Goal: Task Accomplishment & Management: Complete application form

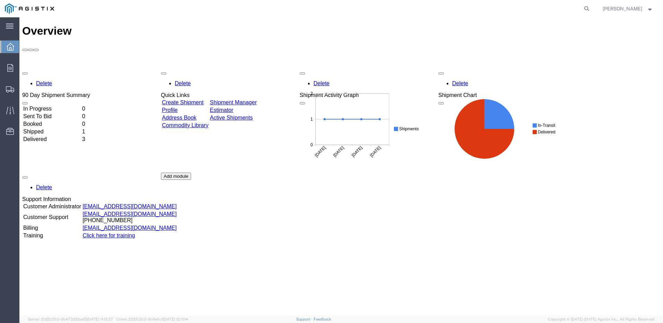
click at [201, 74] on link "Create Shipment" at bounding box center [183, 102] width 42 height 6
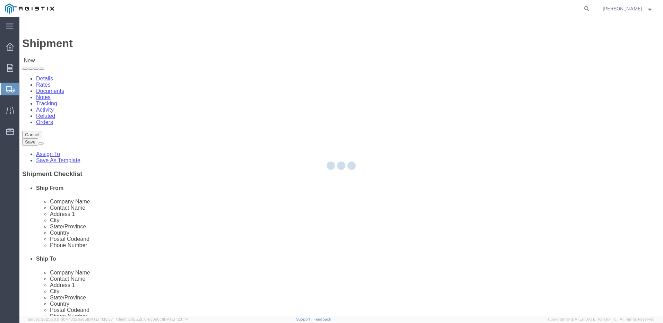
select select
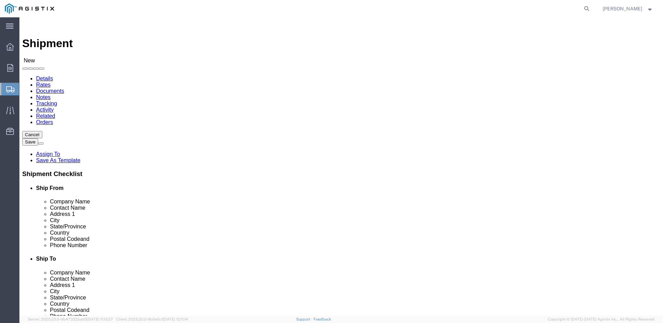
click select "Select Aviat Networks PG&E"
select select "9596"
click select "Select Aviat Networks PG&E"
select select "PURCHORD"
select select
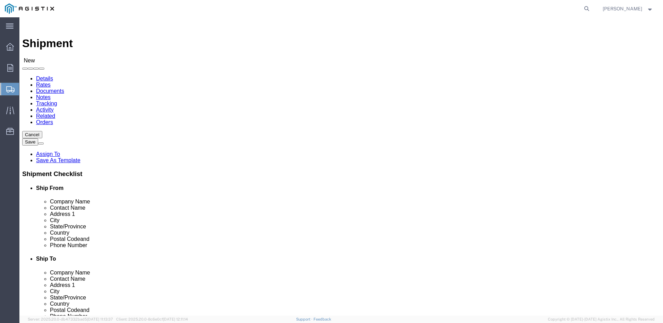
select select
click select "Select All Others [GEOGRAPHIC_DATA] [GEOGRAPHIC_DATA] [GEOGRAPHIC_DATA] [GEOGRA…"
select select "23082"
click select "Select All Others [GEOGRAPHIC_DATA] [GEOGRAPHIC_DATA] [GEOGRAPHIC_DATA] [GEOGRA…"
click input "text"
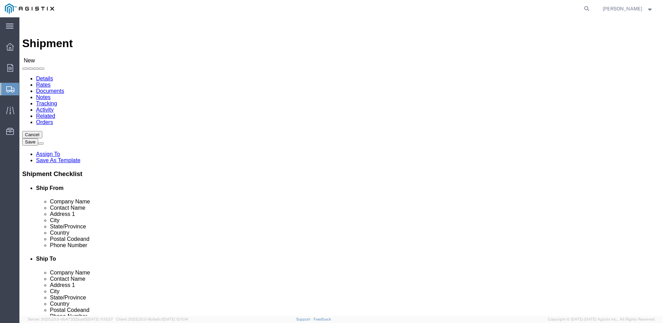
type input "JESSIC"
click p "- SPUR FREIGHT SERVICES INC - ([PERSON_NAME]) [STREET_ADDRESS][PERSON_NAME]"
select select "[GEOGRAPHIC_DATA]"
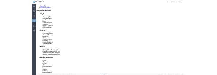
scroll to position [130, 0]
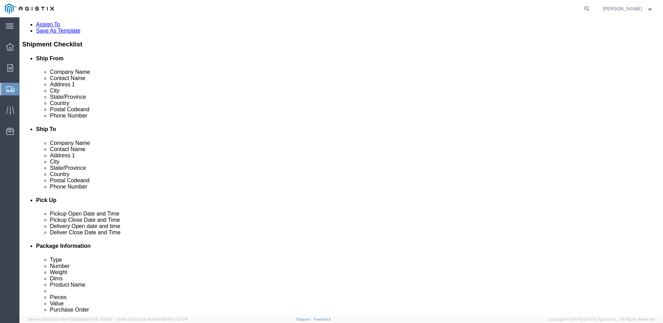
type input "[PERSON_NAME]"
click input "text"
type input "5126940651"
click input "text"
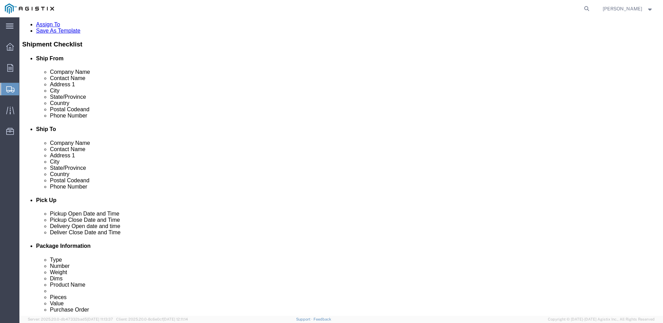
type input "j"
type input "J"
click input "text"
paste input "[EMAIL_ADDRESS][DOMAIN_NAME]"
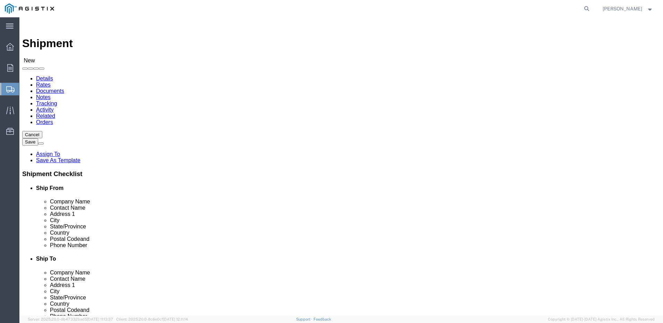
type input "[EMAIL_ADDRESS][DOMAIN_NAME]"
click input "text"
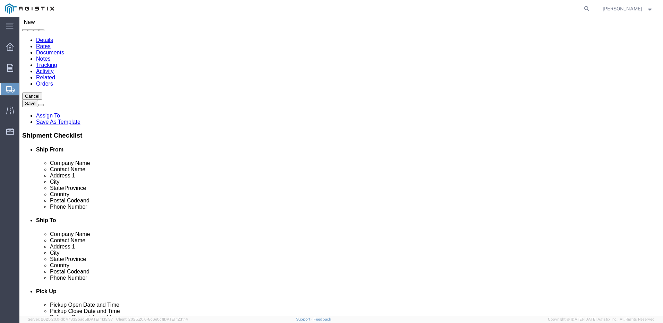
scroll to position [42, 0]
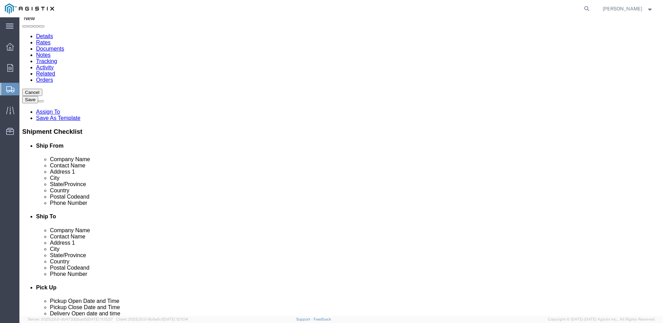
click input "text"
paste input "PACIFIC GAS & ELECTRIC COMPANY"
type input "PACIFIC GAS & ELECTRIC COMPANY"
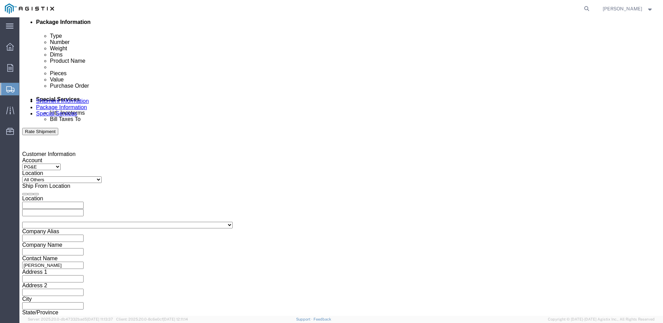
scroll to position [93, 0]
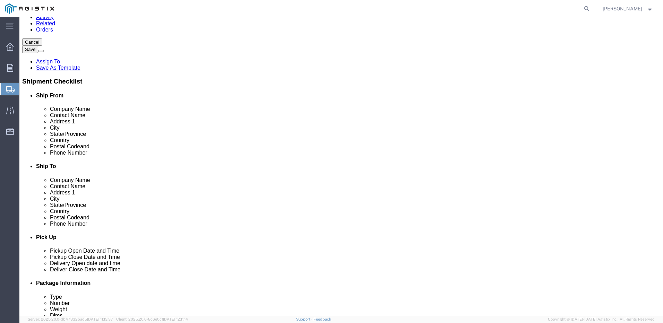
click p "- PACIFIC GAS & ELECTRIC COMPANY - (Attn: [PERSON_NAME]) [STREET_ADDRESS]"
select select "CA"
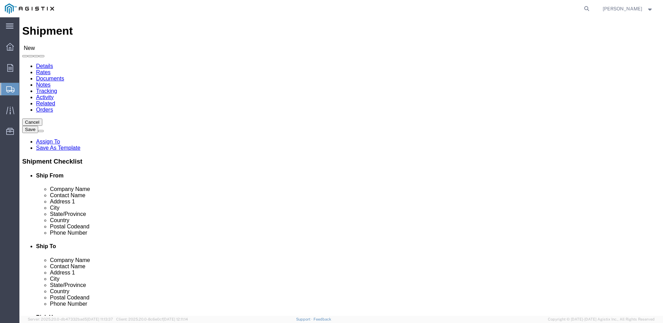
scroll to position [0, 0]
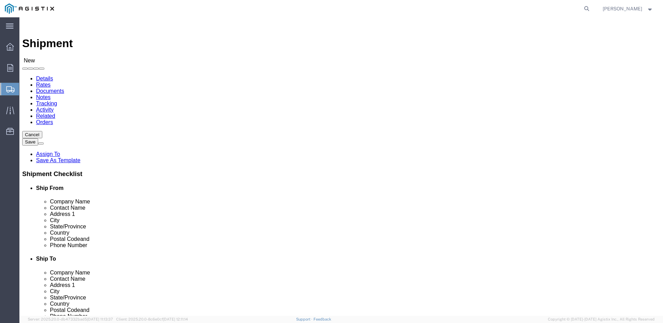
type input "PACIFIC GAS & ELECTRIC COMPANY"
click input "text"
type input "[PERSON_NAME]"
click input "text"
type input "M"
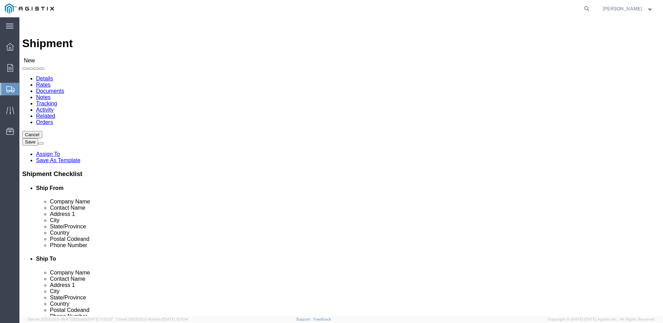
click input "text"
paste input "Shasta Bally to Plummers Peak"
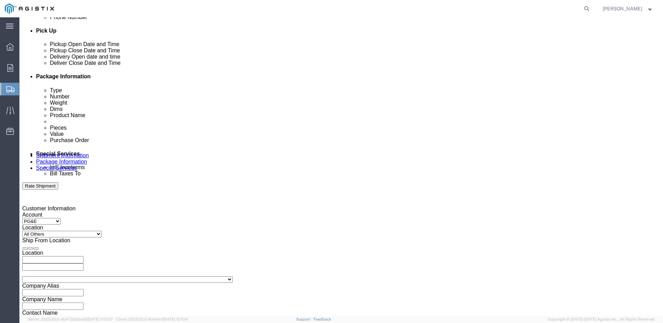
scroll to position [300, 0]
type input "Shasta Bally to Plummers Peak MATERIAL"
click div "[DATE] 8:00 AM"
click input "9:00 AM"
type input "9:30 AM"
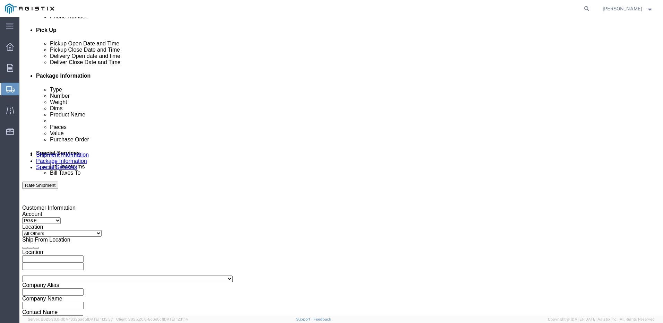
click button "Apply"
click div "[DATE] 10:30 AM"
click input "10:30 AM"
click input "4:30 AM"
type input "4:30 PM"
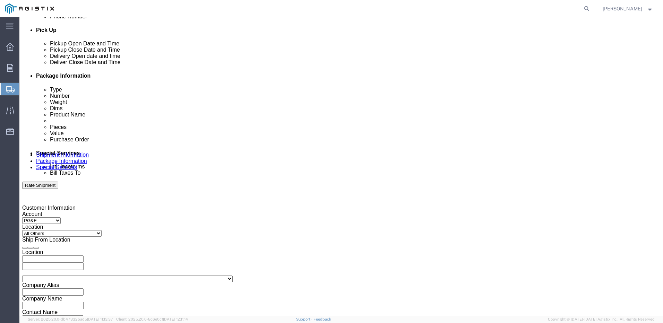
click button "Apply"
click icon
click div
click input "5:30 PM"
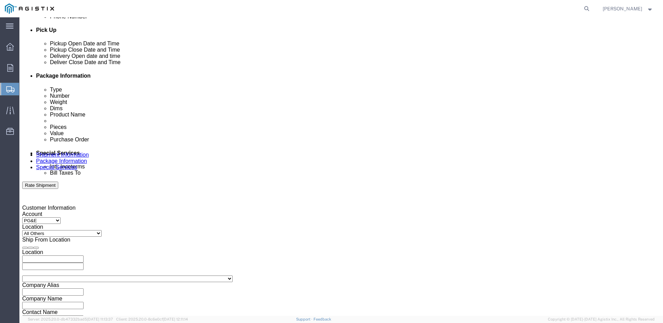
click input "9:30 PM"
click input "9:00 PM"
type input "9:00 AM"
click button "Apply"
click div
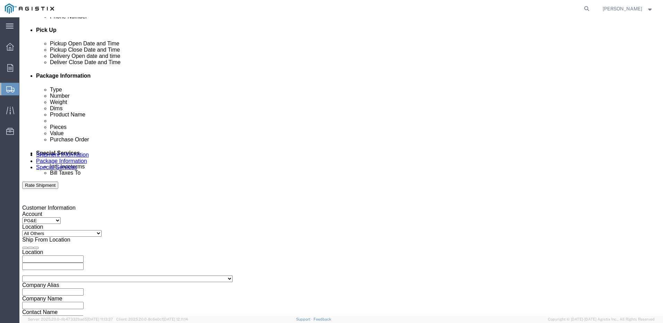
click input "10:00 AM"
type input "1"
type input "3:00 PM"
click button "Apply"
drag, startPoint x: 142, startPoint y: 202, endPoint x: 141, endPoint y: 199, distance: 3.8
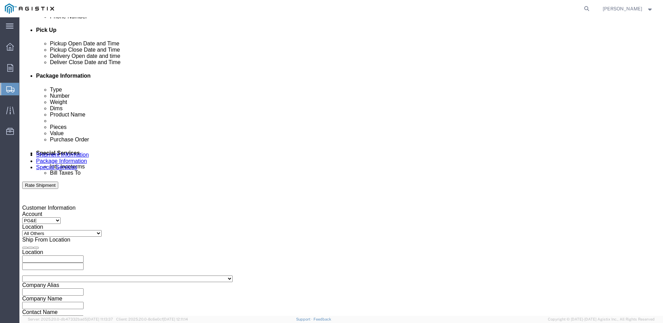
click div "Customer Information Account Select Aviat Networks PG&E Location Select All Oth…"
click input "text"
paste input "2701185437"
type input "2701185437"
click select "Select Account Type Activity ID Airline Appointment Number ASN Batch Request # …"
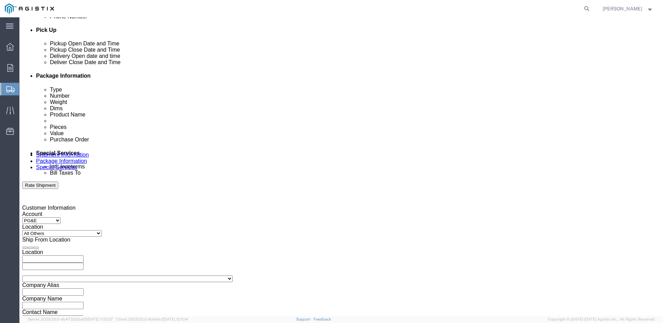
select select "SALEORDR"
click select "Select Account Type Activity ID Airline Appointment Number ASN Batch Request # …"
click input "text"
paste input "2533871"
type input "2533871"
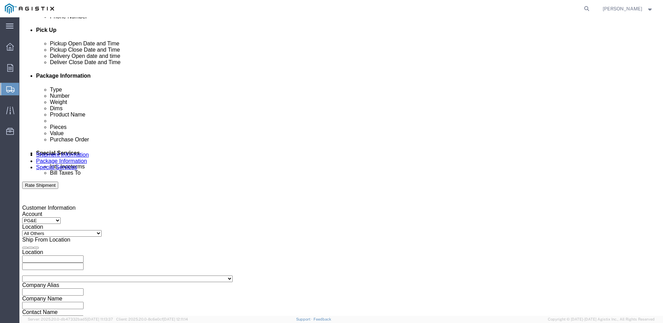
click select "Select Account Type Activity ID Airline Appointment Number ASN Batch Request # …"
select select "PROJNUM"
click select "Select Account Type Activity ID Airline Appointment Number ASN Batch Request # …"
click input "text"
paste input "NA250421-80858"
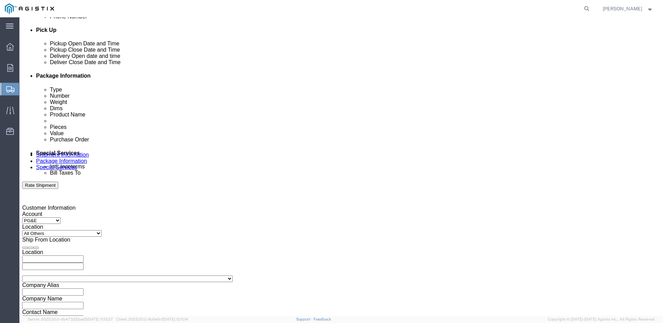
type input "NA250421-80858"
click button "Add reference"
click select "Select Account Type Activity ID Airline Appointment Number ASN Batch Request # …"
select select "PURCHORD"
click select "Select Account Type Activity ID Airline Appointment Number ASN Batch Request # …"
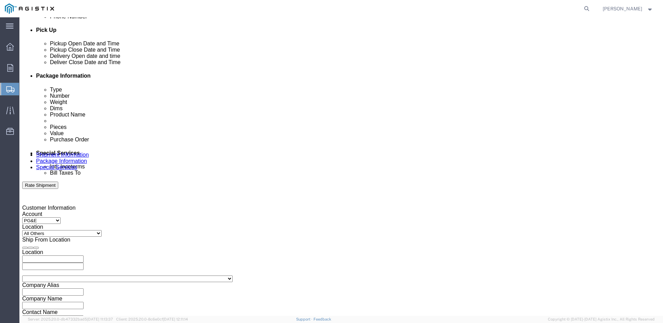
click input "text"
paste input "2701185445"
type input "2701185445"
click div "Select Account Type Activity ID Airline Appointment Number ASN Batch Request # …"
click button "Add reference"
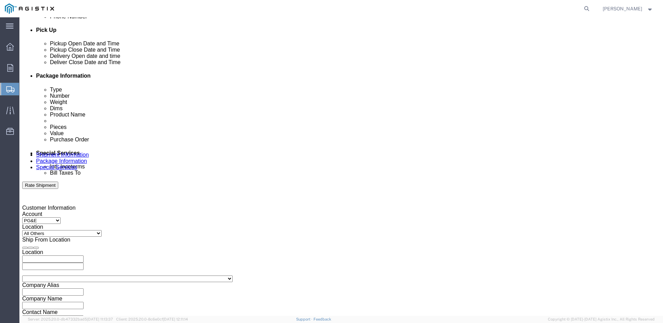
click select "Select Account Type Activity ID Airline Appointment Number ASN Batch Request # …"
select select "SALEORDR"
click select "Select Account Type Activity ID Airline Appointment Number ASN Batch Request # …"
click input "text"
paste input "2536329"
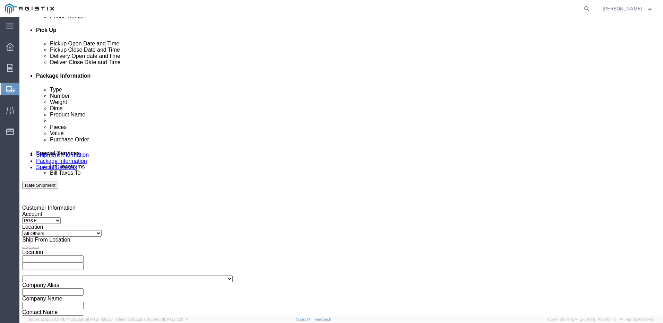
type input "2536329"
click icon
click button "Add reference"
click select "Select Account Type Activity ID Airline Appointment Number ASN Batch Request # …"
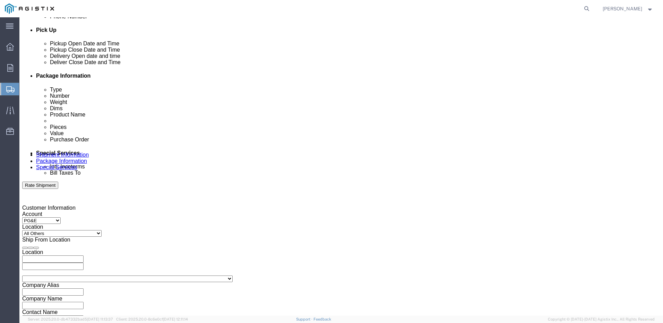
select select "PROJNUM"
click select "Select Account Type Activity ID Airline Appointment Number ASN Batch Request # …"
click input "text"
paste input "NA250421-80858"
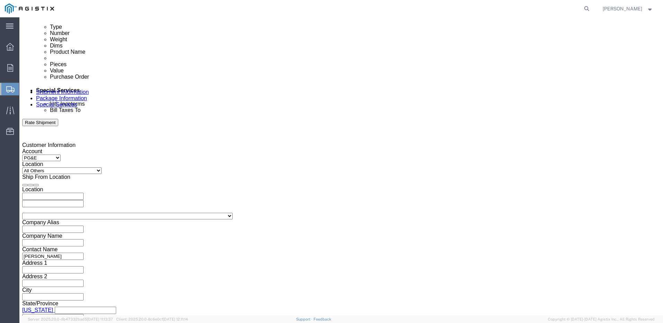
scroll to position [367, 0]
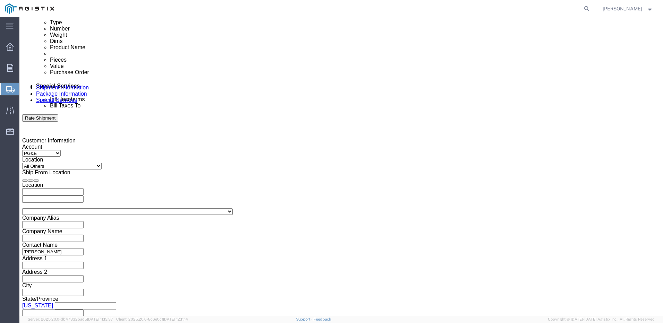
type input "NA250421-80858"
click button "Continue"
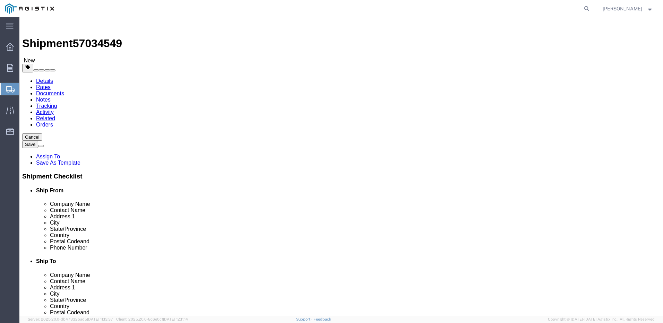
click select "Select Bulk Bundle(s) Cardboard Box(es) Carton(s) Crate(s) Drum(s) (Fiberboard)…"
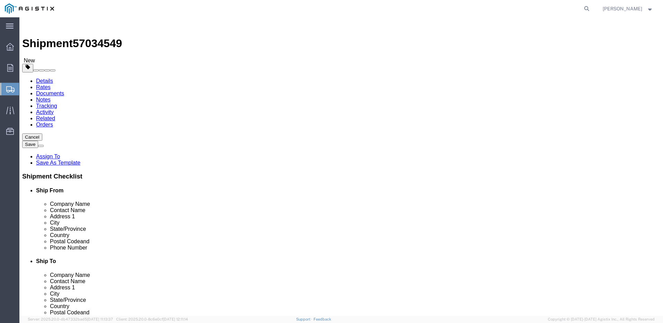
select select "PONS"
click select "Select Bulk Bundle(s) Cardboard Box(es) Carton(s) Crate(s) Drum(s) (Fiberboard)…"
click input "text"
type input "95"
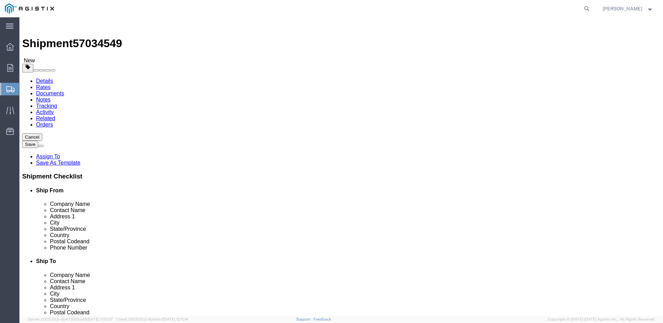
type input "22"
type input "77"
click input "0.00"
type input "0"
type input "7"
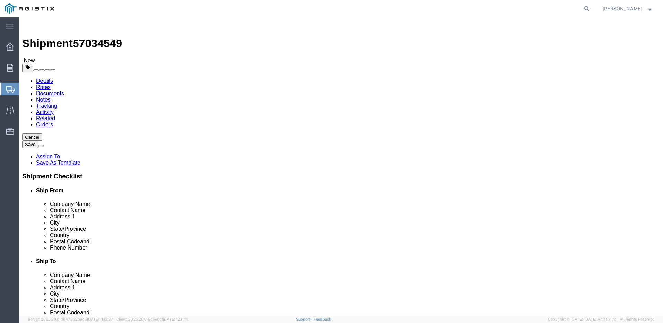
type input "426"
click span
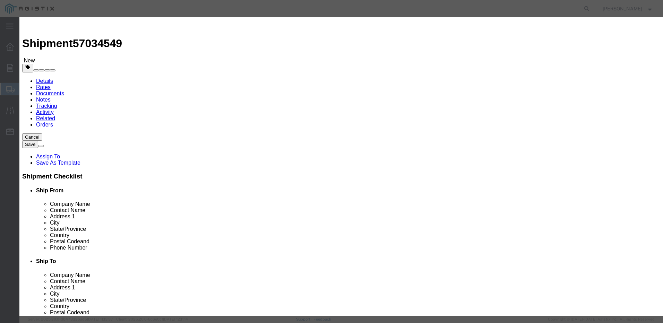
click input "text"
type input "TELECOM EQUIPMENT"
type input "USD"
click input "0"
type input "1"
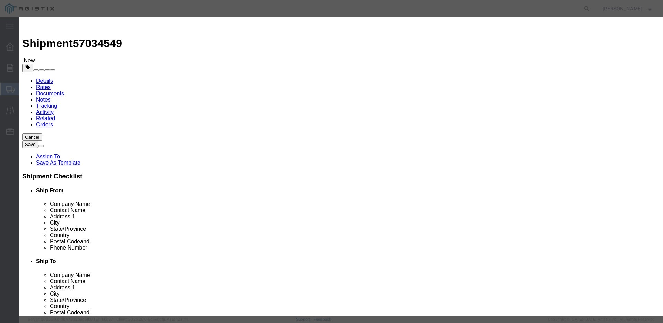
click input "USD"
type input "U"
type input "12792.66"
click select "Select 50 55 60 65 70 85 92.5 100 125 175 250 300 400"
select select "55"
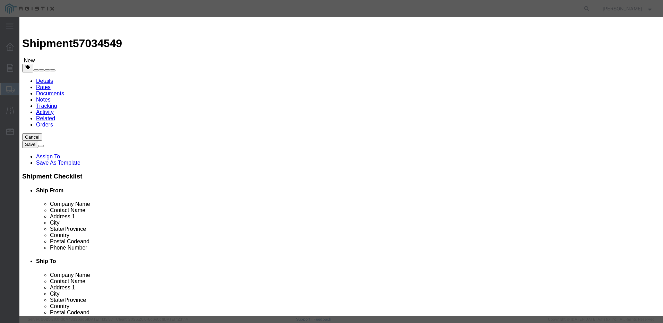
click select "Select 50 55 60 65 70 85 92.5 100 125 175 250 300 400"
click button "Save & Add Another"
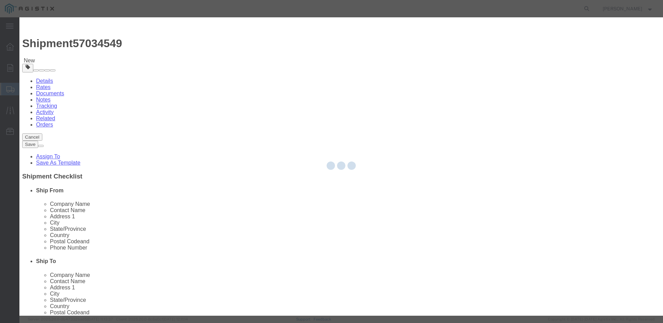
select select "EA"
select select
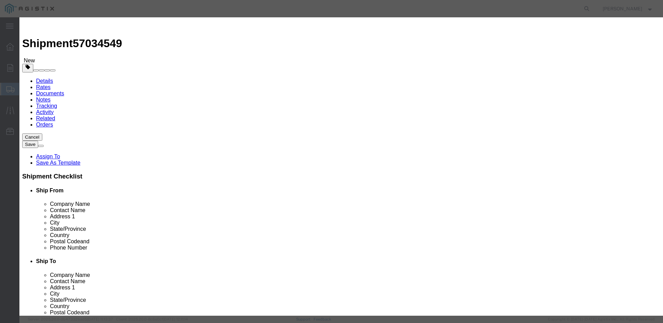
select select "USD"
click button "Save & Close"
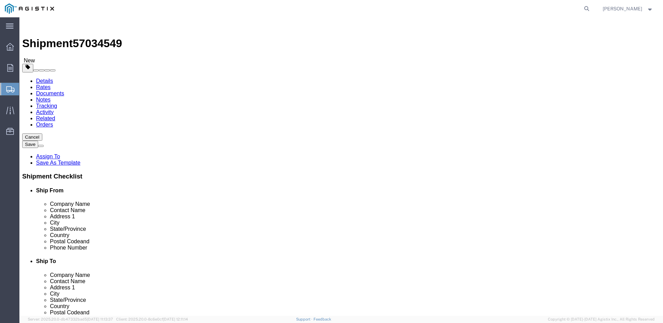
click span "button"
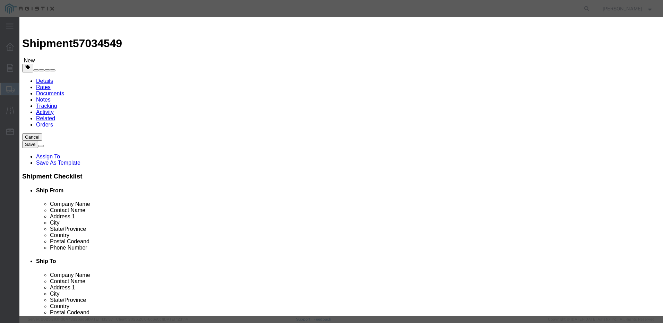
click input "text"
type input "TELECOM EQUIPMENT"
type input "912"
select select "US"
click input "0"
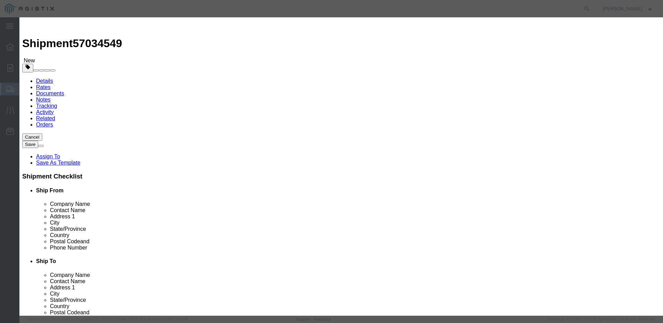
type input "1"
click input "912"
type input "9"
type input "12792.66"
click select "Select 50 55 60 65 70 85 92.5 100 125 175 250 300 400"
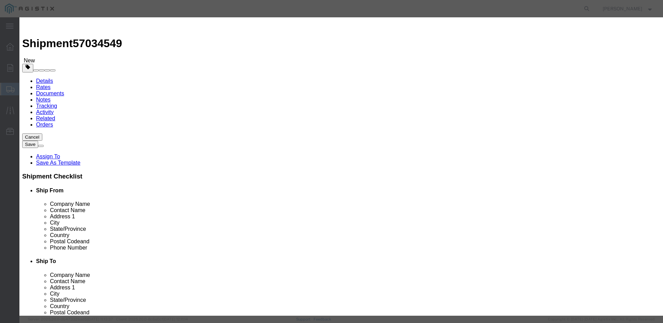
select select "55"
click select "Select 50 55 60 65 70 85 92.5 100 125 175 250 300 400"
click button "Save & Close"
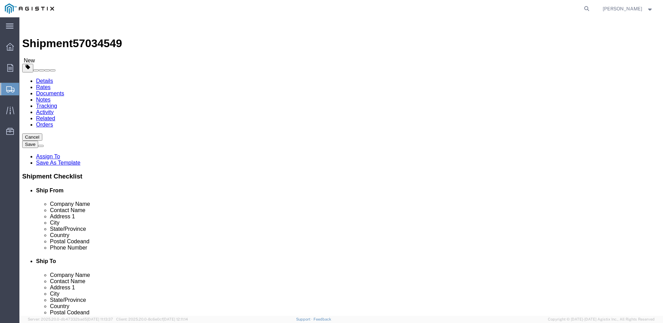
click button "Add package"
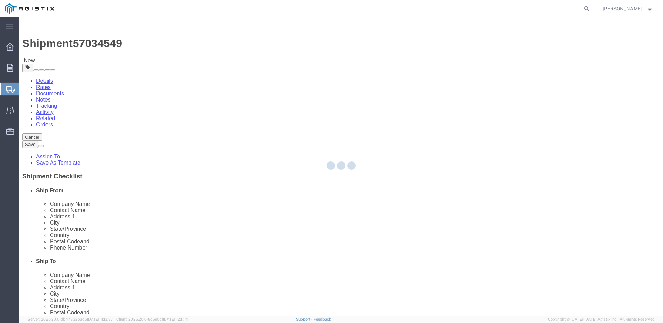
select select "PONS"
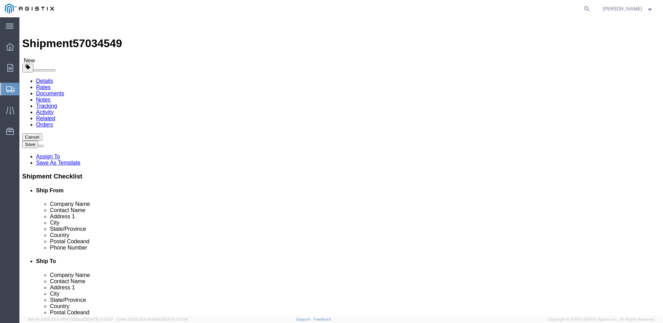
click select "Select Bulk Bundle(s) Cardboard Box(es) Carton(s) Crate(s) Drum(s) (Fiberboard)…"
select select "PONS"
click select "Select Bulk Bundle(s) Cardboard Box(es) Carton(s) Crate(s) Drum(s) (Fiberboard)…"
click input "text"
type input "95"
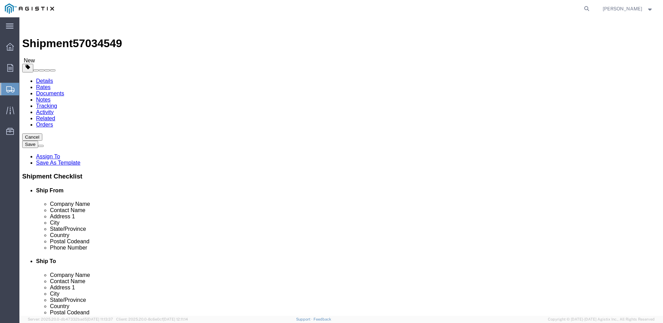
type input "22"
type input "77"
click input "0.00"
type input "0"
type input "426"
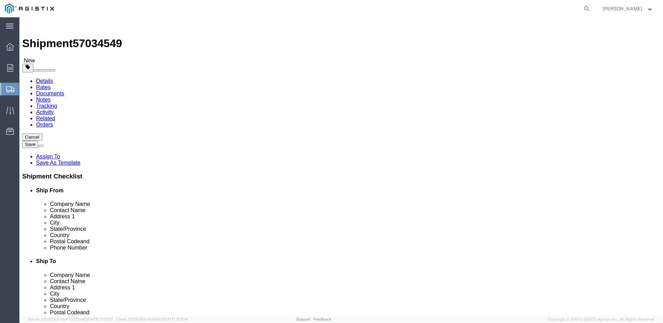
click button "Add package"
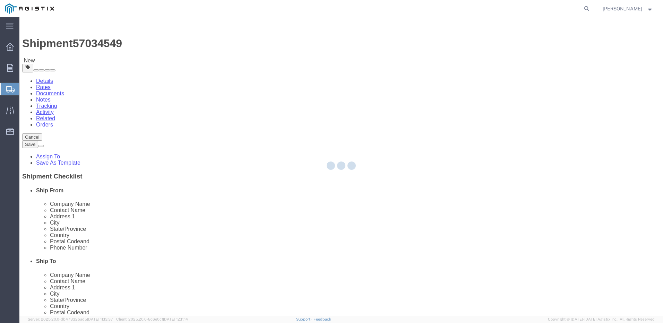
select select "PONS"
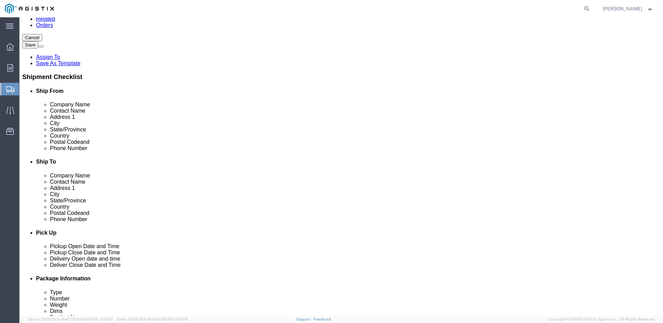
scroll to position [109, 0]
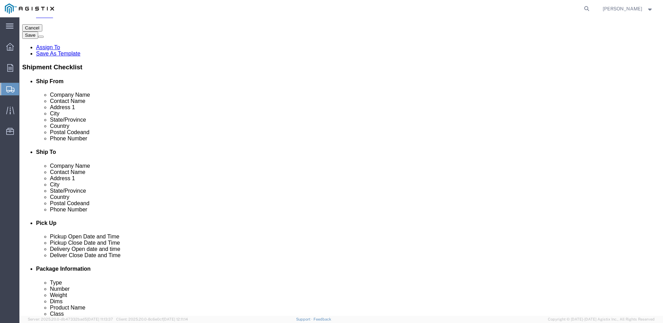
click select "Select Bulk Bundle(s) Cardboard Box(es) Carton(s) Crate(s) Drum(s) (Fiberboard)…"
select select "PONS"
click select "Select Bulk Bundle(s) Cardboard Box(es) Carton(s) Crate(s) Drum(s) (Fiberboard)…"
click input "text"
type input "60"
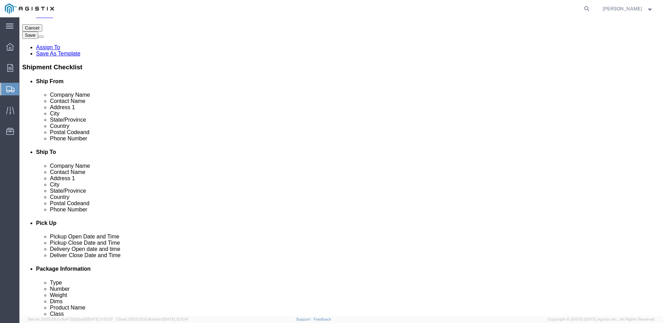
type input "35"
type input "65"
click input "0.00"
type input "0"
type input "370"
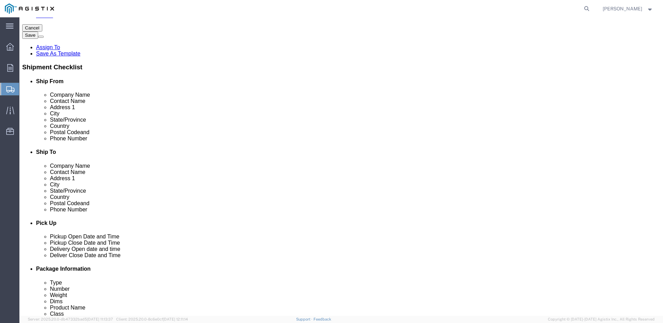
click link "Add Content"
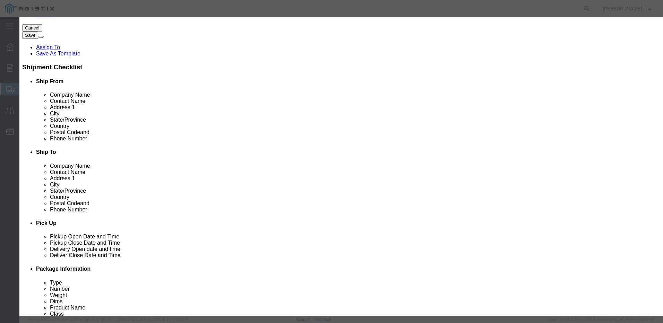
click input "text"
type input "TELECOM EQUIPMENT"
type input "USD"
click input "0"
type input "1"
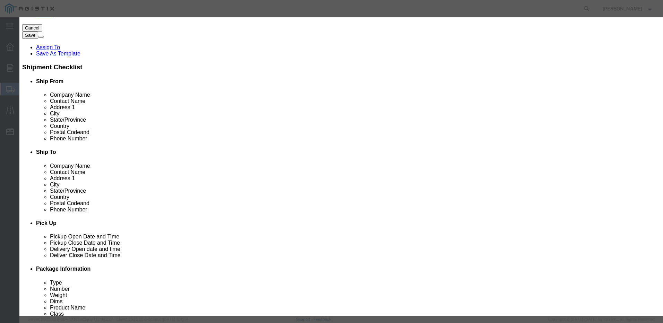
click input "USD"
type input "U"
type input "12792.66"
click select "Select 50 55 60 65 70 85 92.5 100 125 175 250 300 400"
select select "55"
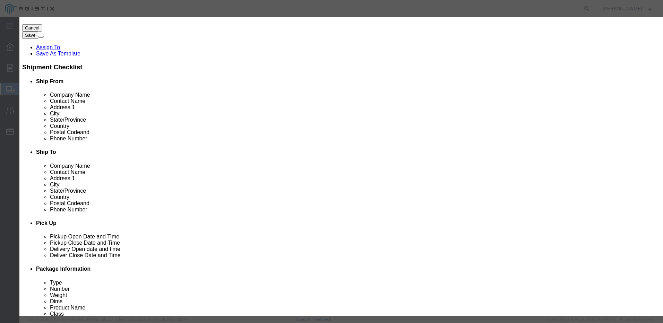
click select "Select 50 55 60 65 70 85 92.5 100 125 175 250 300 400"
click button "Save & Close"
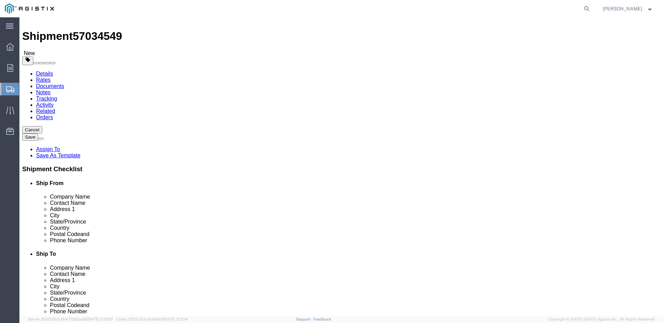
scroll to position [0, 0]
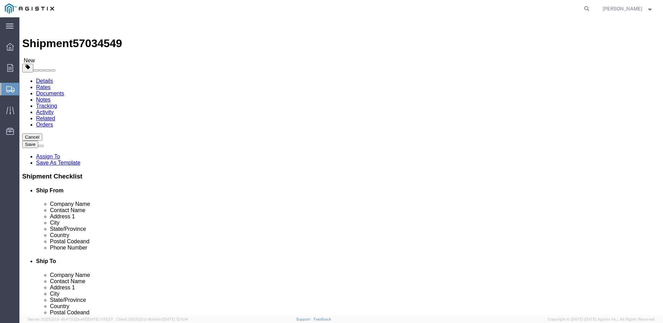
click button "Add package"
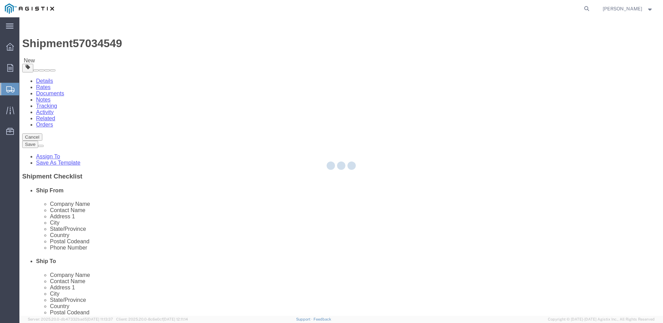
select select "PONS"
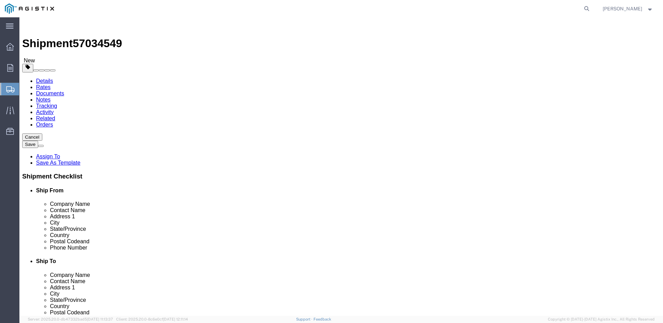
click select "Select Bulk Bundle(s) Cardboard Box(es) Carton(s) Crate(s) Drum(s) (Fiberboard)…"
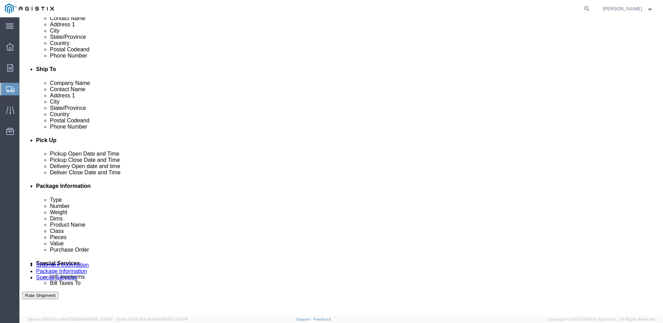
scroll to position [245, 0]
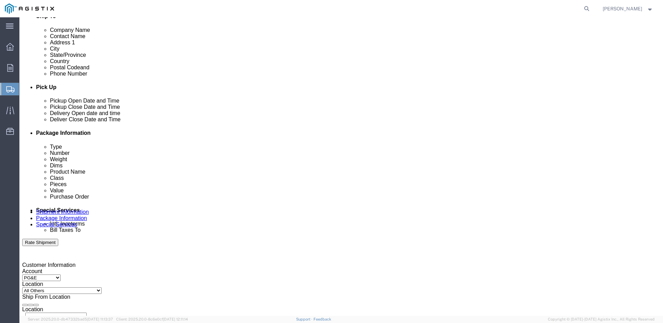
click select "Select Bulk Bundle(s) Cardboard Box(es) Carton(s) Crate(s) Drum(s) (Fiberboard)…"
select select "PONS"
click select "Select Bulk Bundle(s) Cardboard Box(es) Carton(s) Crate(s) Drum(s) (Fiberboard)…"
click input "text"
type input "60"
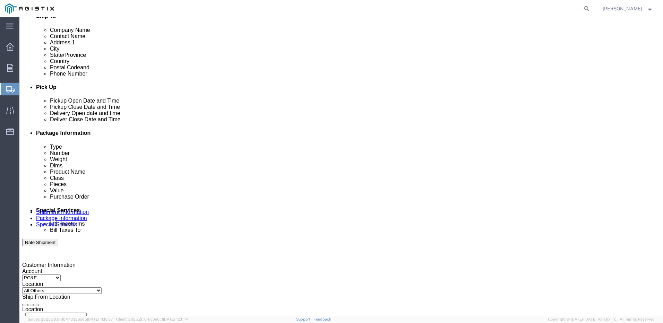
type input "35"
type input "65"
click input "0.00"
type input "0"
type input "316"
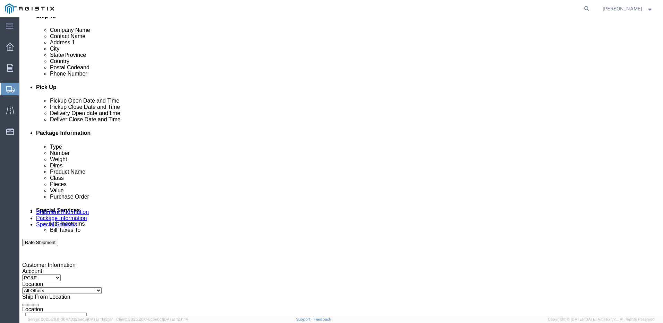
click span
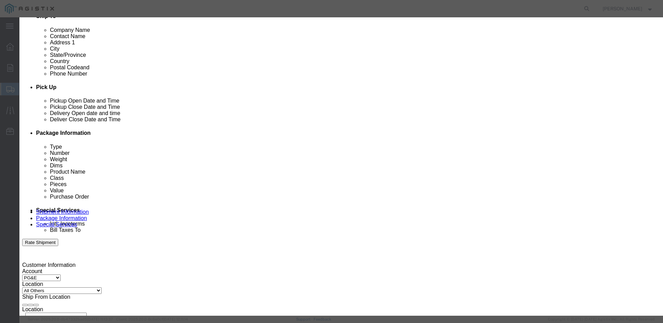
click input "text"
type input "TELECOM EQUIPMENT"
type input "USD"
click input "0"
type input "1"
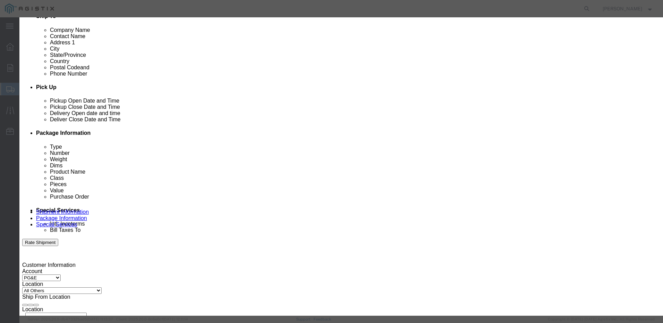
click input "USD"
type input "U"
type input "1"
click input "12"
click select "Select 50 55 60 65 70 85 92.5 100 125 175 250 300 400"
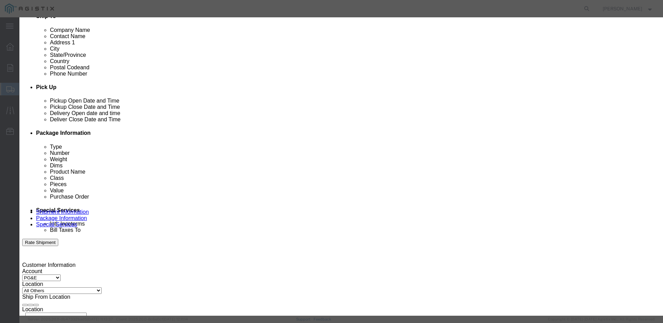
click input "12"
type input "12792.66"
select select "USD"
click select "Select 50 55 60 65 70 85 92.5 100 125 175 250 300 400"
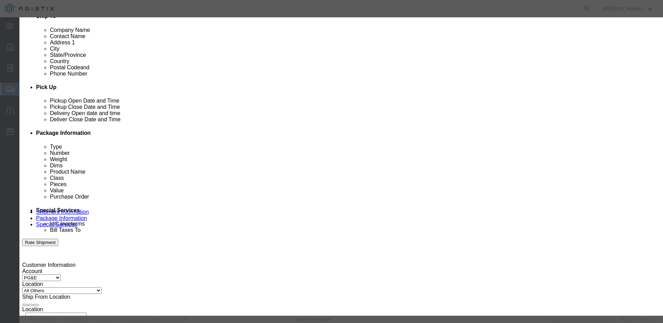
select select "55"
click select "Select 50 55 60 65 70 85 92.5 100 125 175 250 300 400"
click button "Save & Close"
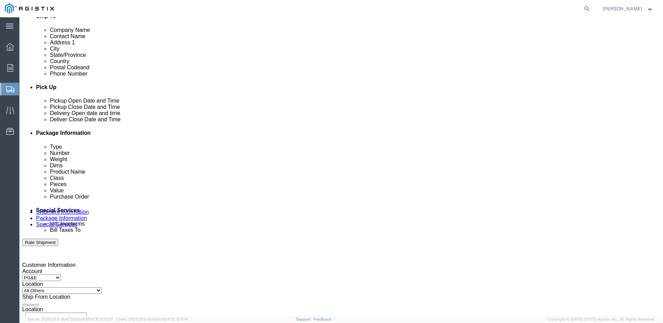
scroll to position [0, 0]
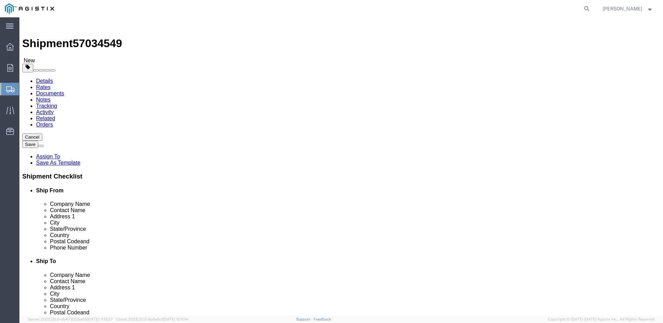
click button "Add package"
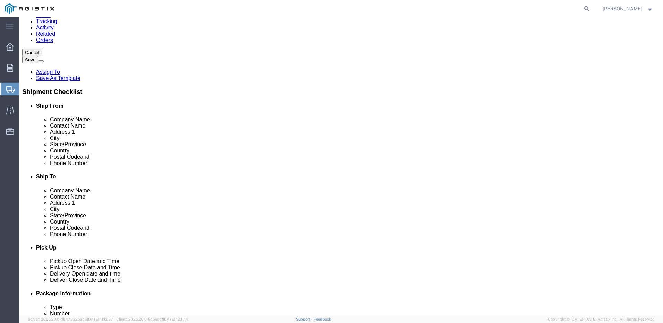
scroll to position [346, 0]
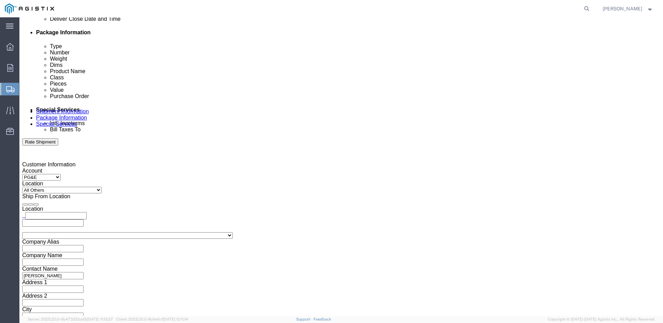
click select "Select Loose Agricultrural Product Bale(s) BC42 BC42 Frozen [DATE] Ambient [DAT…"
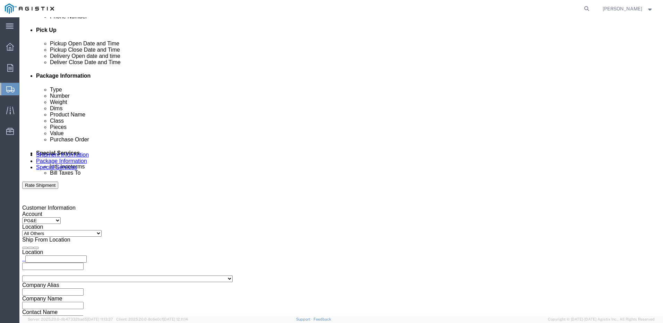
scroll to position [306, 0]
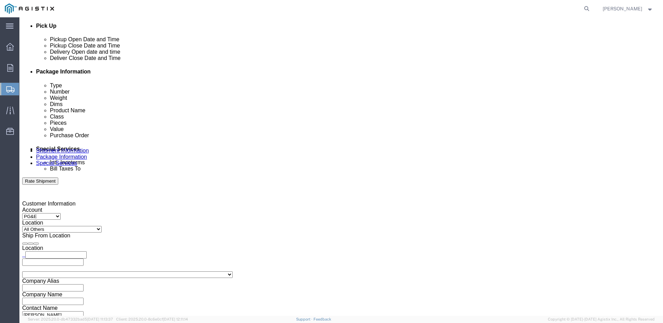
click select "Select Loose Agricultrural Product Bale(s) BC42 BC42 Frozen [DATE] Ambient [DAT…"
select select "PONS"
click select "Select Loose Agricultrural Product Bale(s) BC42 BC42 Frozen [DATE] Ambient [DAT…"
click input "text"
type input "48"
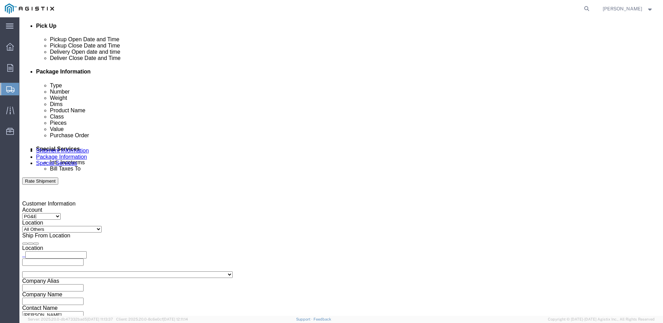
type input "40"
type input "36"
click input "0.00"
type input "0"
type input "139"
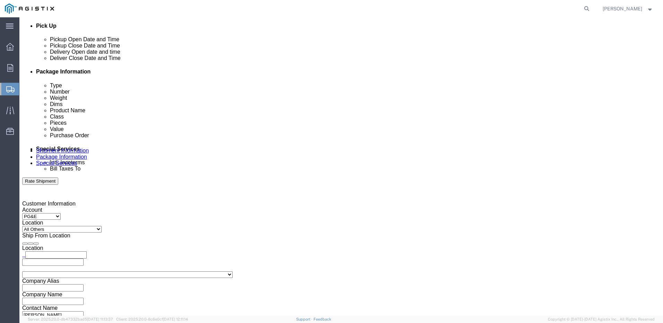
click span
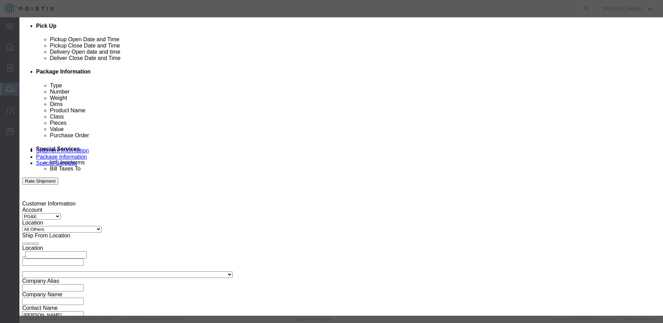
click input "text"
type input "TELECOM EQUIPMENT"
type input "USD"
click input "0"
type input "1"
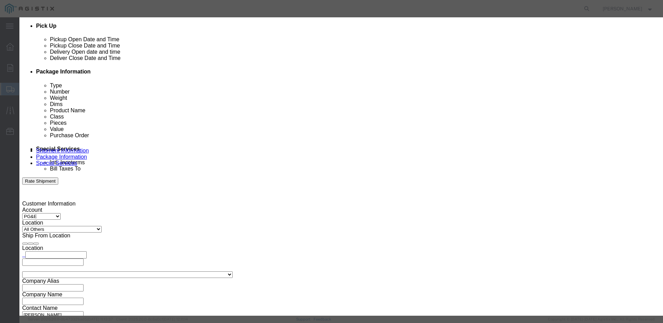
click input "USD"
type input "U"
type input "12792.66"
click select "Select 50 55 60 65 70 85 92.5 100 125 175 250 300 400"
select select "55"
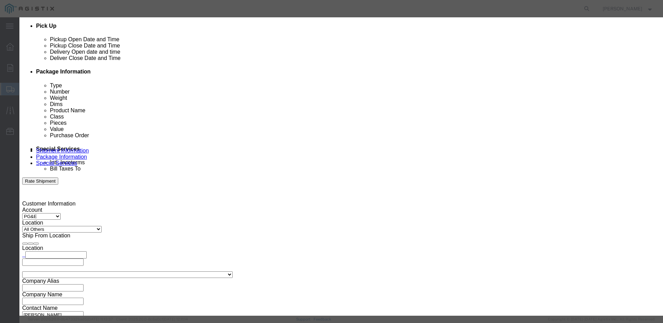
click select "Select 50 55 60 65 70 85 92.5 100 125 175 250 300 400"
click button "Save & Close"
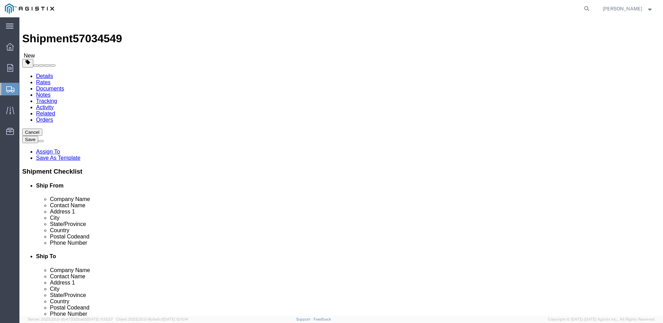
scroll to position [0, 0]
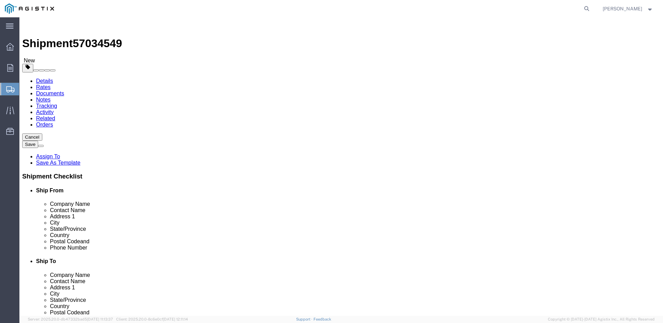
click span
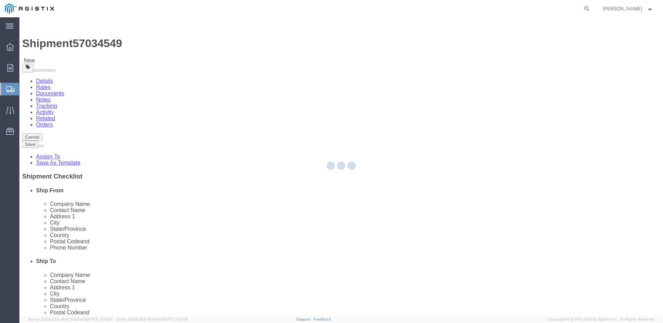
select select "PONS"
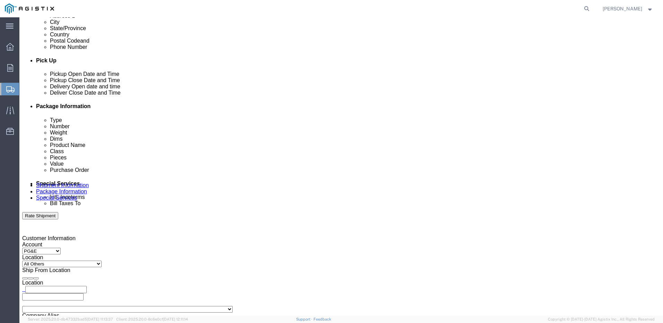
scroll to position [427, 0]
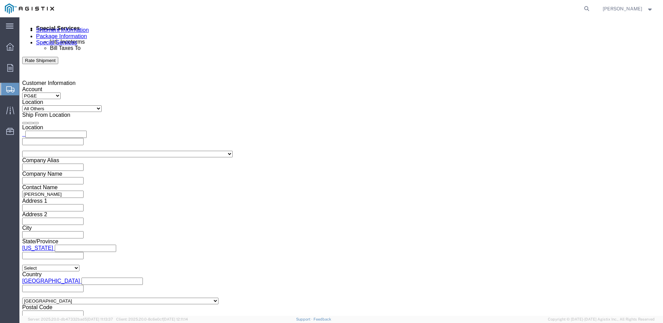
click select "Select Bulk Bundle(s) Cardboard Box(es) Carton(s) Crate(s) Drum(s) (Fiberboard)…"
select select "PONS"
click select "Select Bulk Bundle(s) Cardboard Box(es) Carton(s) Crate(s) Drum(s) (Fiberboard)…"
click input "text"
type input "48"
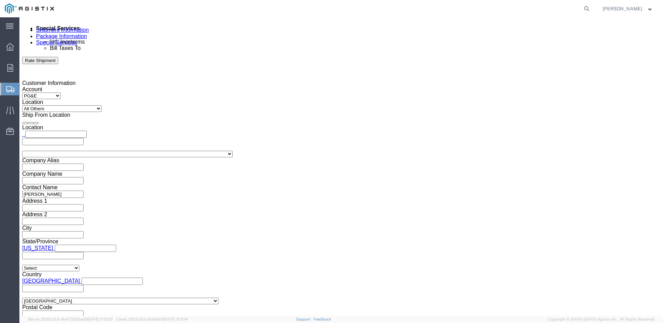
type input "40"
type input "36"
click input "0.00"
type input "0"
type input "139"
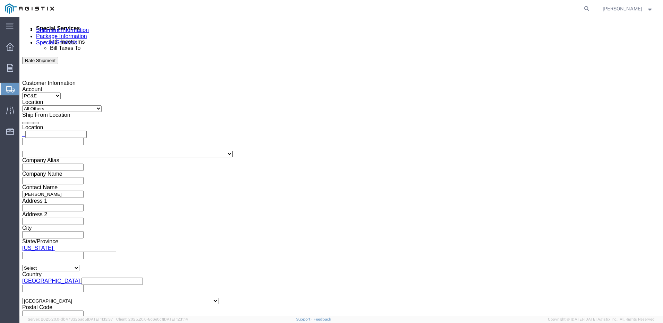
click link "Add Content"
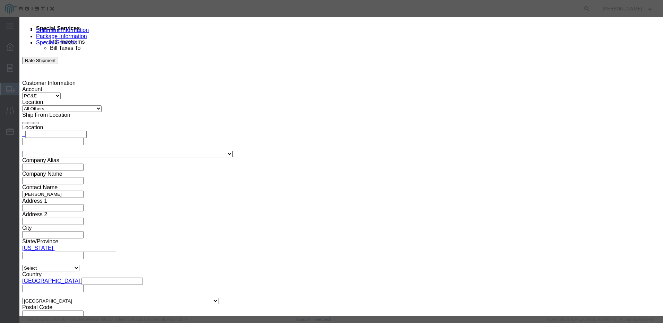
click input "text"
type input "TELECOM EQUIPMENT"
type input "USD"
click input "0"
type input "1"
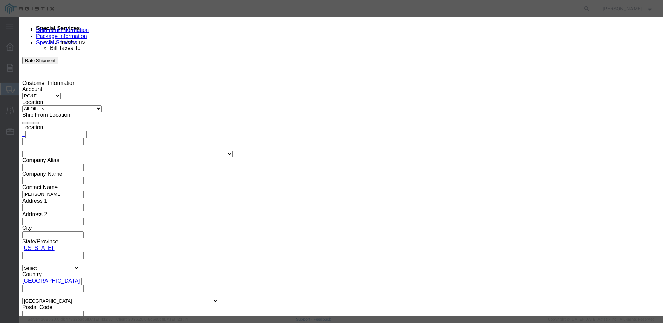
click input "USD"
type input "U"
type input "12792.66"
select select "USD"
click select "Select 50 55 60 65 70 85 92.5 100 125 175 250 300 400"
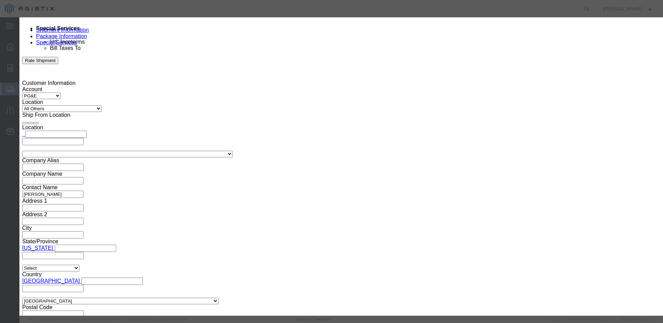
select select "55"
click select "Select 50 55 60 65 70 85 92.5 100 125 175 250 300 400"
click button "Save & Close"
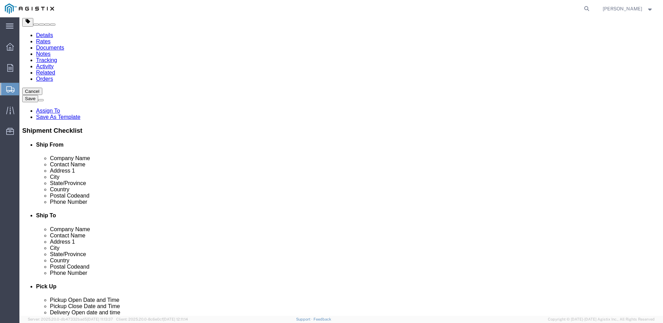
scroll to position [0, 0]
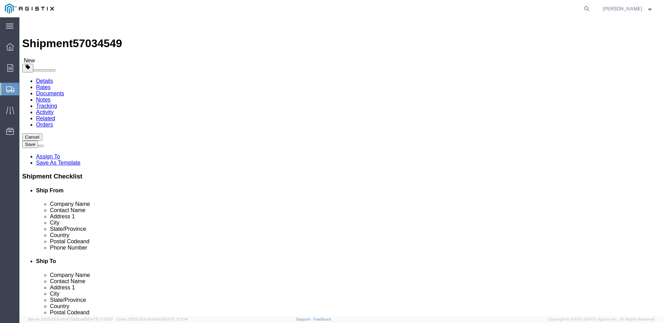
click button "Add package"
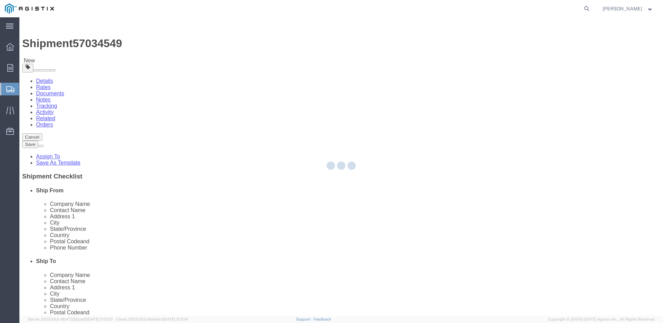
select select "PONS"
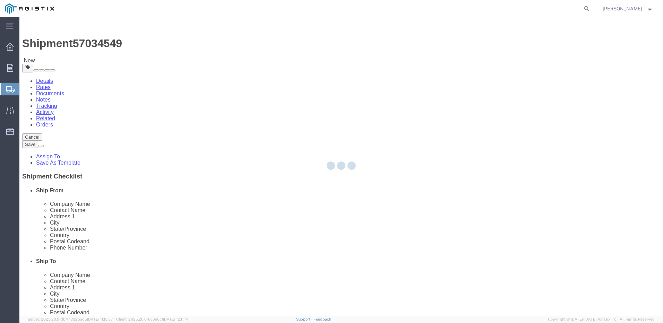
select select "PONS"
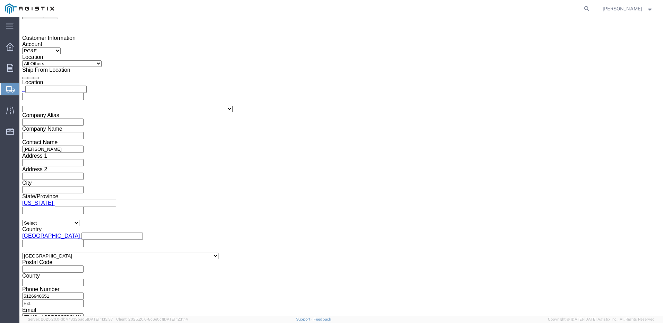
scroll to position [463, 0]
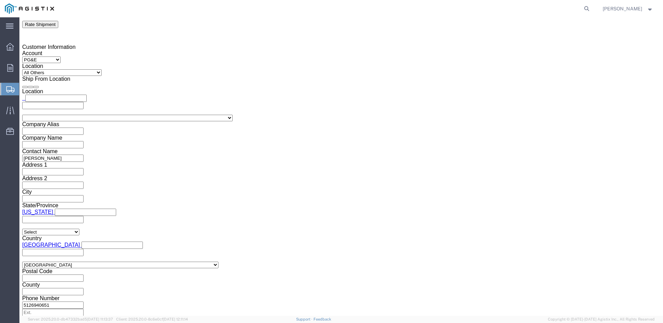
click select "Select Bulk Bundle(s) Cardboard Box(es) Carton(s) Crate(s) Drum(s) (Fiberboard)…"
select select "PONS"
click select "Select Bulk Bundle(s) Cardboard Box(es) Carton(s) Crate(s) Drum(s) (Fiberboard)…"
click input "text"
type input "127"
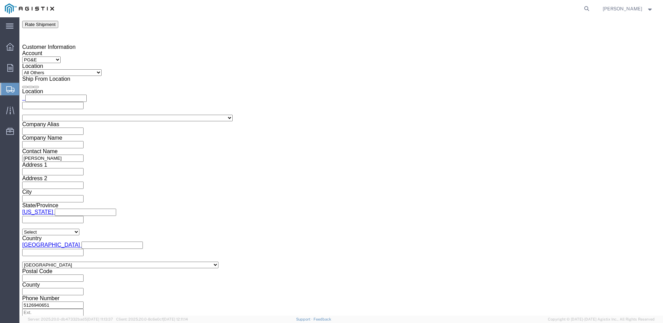
type input "26"
type input "20"
click input "0.00"
type input "0"
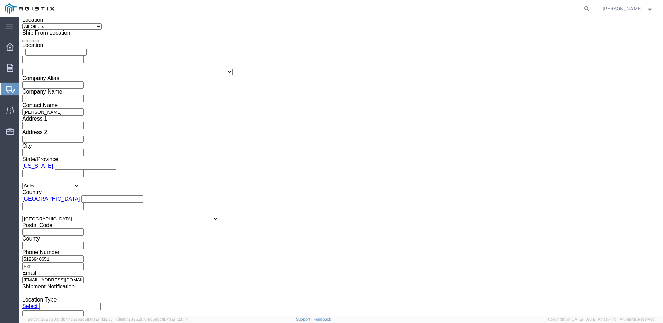
scroll to position [528, 0]
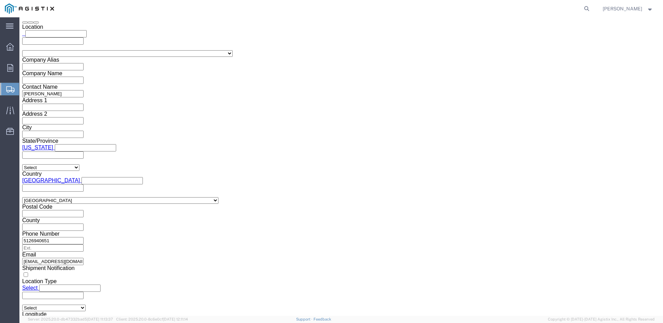
type input "137"
click link "Add Content"
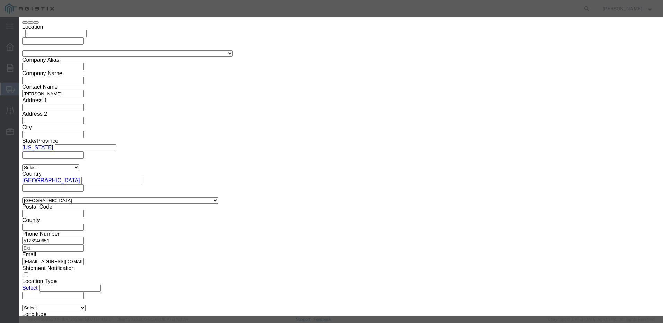
click input "text"
type input "TELECOM EQUIPMENT"
type input "USD"
click input "0"
type input "1"
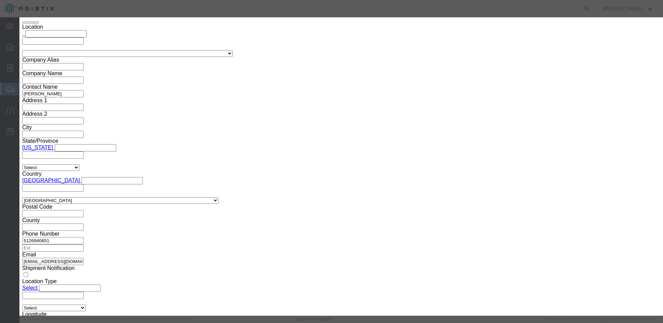
click input "USD"
type input "U"
type input "12792.66"
click select "Select 50 55 60 65 70 85 92.5 100 125 175 250 300 400"
select select "55"
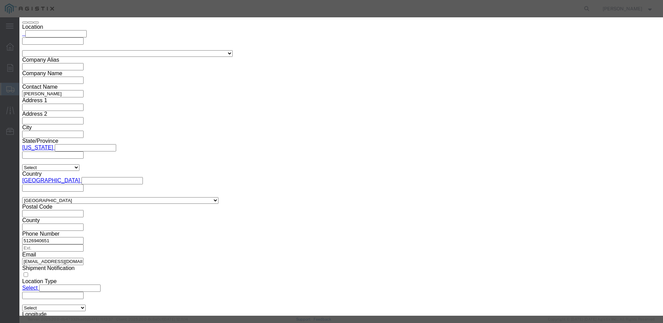
click select "Select 50 55 60 65 70 85 92.5 100 125 175 250 300 400"
click button "Save & Close"
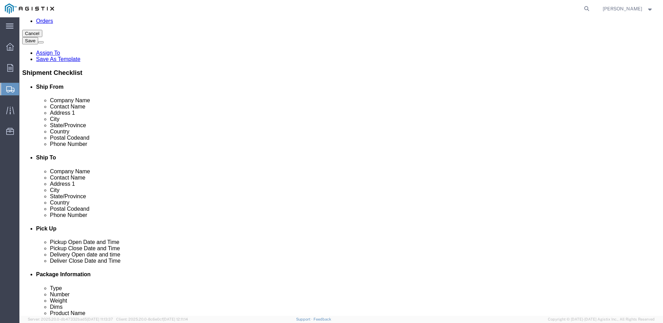
scroll to position [0, 0]
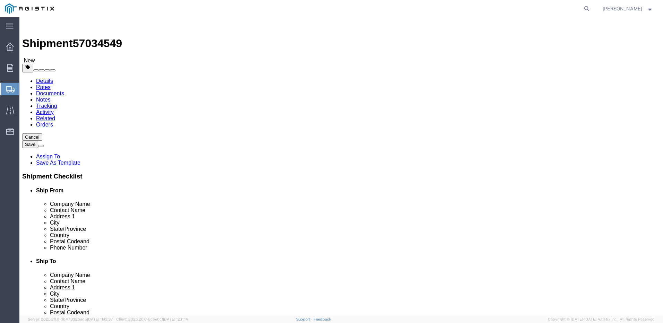
click span
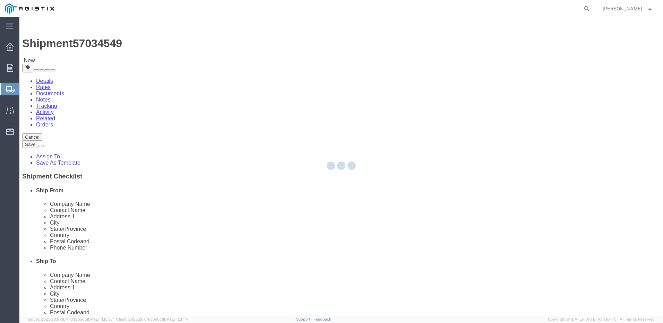
select select "PONS"
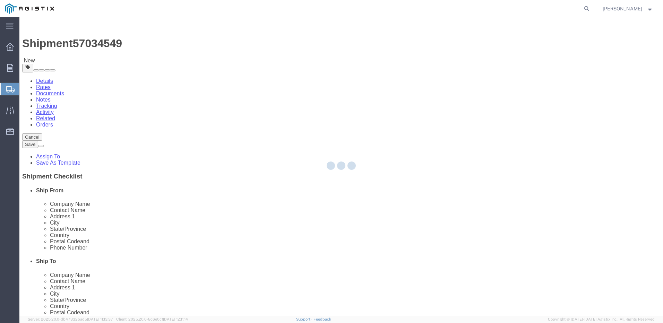
select select "PONS"
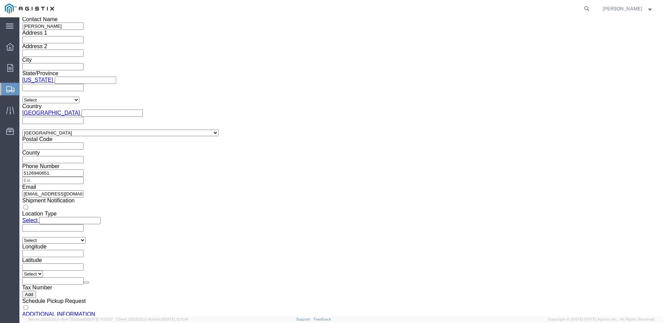
scroll to position [609, 0]
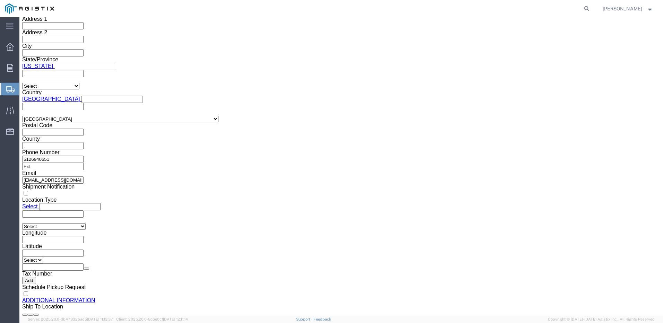
click select "Select Bulk Bundle(s) Cardboard Box(es) Carton(s) Crate(s) Drum(s) (Fiberboard)…"
select select "PONS"
click select "Select Bulk Bundle(s) Cardboard Box(es) Carton(s) Crate(s) Drum(s) (Fiberboard)…"
click input "text"
type input "120"
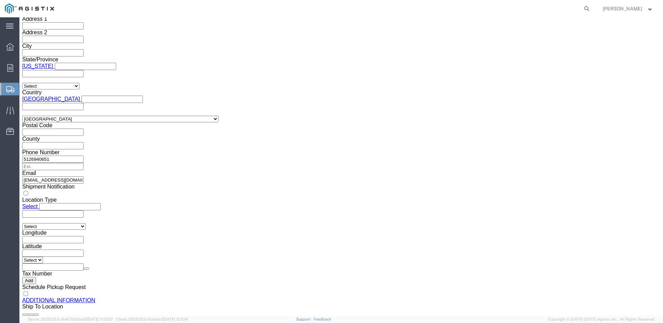
type input "8"
type input "21"
click input "0.00"
type input "0"
type input "137"
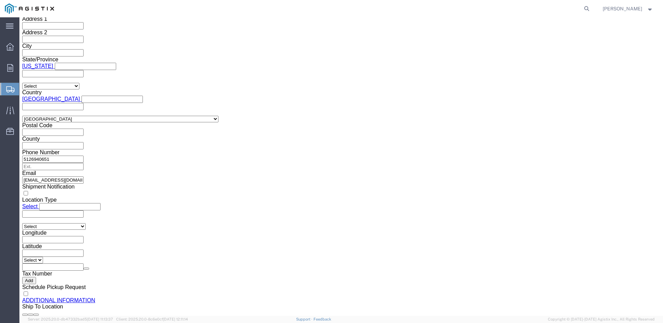
click span
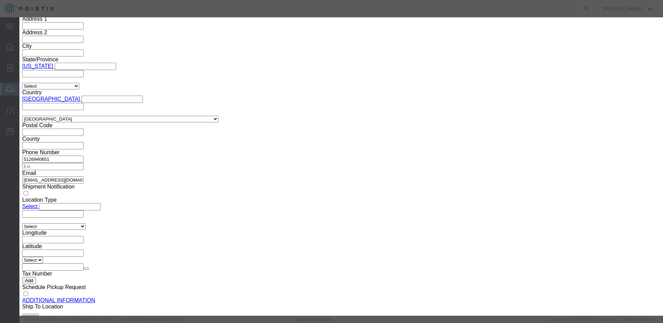
click input "text"
type input "TELECOM EQUIPMENT"
type input "USD"
click input "0"
type input "1"
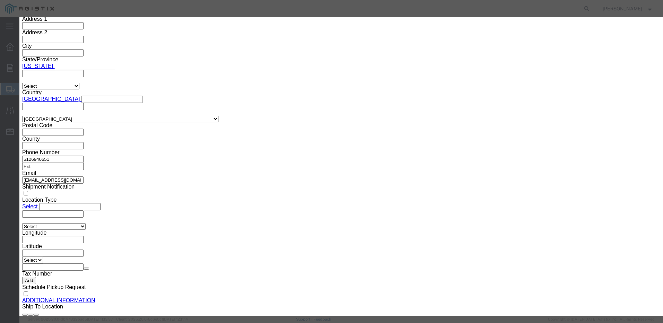
click input "USD"
type input "U"
type input "12792.66"
click select "Select 50 55 60 65 70 85 92.5 100 125 175 250 300 400"
select select "55"
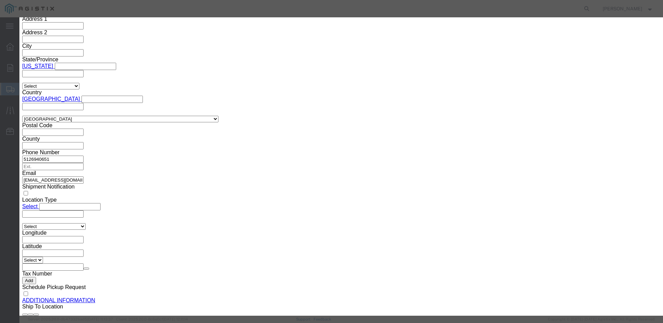
click select "Select 50 55 60 65 70 85 92.5 100 125 175 250 300 400"
click button "Save & Close"
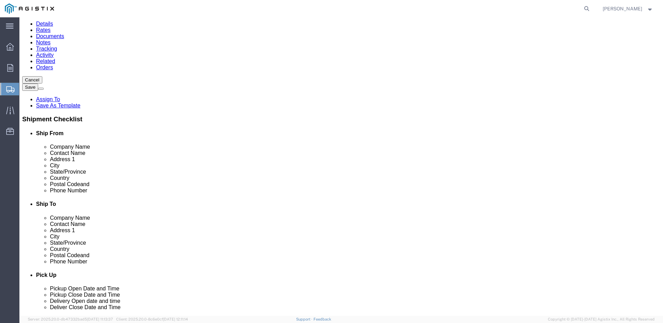
scroll to position [0, 0]
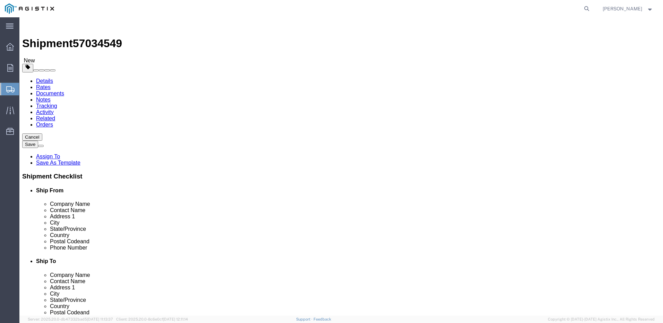
click span
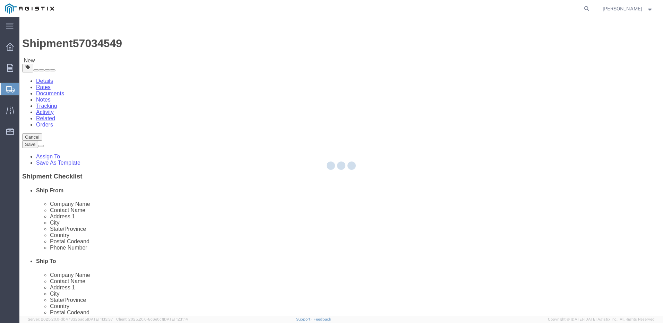
select select "PONS"
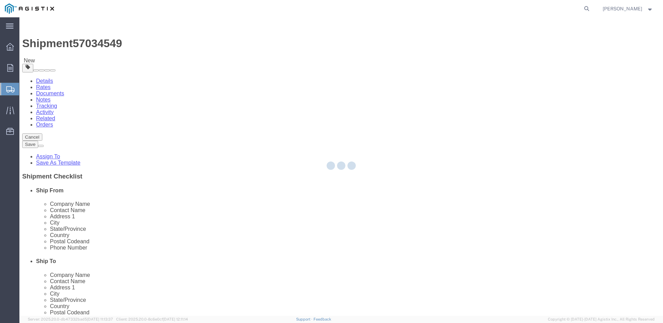
select select "PONS"
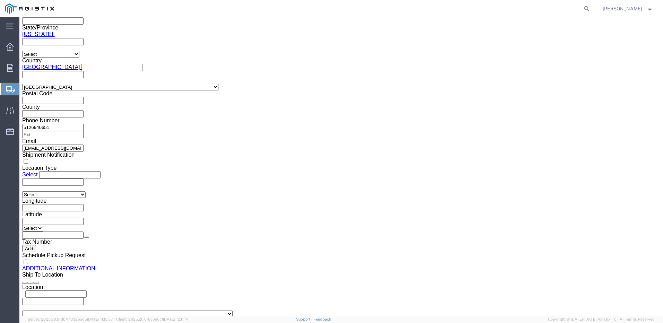
scroll to position [710, 0]
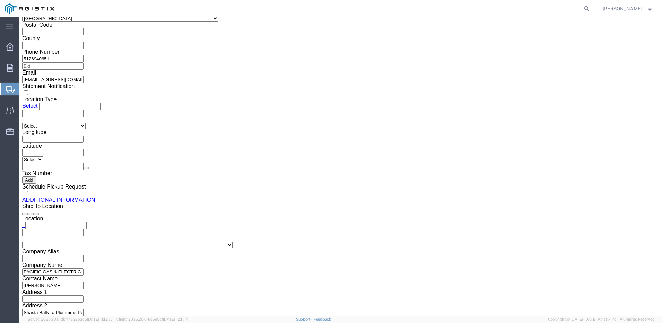
click select "Select Bulk Bundle(s) Cardboard Box(es) Carton(s) Crate(s) Drum(s) (Fiberboard)…"
select select "PONS"
click select "Select Bulk Bundle(s) Cardboard Box(es) Carton(s) Crate(s) Drum(s) (Fiberboard)…"
click input "text"
type input "97"
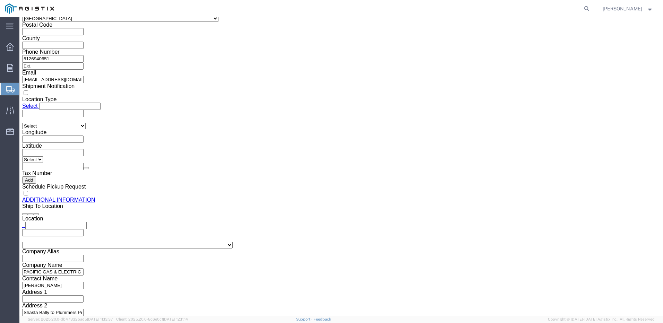
type input "31"
type input "21"
click input "31"
type input "3"
type input "13"
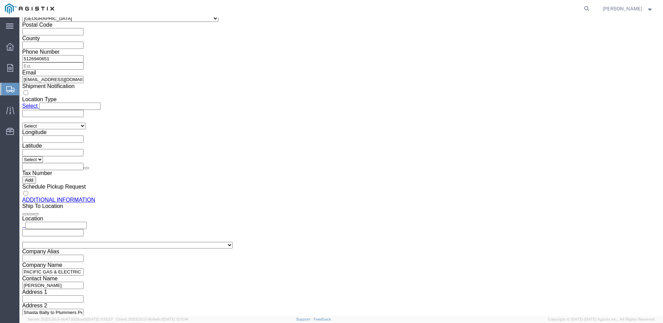
click input "0.00"
type input "0"
type input "396"
click span
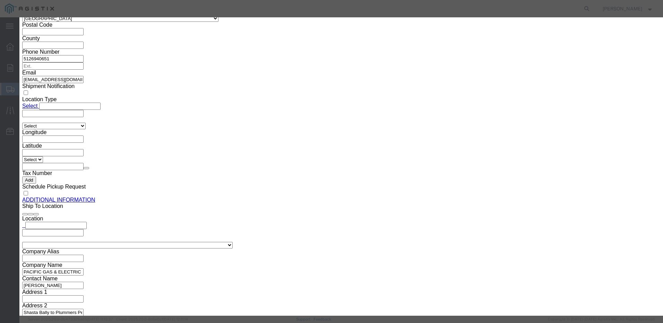
click input "text"
type input "TELECOM EQUIPMENT"
type input "USD"
click input "0"
type input "1"
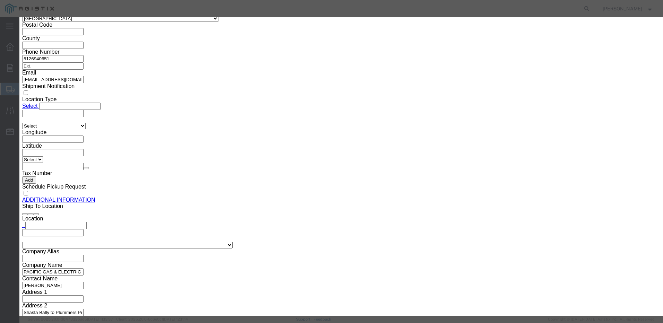
click input "USD"
type input "U"
type input "12792.66"
click select "Select 50 55 60 65 70 85 92.5 100 125 175 250 300 400"
select select "55"
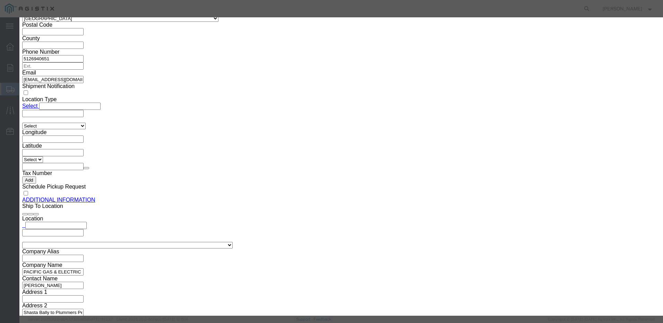
click select "Select 50 55 60 65 70 85 92.5 100 125 175 250 300 400"
click button "Save & Close"
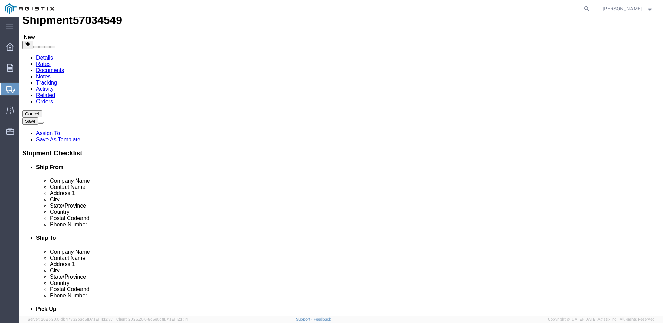
scroll to position [0, 0]
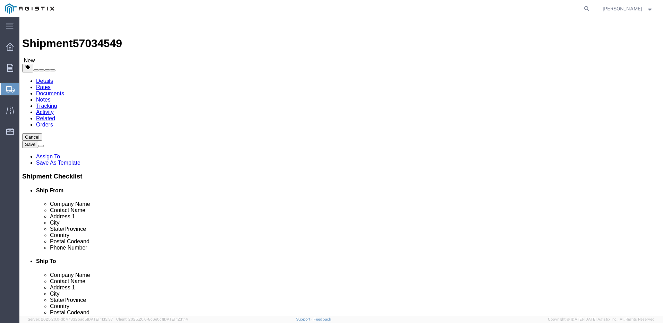
click span
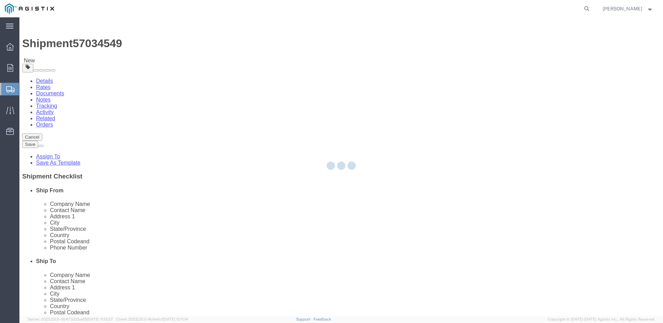
select select "PONS"
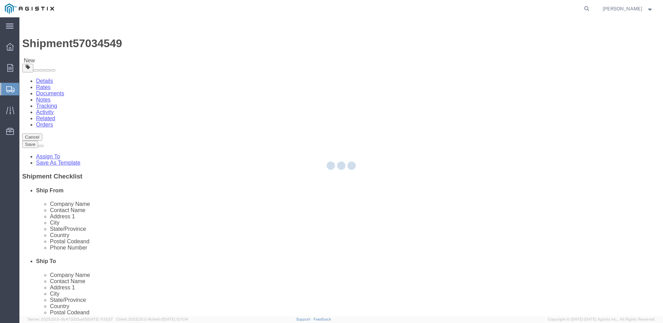
select select "PONS"
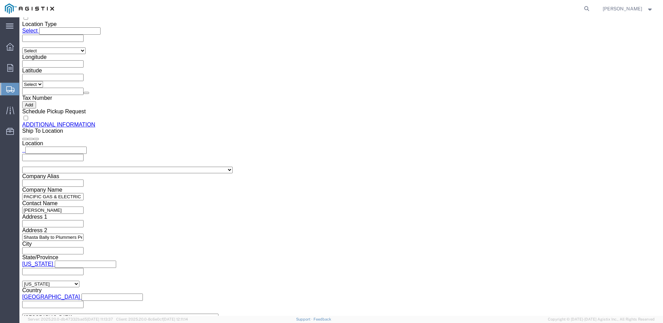
scroll to position [796, 0]
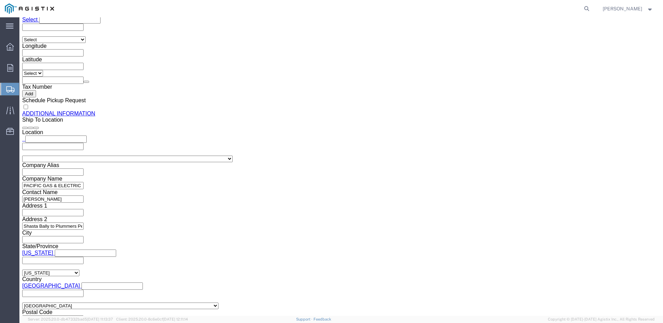
click select "Select Bulk Bundle(s) Cardboard Box(es) Carton(s) Crate(s) Drum(s) (Fiberboard)…"
select select "PONS"
click select "Select Bulk Bundle(s) Cardboard Box(es) Carton(s) Crate(s) Drum(s) (Fiberboard)…"
click input "text"
type input "97"
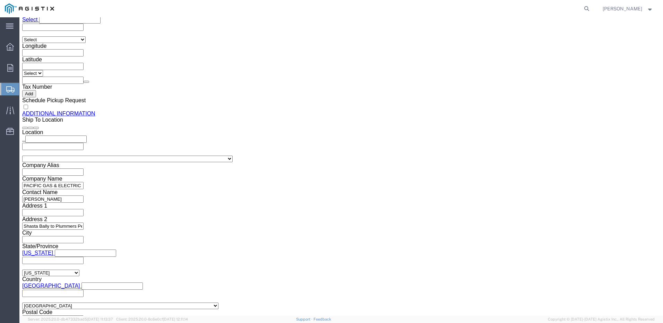
click input "0.00"
click link "Add Content"
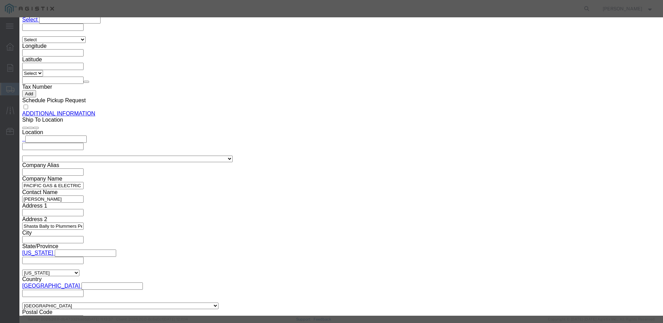
click input "text"
click input "0"
click input "USD"
click select "Select 50 55 60 65 70 85 92.5 100 125 175 250 300 400"
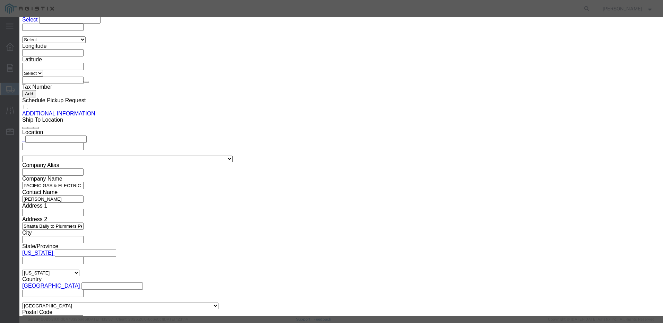
click select "Select 50 55 60 65 70 85 92.5 100 125 175 250 300 400"
click button "Save & Close"
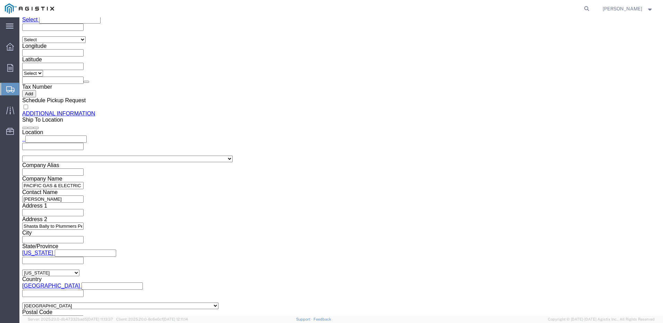
click at [1, 74] on ul "Overview Orders Shipments Shipment Manager Create Shipment Create from Template…" at bounding box center [9, 93] width 19 height 106
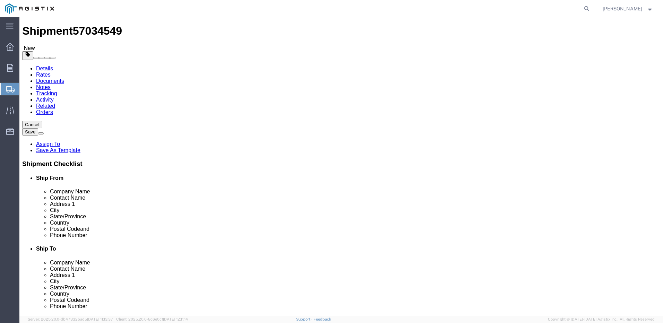
scroll to position [0, 0]
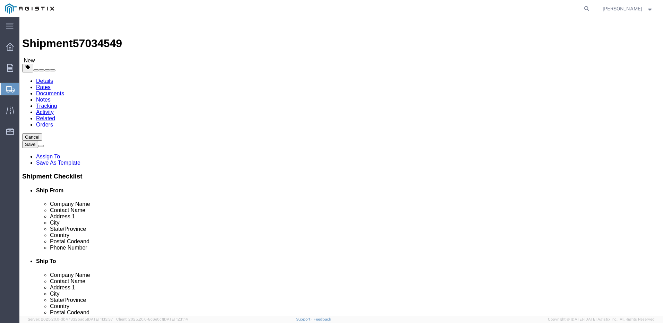
click button "Add package"
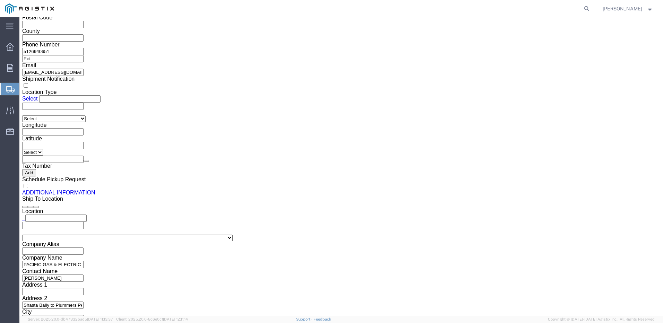
scroll to position [896, 0]
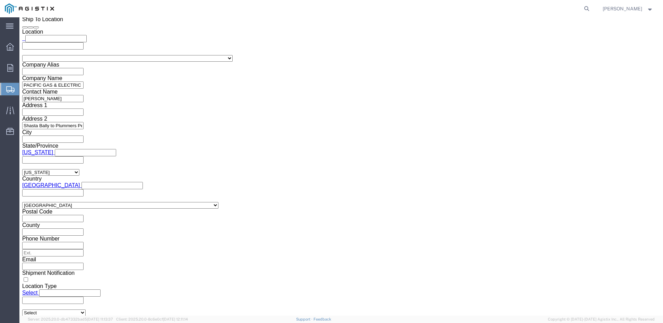
click select "Select Bulk Bundle(s) Cardboard Box(es) Carton(s) Crate(s) Drum(s) (Fiberboard)…"
click input "text"
drag, startPoint x: 356, startPoint y: 156, endPoint x: 341, endPoint y: 156, distance: 14.9
click div "0.00 Select kgs lbs"
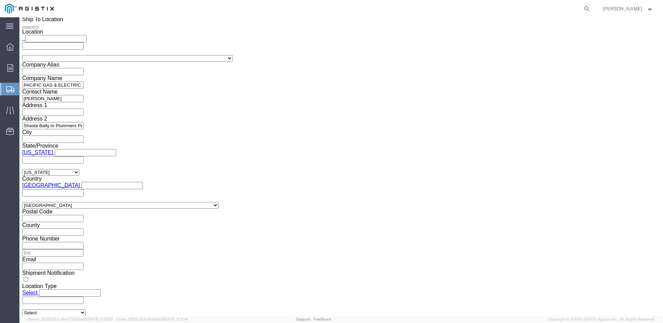
click link "Add Content"
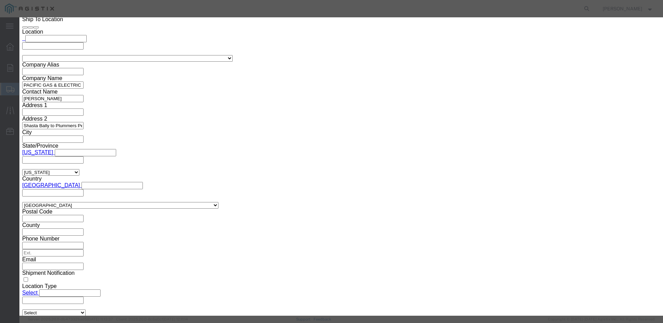
click input "text"
click input "0"
drag, startPoint x: 215, startPoint y: 96, endPoint x: 216, endPoint y: 101, distance: 5.0
click input "USD"
click select "Select 50 55 60 65 70 85 92.5 100 125 175 250 300 400"
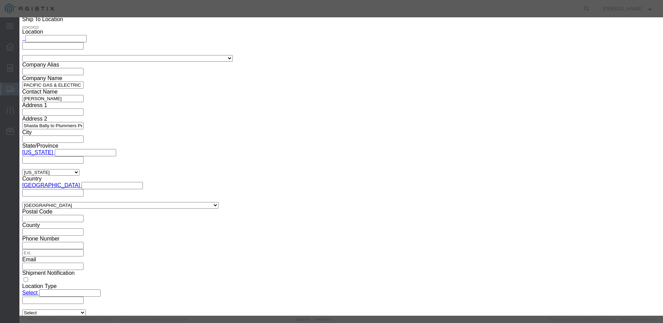
click select "Select 50 55 60 65 70 85 92.5 100 125 175 250 300 400"
click button "Save & Close"
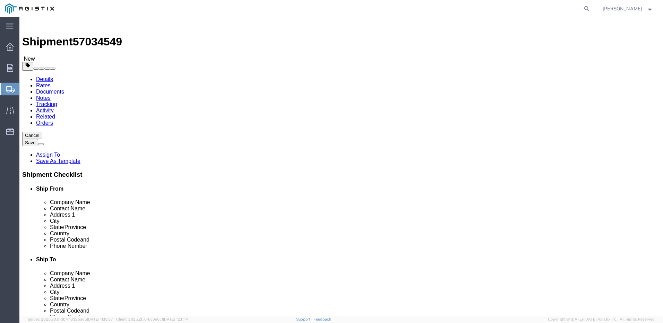
scroll to position [0, 0]
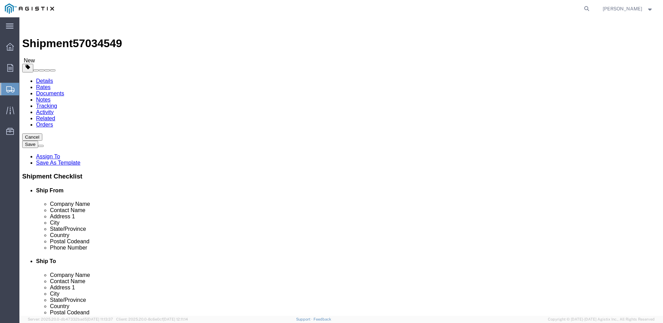
click button "Add package"
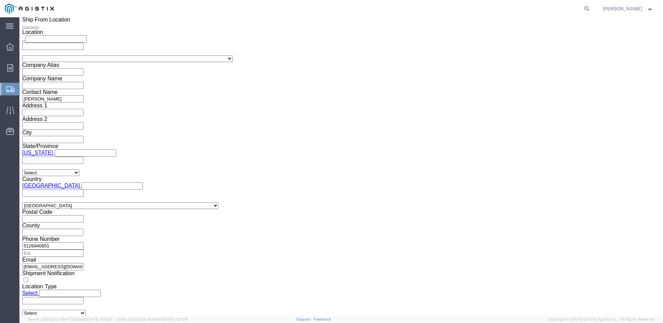
scroll to position [978, 0]
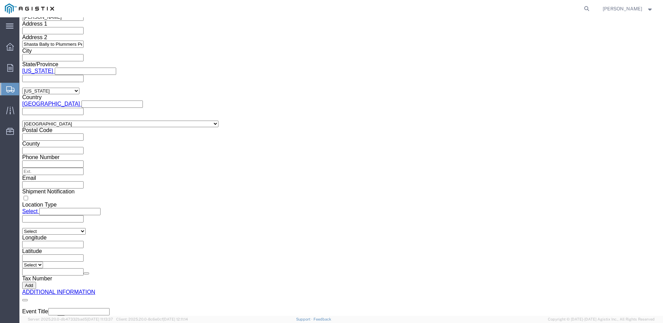
click select "Select Bulk Bundle(s) Cardboard Box(es) Carton(s) Crate(s) Drum(s) (Fiberboard)…"
click input "text"
click input "0.00"
click span
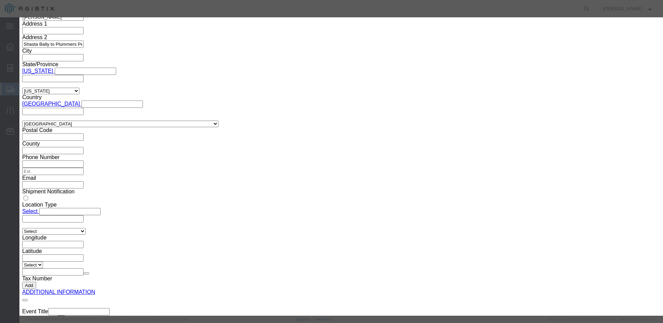
click input "text"
click input "0"
click input "USD"
click select "Select 50 55 60 65 70 85 92.5 100 125 175 250 300 400"
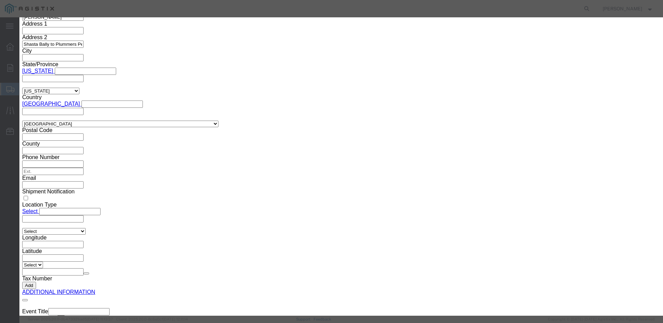
click button "Save & Close"
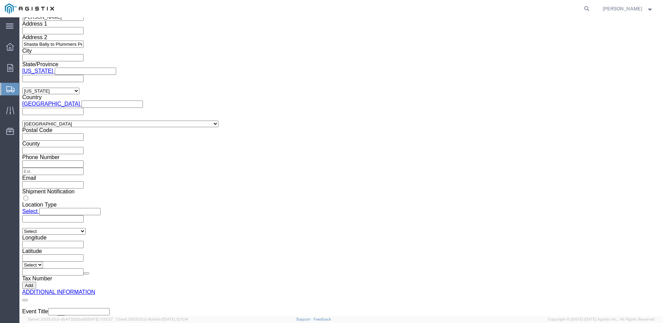
scroll to position [1027, 0]
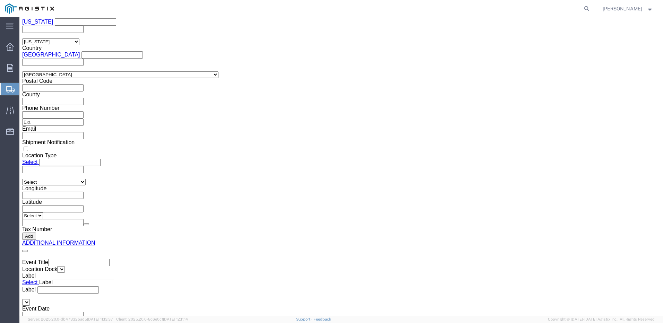
click button "Rate Shipment"
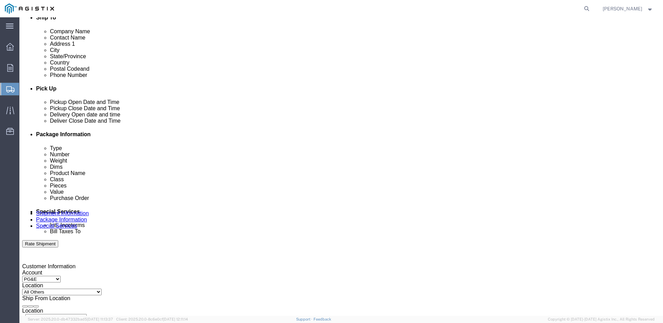
scroll to position [0, 0]
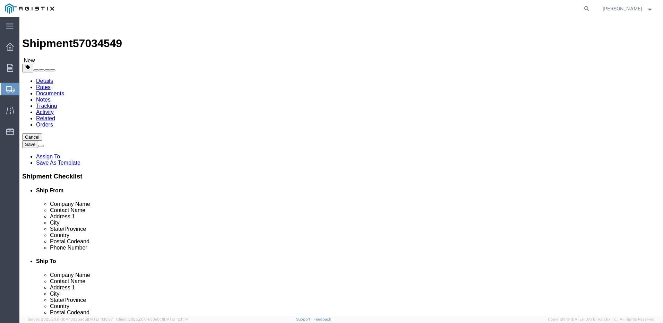
click span
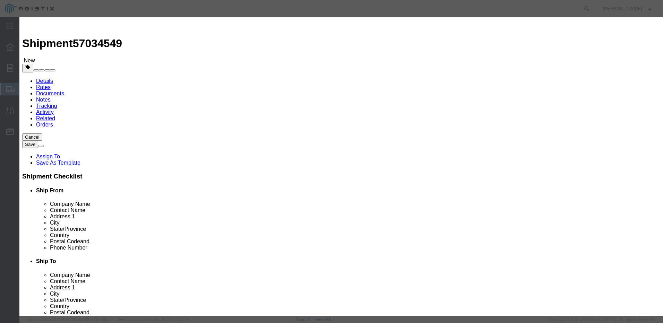
click button "Close"
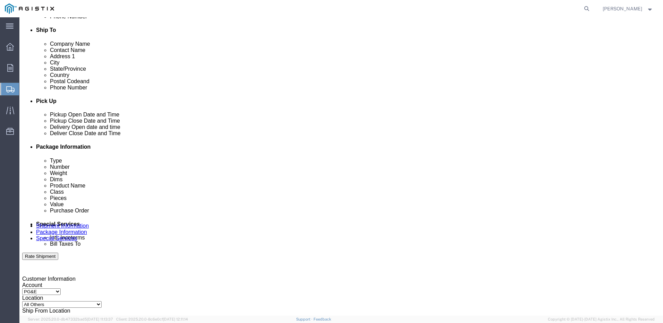
scroll to position [217, 0]
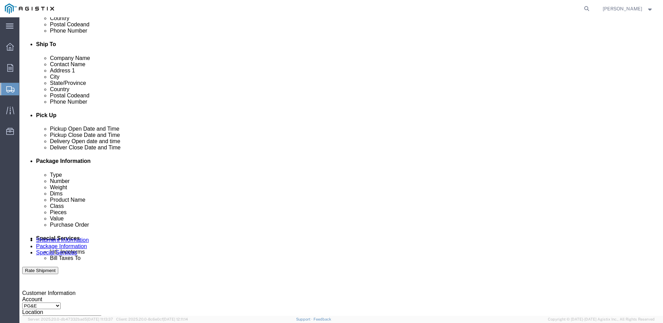
click link "Package Information"
click button "Rate Shipment"
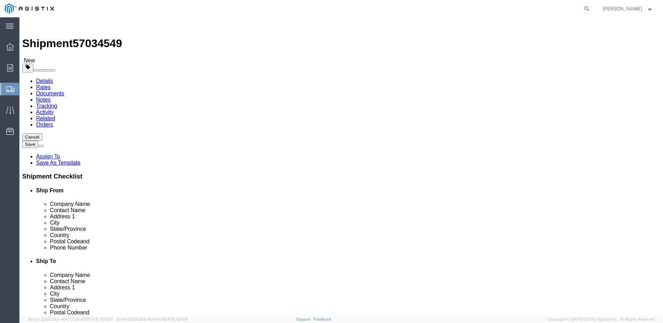
click icon
click link "Delete this content"
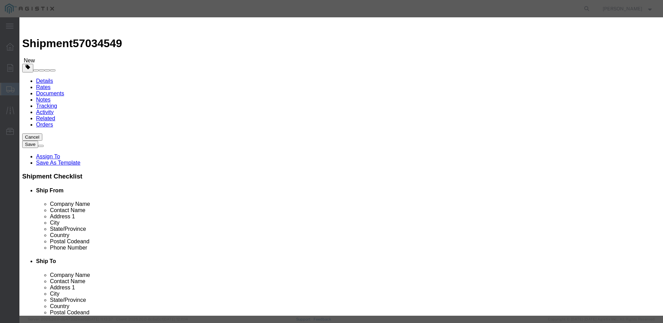
click button "Yes"
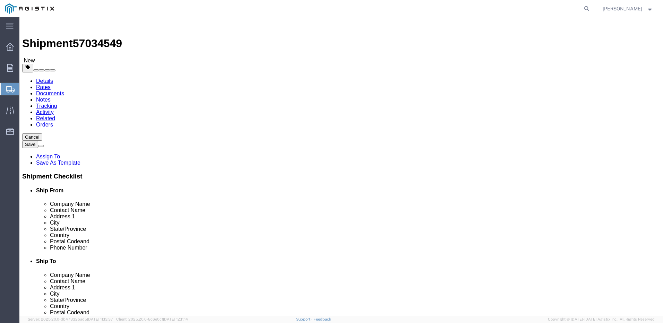
click icon
click link "Delete this content"
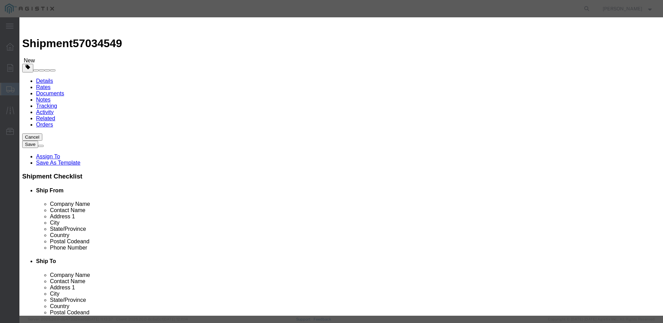
click button "Yes"
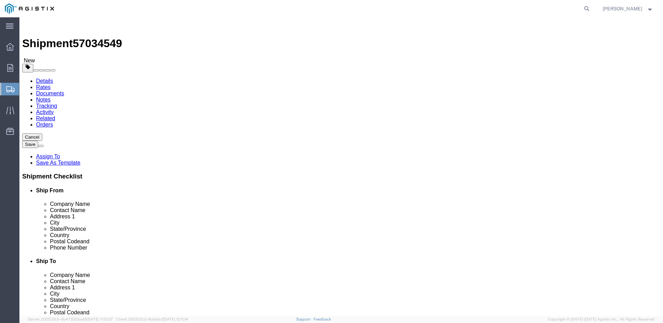
click link "Add Content"
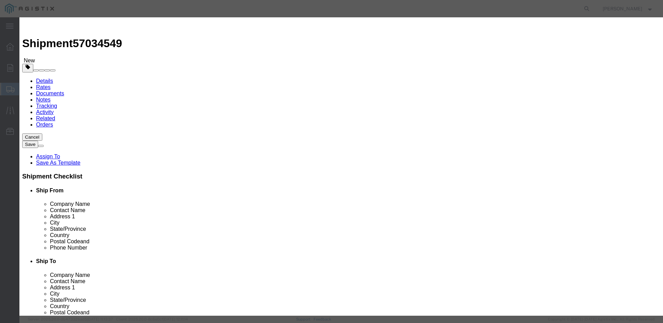
click input "text"
click input "0"
click select "Select 50 55 60 65 70 85 92.5 100 125 175 250 300 400"
click button "Save & Close"
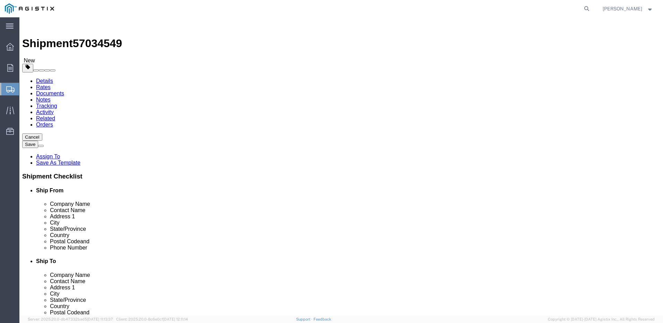
click dd "1.00 Each"
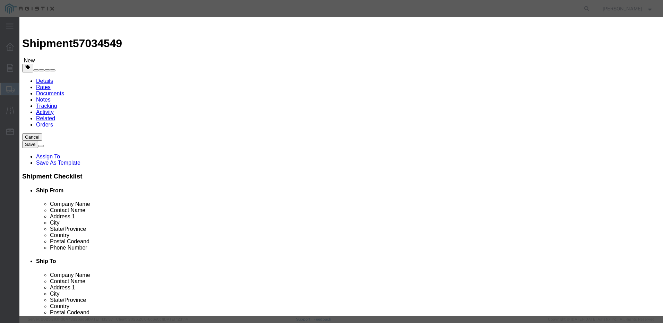
click input "text"
click button "Save & Close"
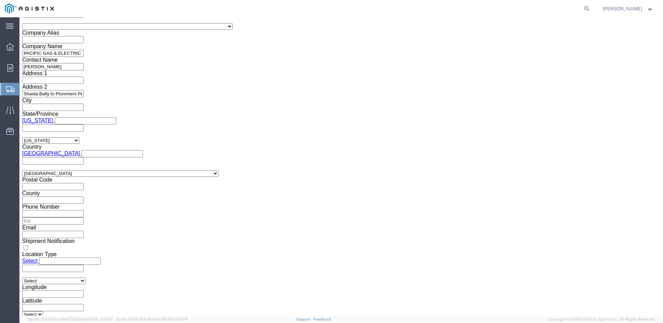
scroll to position [982, 0]
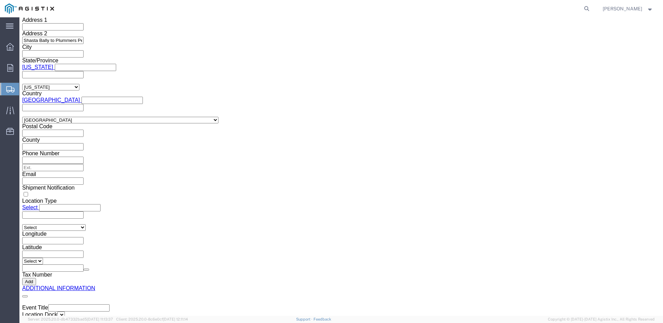
click button "Rate Shipment"
click button "Continue"
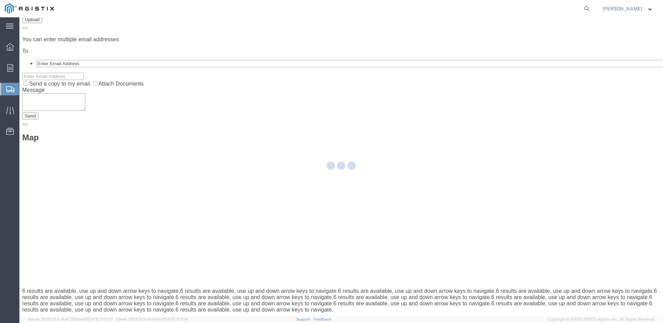
scroll to position [0, 0]
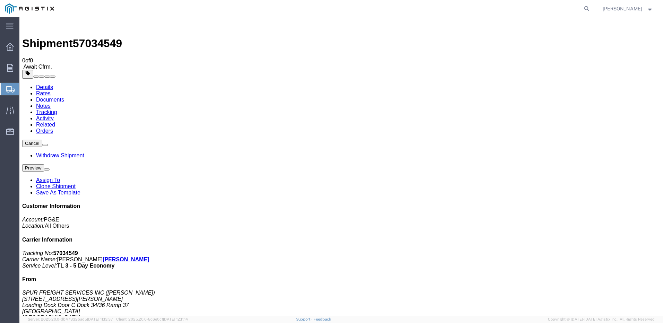
scroll to position [4, 0]
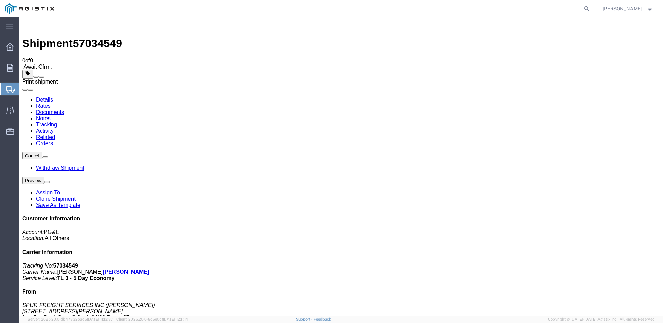
click at [42, 74] on span at bounding box center [42, 77] width 0 height 0
click at [39, 74] on button at bounding box center [36, 77] width 6 height 2
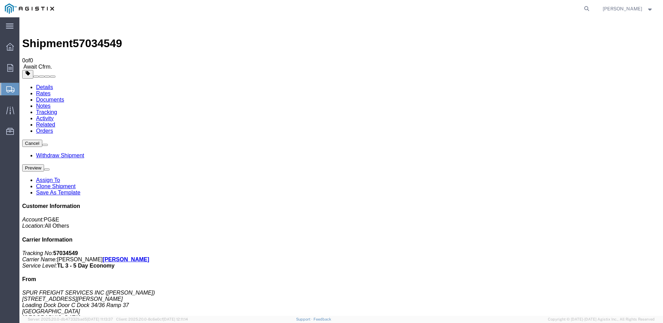
scroll to position [1, 0]
click at [12, 47] on icon at bounding box center [10, 47] width 8 height 8
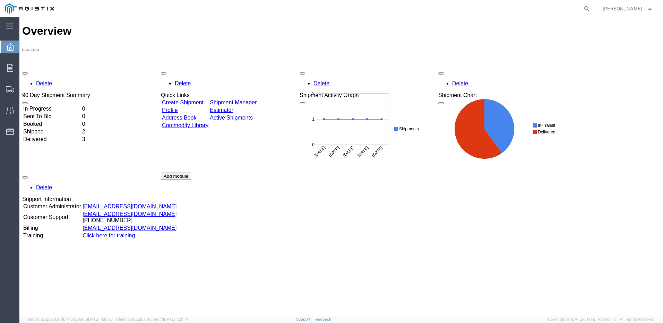
click at [186, 74] on link "Create Shipment" at bounding box center [183, 102] width 42 height 6
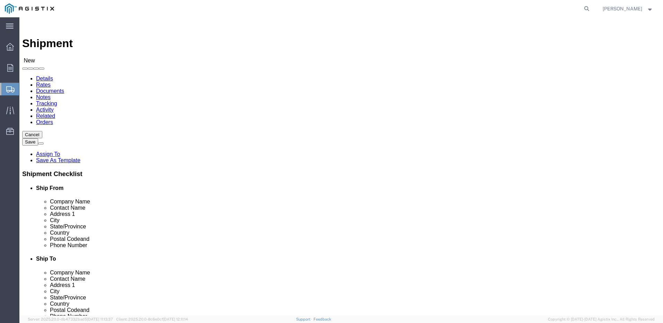
click select "Select Aviat Networks PG&E"
click select "Select All Others [GEOGRAPHIC_DATA] [GEOGRAPHIC_DATA] [GEOGRAPHIC_DATA] [GEOGRA…"
click input "text"
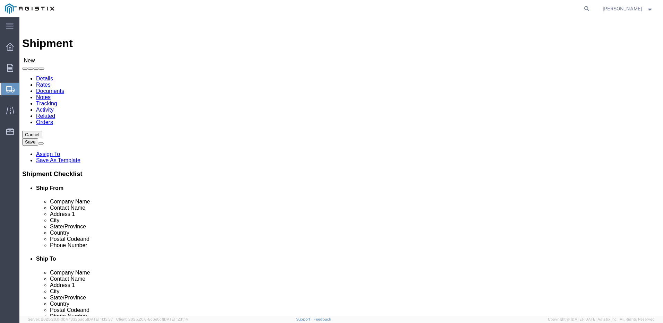
click input "text"
click input "[PERSON_NAME]"
click input "text"
click p "- SPUR FREIGHT SERVICES INC - ([PERSON_NAME]) [STREET_ADDRESS][PERSON_NAME]"
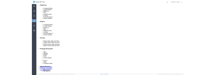
scroll to position [167, 0]
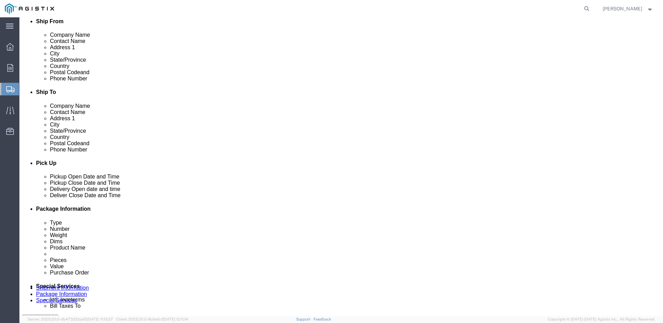
click input "text"
paste input "[EMAIL_ADDRESS][DOMAIN_NAME]"
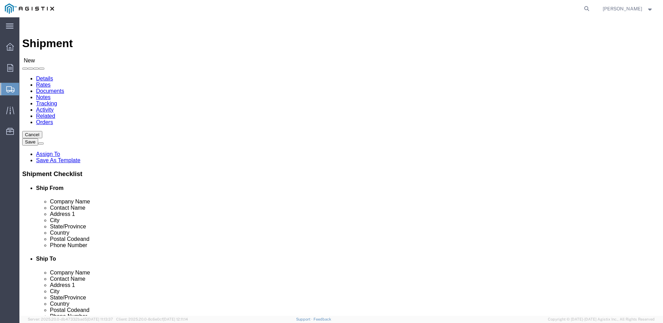
click input "text"
click p "- PACIFIC GAS & ELECTRIC COMPANY - (Attn: [PERSON_NAME]) [STREET_ADDRESS]"
click input "text"
click input "[PERSON_NAME]"
click div "Ship To Location"
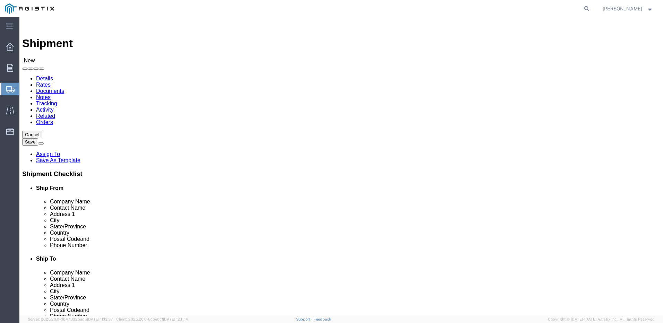
click input "text"
paste input "Shasta Bally to [US_STATE] Mtn"
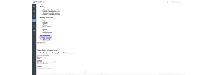
scroll to position [310, 0]
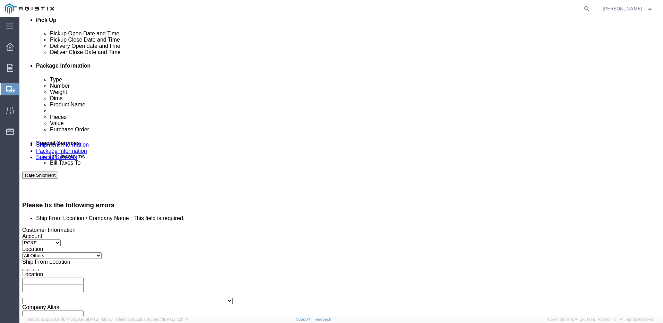
click div "[DATE] 9:00 AM"
click input "9:00 AM"
click button "Apply"
click div "[DATE] 10:00 AM"
click input "4:00 AM"
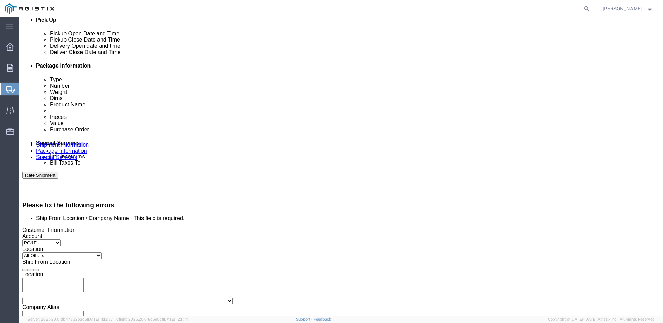
click input "4:30 AM"
click button "Apply"
click icon
click div
click button "Apply"
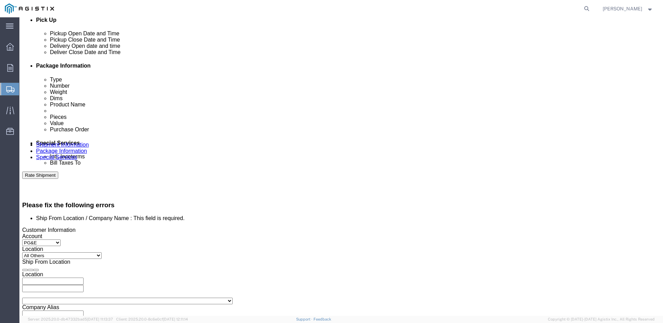
click div "[DATE] 5:30 PM"
click input "5:30 PM"
click button "Apply"
click div
click button "Apply"
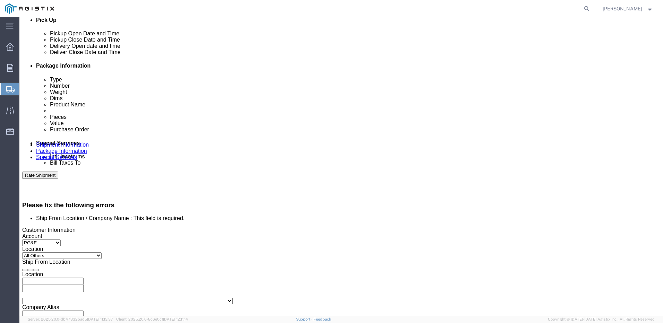
click input "text"
paste input "2701203273"
click select "Select Account Type Activity ID Airline Appointment Number ASN Batch Request # …"
click input "text"
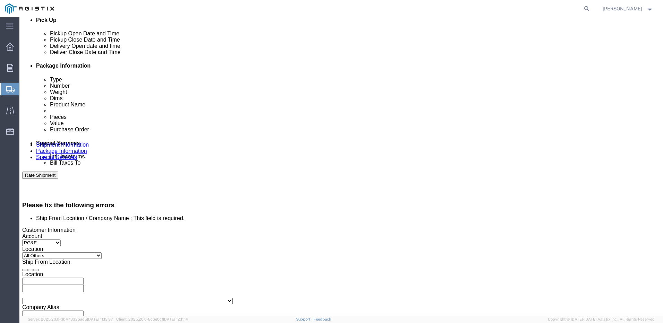
click input "text"
paste input "2548516"
click select "Select Account Type Activity ID Airline Appointment Number ASN Batch Request # …"
click input "text"
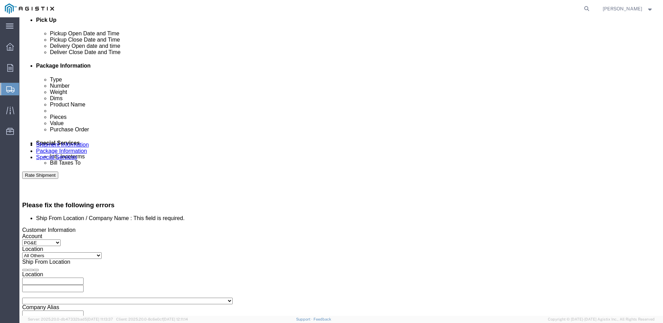
paste input "NA250417-77661"
click button "Add reference"
click select "Select Account Type Activity ID Airline Appointment Number ASN Batch Request # …"
click input "text"
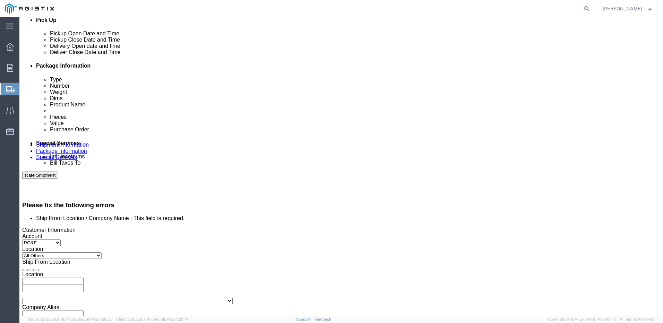
paste input "2701203271"
click button "Add reference"
click select "Select Account Type Activity ID Airline Appointment Number ASN Batch Request # …"
drag, startPoint x: 279, startPoint y: 216, endPoint x: 275, endPoint y: 217, distance: 4.1
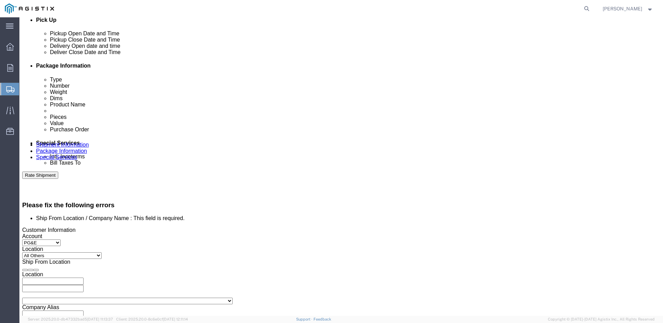
click input "text"
paste input "2551344"
click div "Select Account Type Activity ID Airline Appointment Number ASN Batch Request # …"
click button "Add reference"
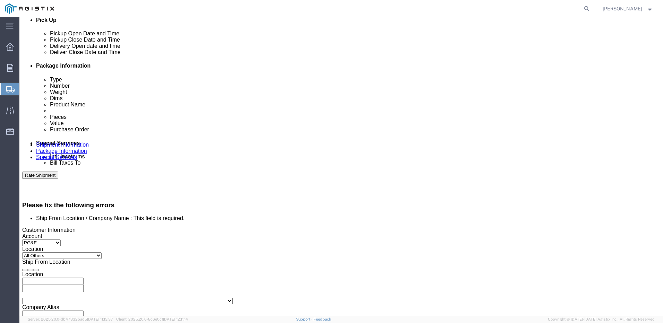
click select "Select Account Type Activity ID Airline Appointment Number ASN Batch Request # …"
click input "text"
paste input "NA250417-77661"
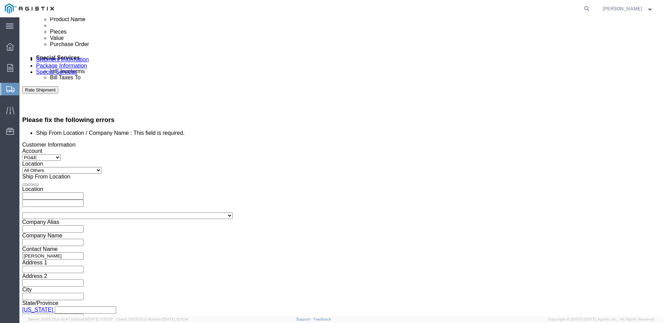
scroll to position [396, 0]
click button "Continue"
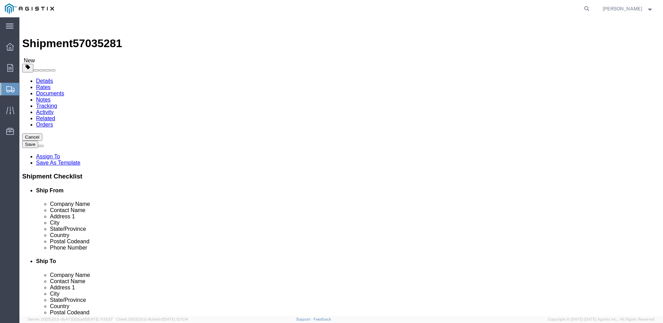
click input "Length : This field is required."
click select "Select Bulk Bundle(s) Cardboard Box(es) Carton(s) Crate(s) Drum(s) (Fiberboard)…"
click input "Length : This field is required."
click input "Width : This field is required."
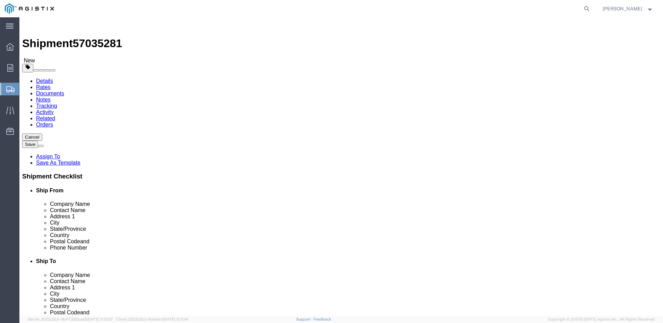
click input "Height : This field is required."
click input "0.00"
click link "Add Content"
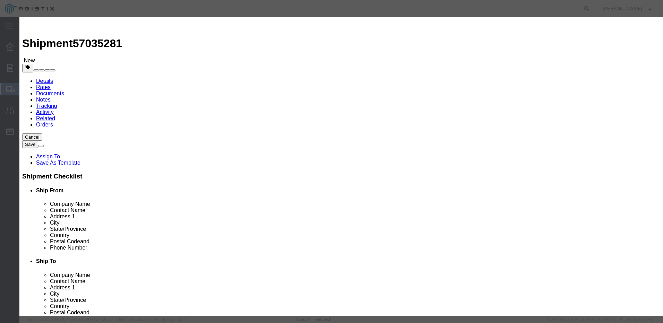
click input "text"
click input "0"
click input "USD"
click select "Select 50 55 60 65 70 85 92.5 100 125 175 250 300 400"
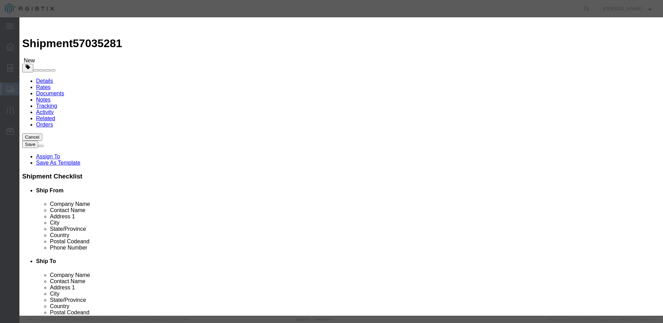
click button "Save & Close"
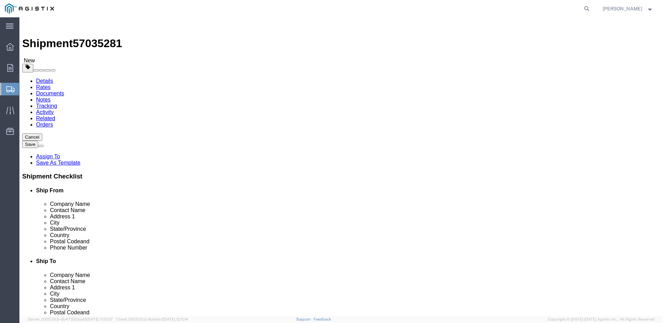
click button "Add package"
click select "Select Bulk Bundle(s) Cardboard Box(es) Carton(s) Crate(s) Drum(s) (Fiberboard)…"
click input "1"
click input "text"
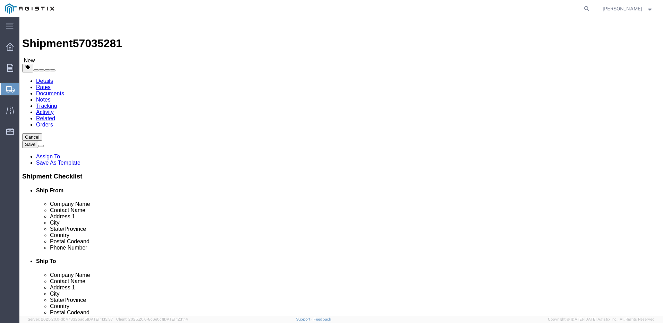
click input "0.00"
click span
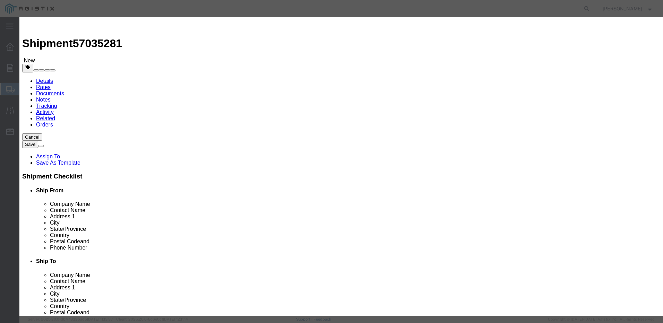
click input "text"
click input "0"
click input "USD"
click select "Select 50 55 60 65 70 85 92.5 100 125 175 250 300 400"
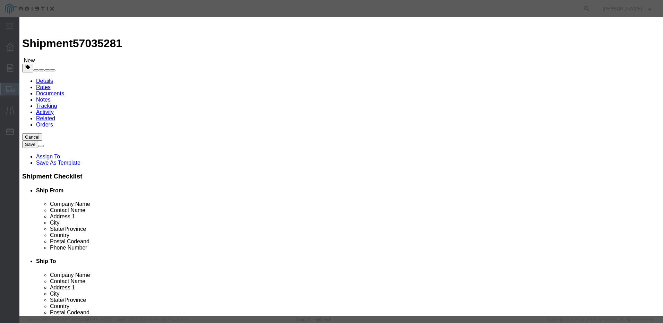
click select "Select 50 55 60 65 70 85 92.5 100 125 175 250 300 400"
click button "Save & Close"
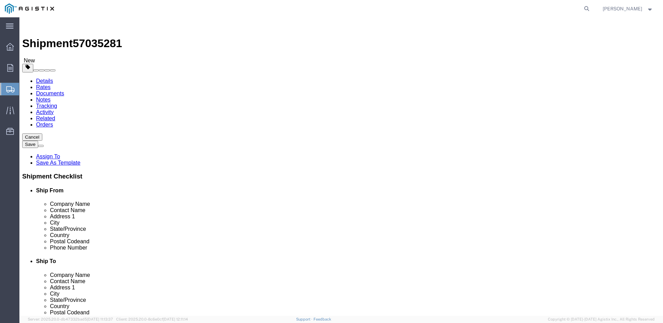
click button "Add package"
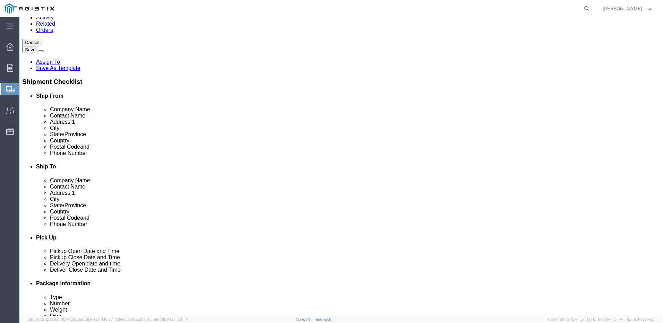
scroll to position [137, 0]
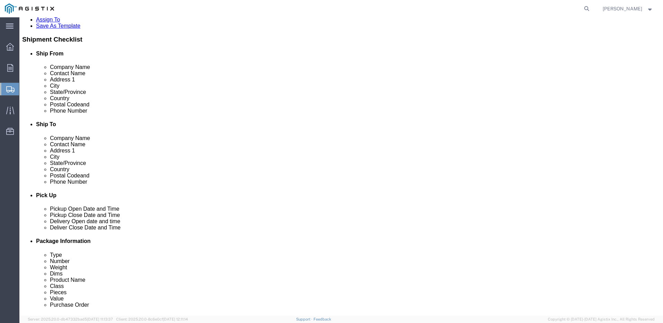
click select "Select Bulk Bundle(s) Cardboard Box(es) Carton(s) Crate(s) Drum(s) (Fiberboard)…"
click input "text"
click input "0.00"
click span
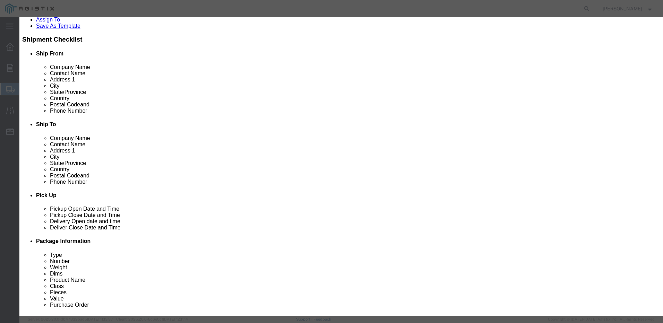
click input "text"
click input "0"
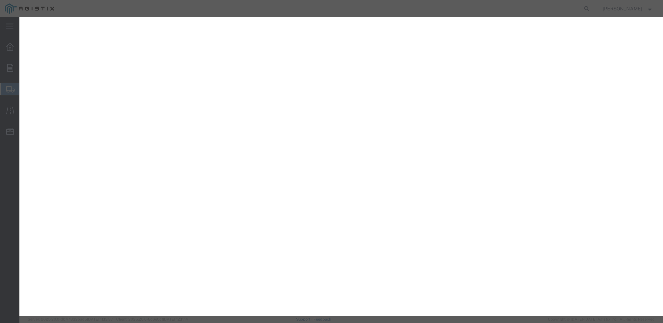
select select "PONS"
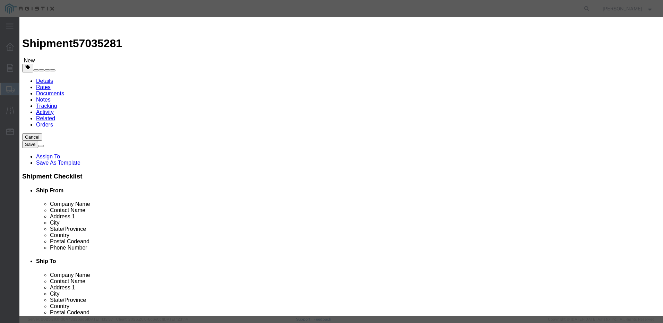
scroll to position [137, 0]
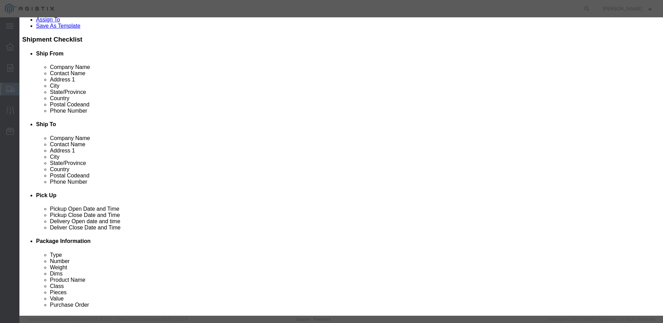
type input "1"
click select "Select 50 55 60 65 70 85 92.5 100 125 175 250 300 400"
select select "55"
click select "Select 50 55 60 65 70 85 92.5 100 125 175 250 300 400"
click button "Save & Close"
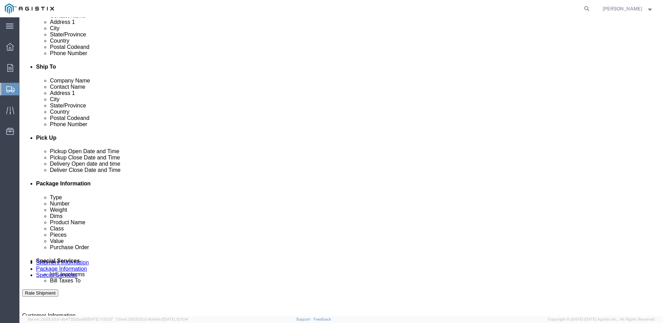
scroll to position [0, 0]
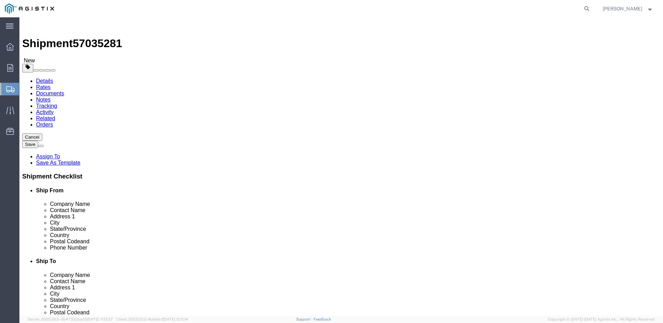
click button "Add package"
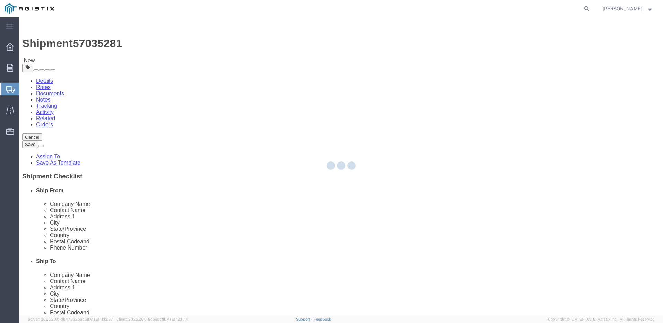
select select "PONS"
select select "CBOX"
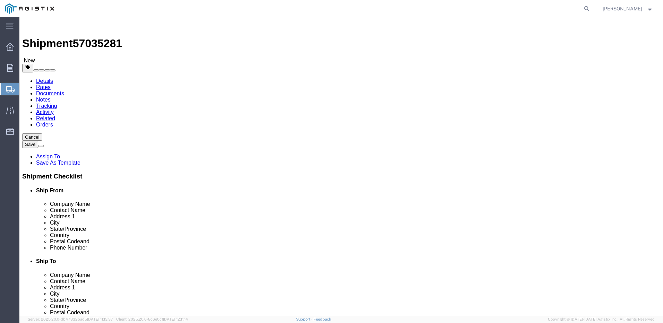
click button "Add package"
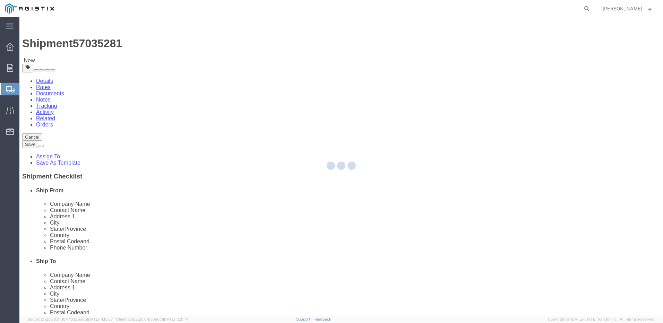
select select "PONS"
select select "CBOX"
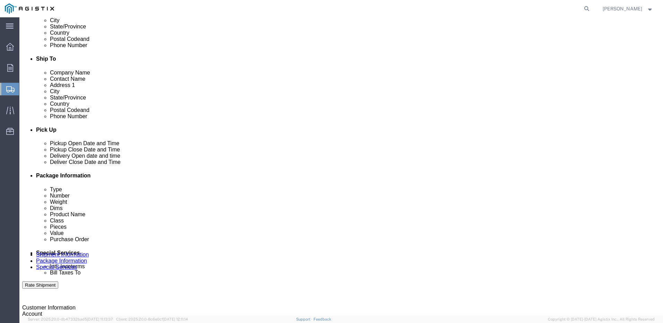
scroll to position [203, 0]
click select "Select Bulk Bundle(s) Cardboard Box(es) Carton(s) Crate(s) Drum(s) (Fiberboard)…"
select select "PONS"
click select "Select Bulk Bundle(s) Cardboard Box(es) Carton(s) Crate(s) Drum(s) (Fiberboard)…"
click input "text"
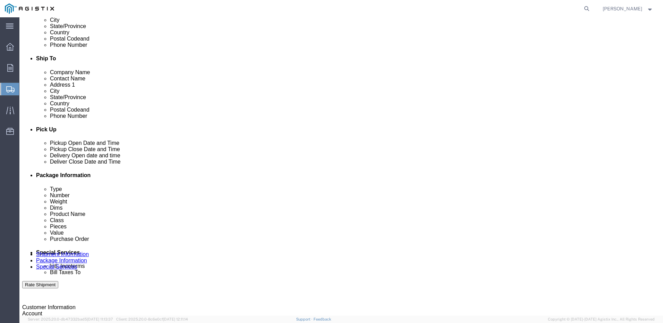
type input "80"
click input "text"
type input "50"
click input "text"
type input "85"
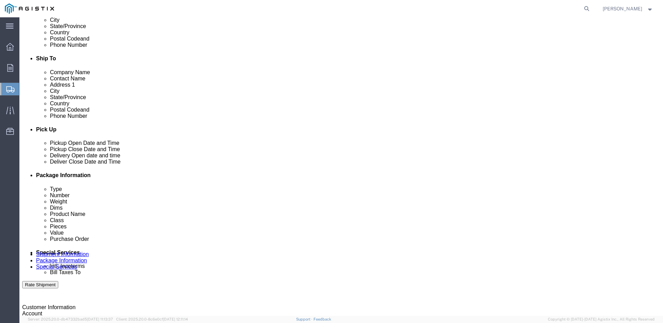
click input "0.00"
type input "0"
type input "545"
click div "1 x Pallet(s) Oversized (Not Stackable) Package Type Select Bulk Bundle(s) Card…"
click link "Add Content"
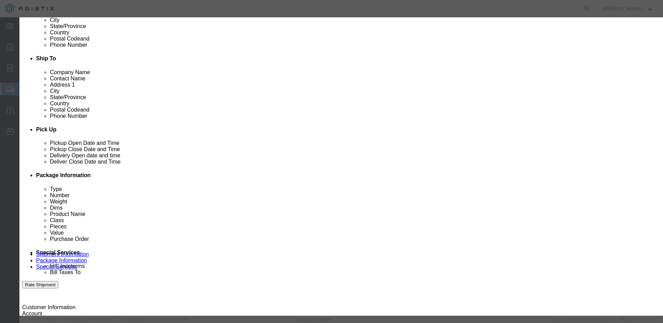
click input "text"
type input "TELECOM EQUIPMENT"
click input "0"
type input "1"
click input "text"
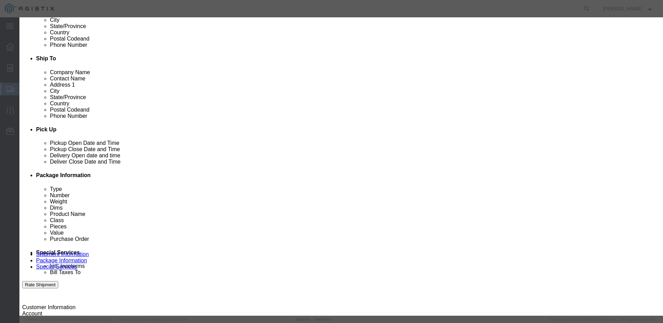
type input "21161.74"
click select "Select 50 55 60 65 70 85 92.5 100 125 175 250 300 400"
select select "55"
click select "Select 50 55 60 65 70 85 92.5 100 125 175 250 300 400"
click button "Save & Close"
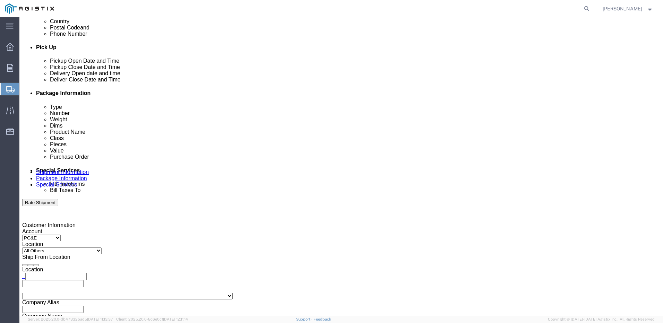
scroll to position [284, 0]
click select "Select Bulk Bundle(s) Cardboard Box(es) Carton(s) Crate(s) Drum(s) (Fiberboard)…"
select select "PONS"
click select "Select Bulk Bundle(s) Cardboard Box(es) Carton(s) Crate(s) Drum(s) (Fiberboard)…"
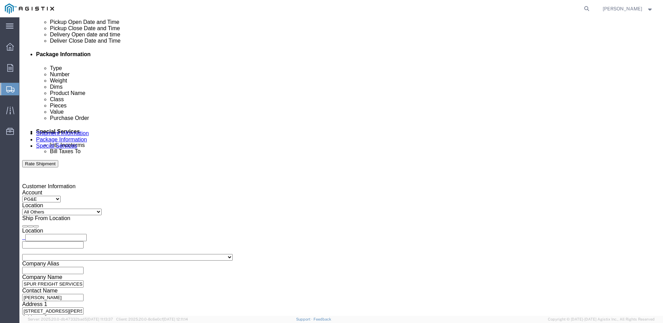
scroll to position [327, 0]
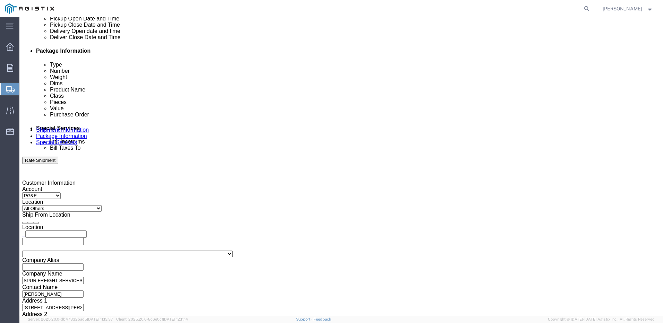
click input "text"
type input "97"
click input "text"
type input "16"
click input "text"
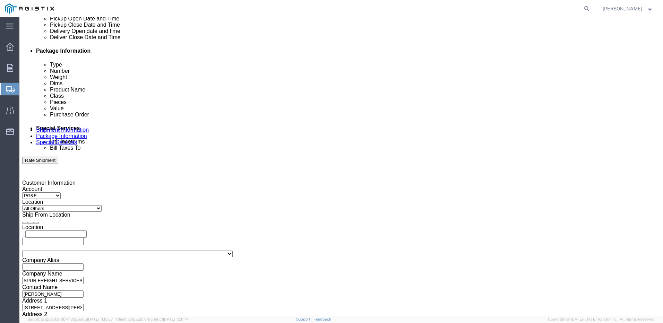
type input "21"
click input "0.00"
type input "0"
type input "384"
click div "1 x Pallet(s) Oversized (Not Stackable) Package Type Select Bulk Bundle(s) Card…"
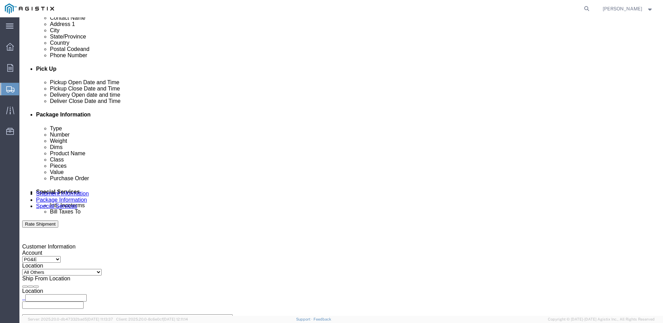
scroll to position [279, 0]
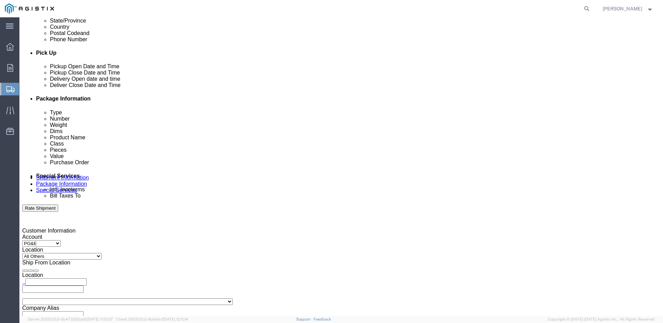
click link "Add Content"
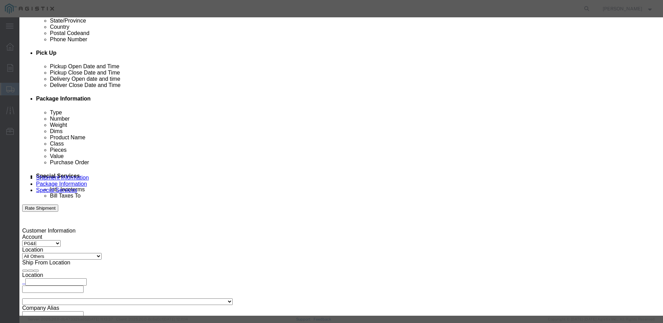
click input "text"
type input "TELECOM EQUIPMENT"
type input "21161.74"
click select "Select 50 55 60 65 70 85 92.5 100 125 175 250 300 400"
select select "55"
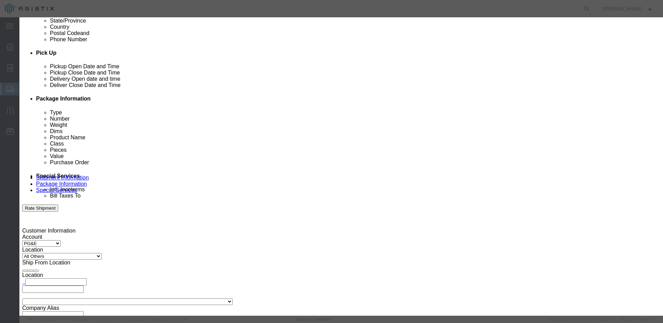
click select "Select 50 55 60 65 70 85 92.5 100 125 175 250 300 400"
click button "Save & Close"
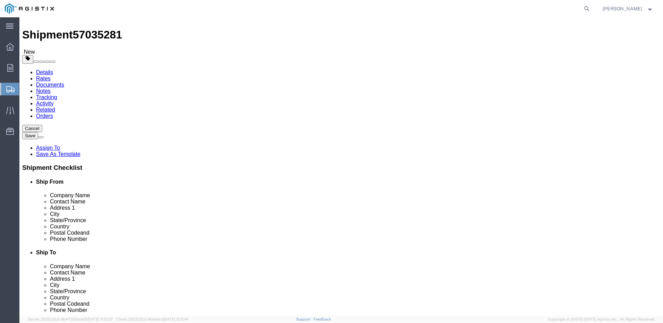
scroll to position [0, 0]
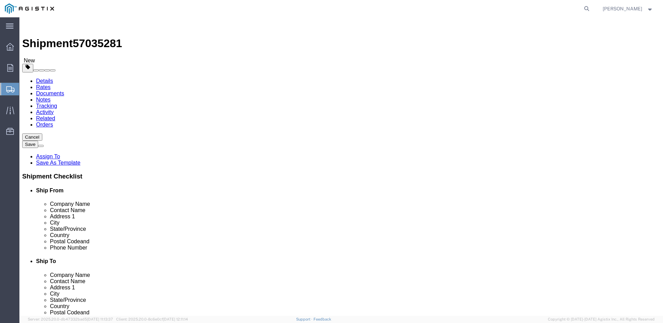
drag, startPoint x: 640, startPoint y: 140, endPoint x: 642, endPoint y: 14, distance: 125.5
click button "Add package"
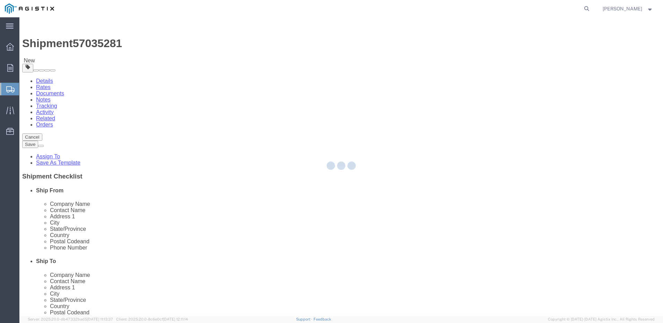
select select "PONS"
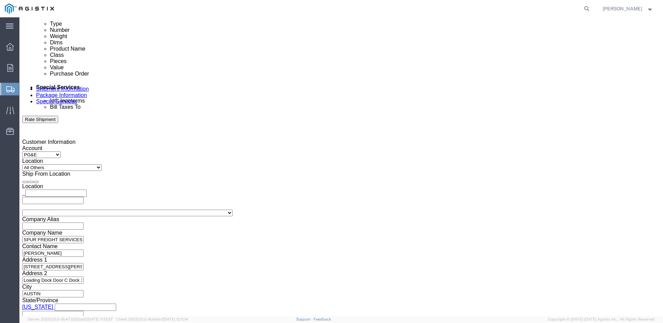
scroll to position [382, 0]
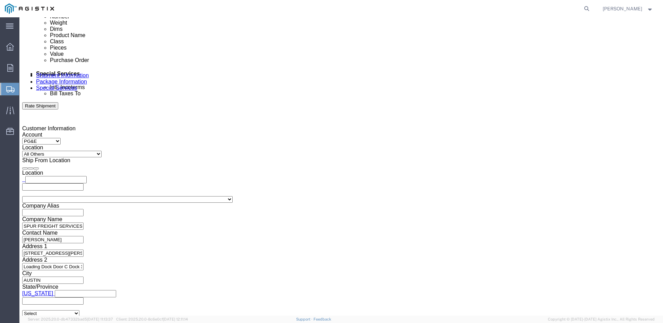
click select "Select Bulk Bundle(s) Cardboard Box(es) Carton(s) Crate(s) Drum(s) (Fiberboard)…"
select select "PONS"
click select "Select Bulk Bundle(s) Cardboard Box(es) Carton(s) Crate(s) Drum(s) (Fiberboard)…"
click input "text"
type input "97"
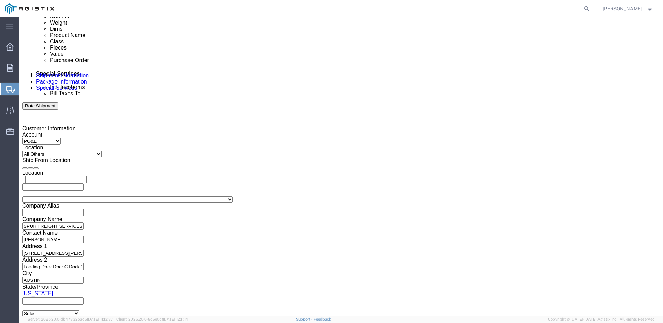
click input "text"
type input "16"
click input "text"
type input "21"
click input "0.00"
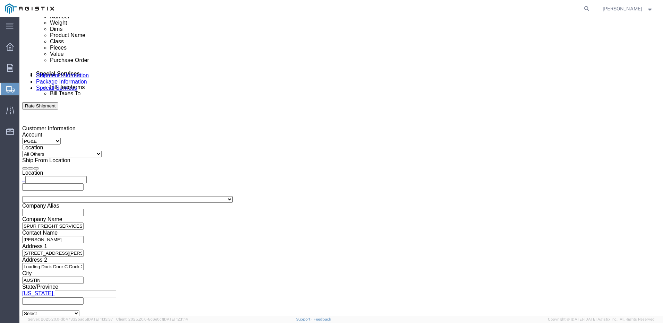
type input "0"
type input "384"
click input "97"
type input "9"
type input "60"
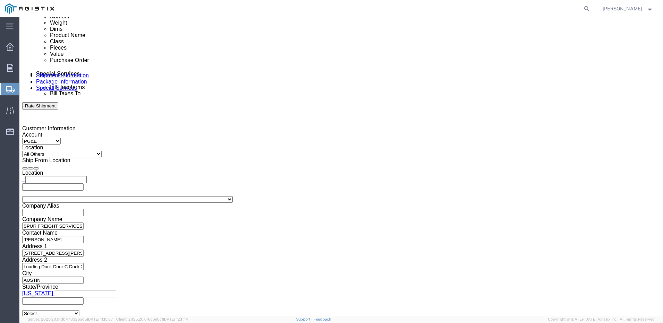
click input "16"
type input "1"
type input "44"
click input "21"
type input "2"
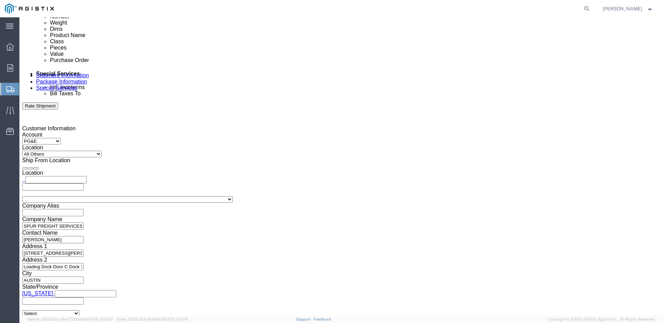
type input "65"
click input "384"
type input "3"
type input "449"
click span
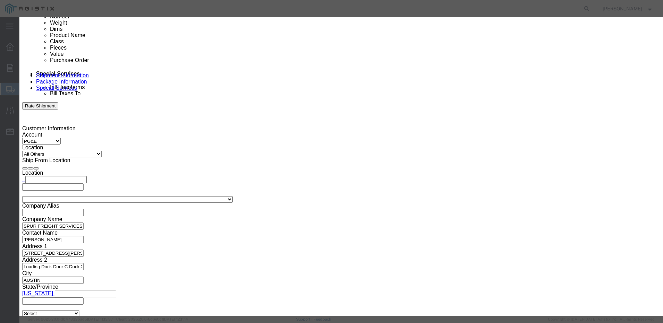
click input "text"
type input "TELECOM EQUIPMENT"
type input "21161.74"
click select "Select 50 55 60 65 70 85 92.5 100 125 175 250 300 400"
select select "55"
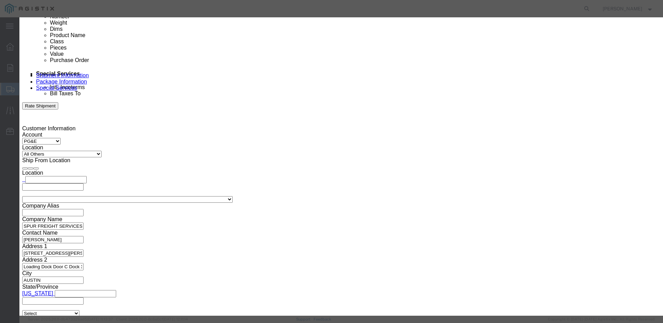
click select "Select 50 55 60 65 70 85 92.5 100 125 175 250 300 400"
click button "Save & Close"
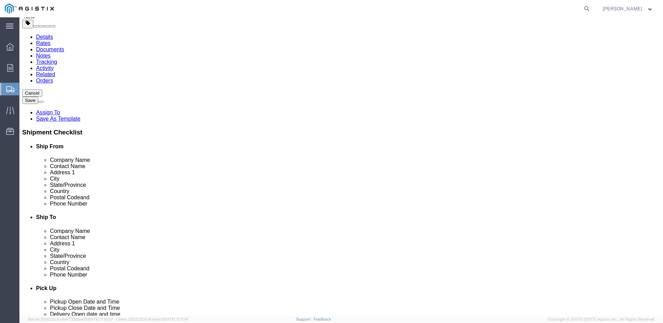
scroll to position [0, 0]
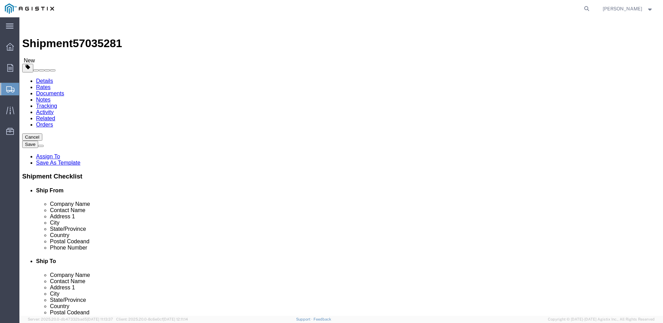
click button "Add package"
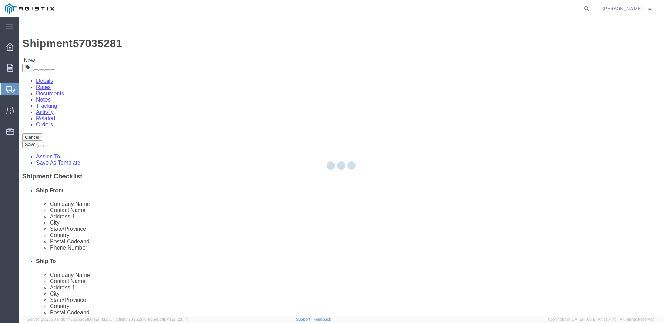
select select "PONS"
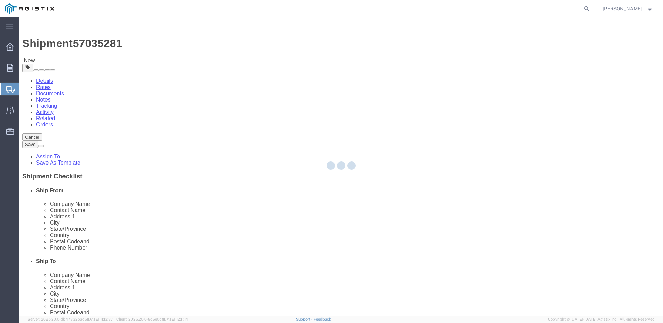
select select "PONS"
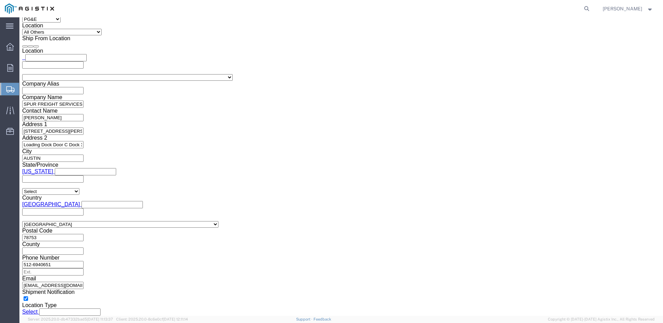
scroll to position [505, 0]
click select "Select Bulk Bundle(s) Cardboard Box(es) Carton(s) Crate(s) Drum(s) (Fiberboard)…"
select select "PONS"
click select "Select Bulk Bundle(s) Cardboard Box(es) Carton(s) Crate(s) Drum(s) (Fiberboard)…"
click div "Package Type Select Bulk Bundle(s) Cardboard Box(es) Carton(s) Crate(s) Drum(s)…"
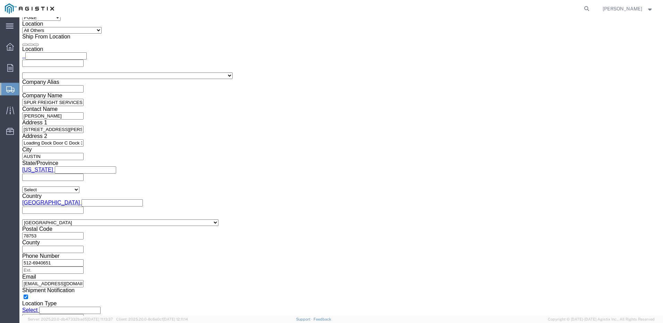
click input "text"
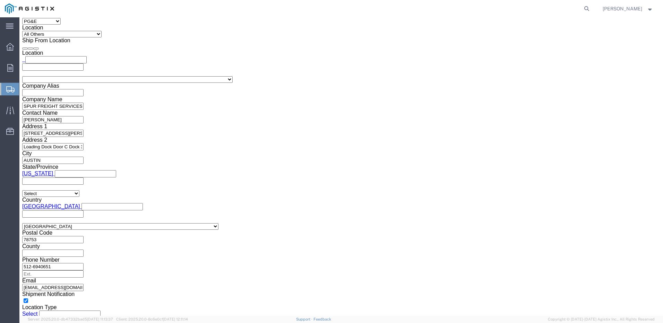
scroll to position [509, 0]
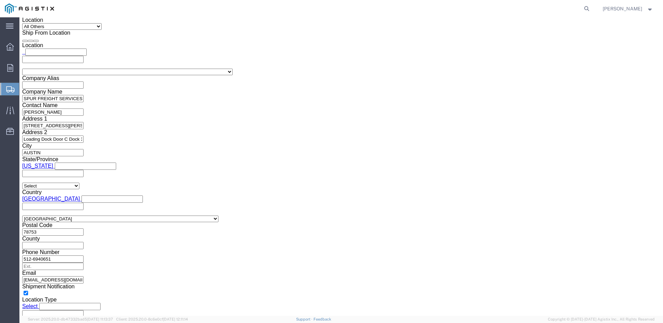
click input "0.00"
click input "421"
type input "4"
type input "60"
click input "text"
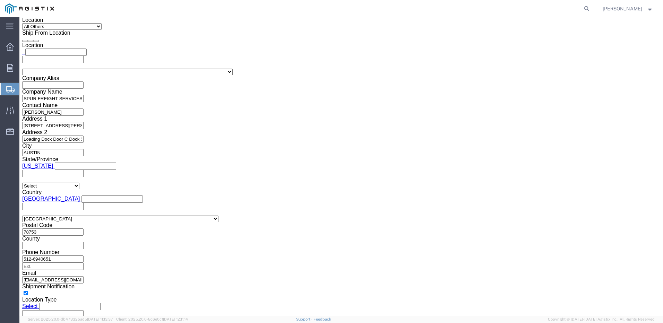
type input "44"
click input "text"
type input "65"
click input "0.00"
type input "0"
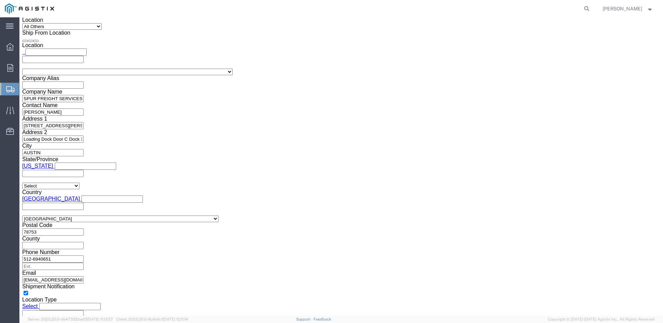
type input "421"
click link "Add Content"
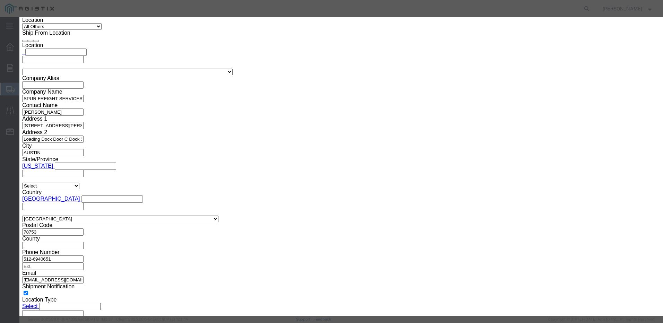
click input "text"
type input "TELECOM EQUIPMENT"
type input "21161.74"
click input "0"
type input "1"
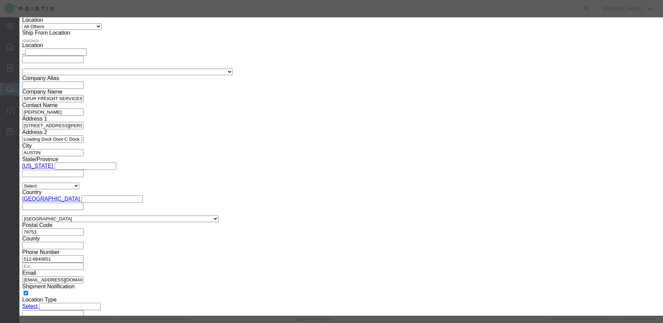
click select "Select 50 55 60 65 70 85 92.5 100 125 175 250 300 400"
select select "55"
click select "Select 50 55 60 65 70 85 92.5 100 125 175 250 300 400"
click button "Save & Close"
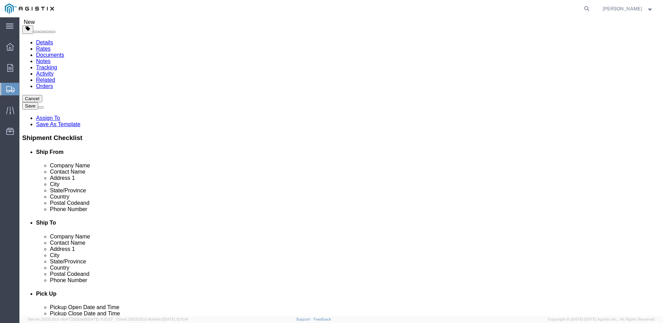
scroll to position [0, 0]
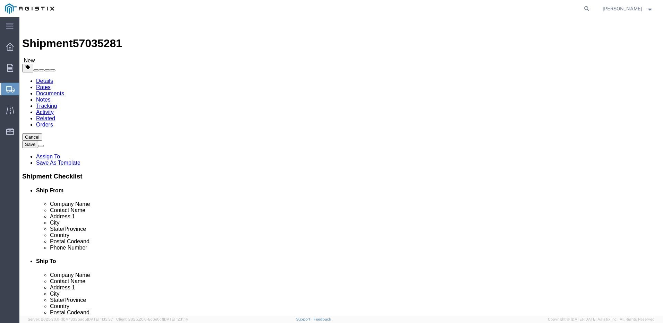
click span
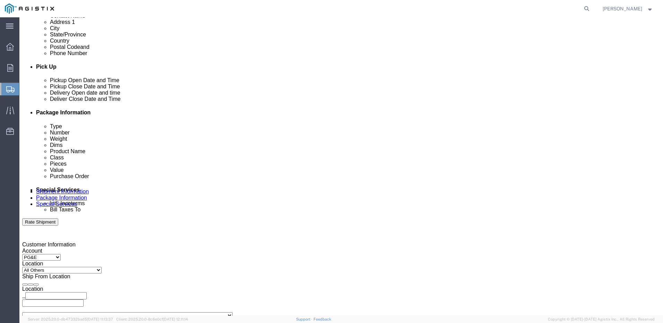
scroll to position [522, 0]
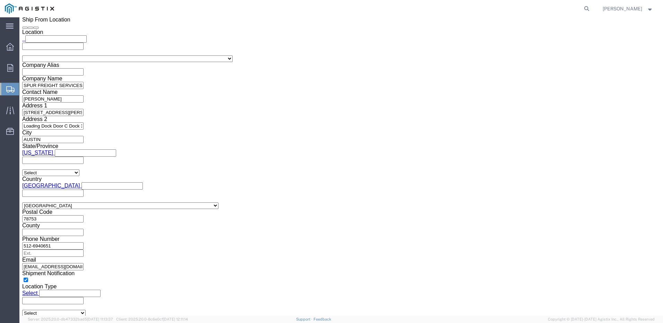
click select "Select Loose Agricultrural Product Bale(s) BC42 BC42 Frozen [DATE] Ambient [DAT…"
select select "PONS"
click select "Select Loose Agricultrural Product Bale(s) BC42 BC42 Frozen [DATE] Ambient [DAT…"
click input "text"
type input "97"
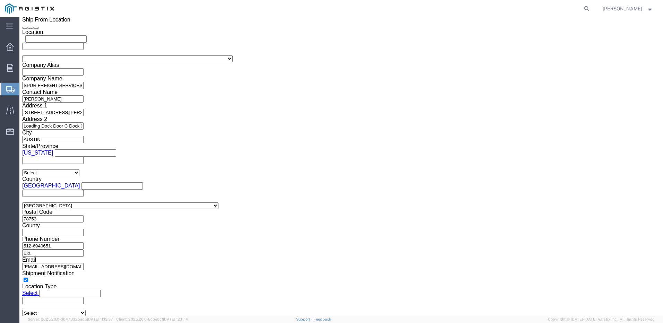
type input "10"
type input "8"
click input "0.00"
type input "0"
type input "140"
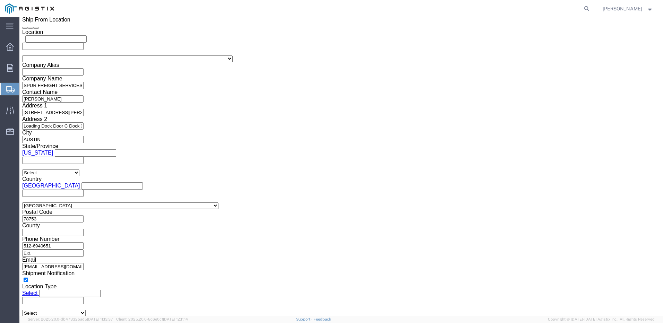
click link "Add Content"
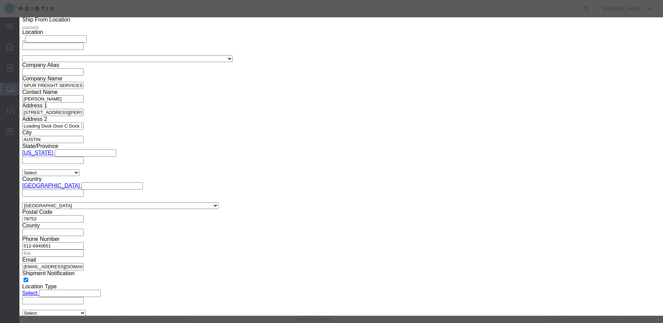
click input "text"
type input "TELECOM EQUIPMENT"
type input "21161.74"
click input "0"
type input "1"
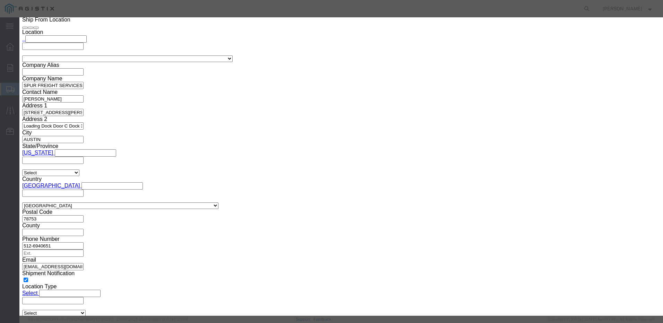
click select "Select 50 55 60 65 70 85 92.5 100 125 175 250 300 400"
select select "55"
click select "Select 50 55 60 65 70 85 92.5 100 125 175 250 300 400"
click button "Save & Close"
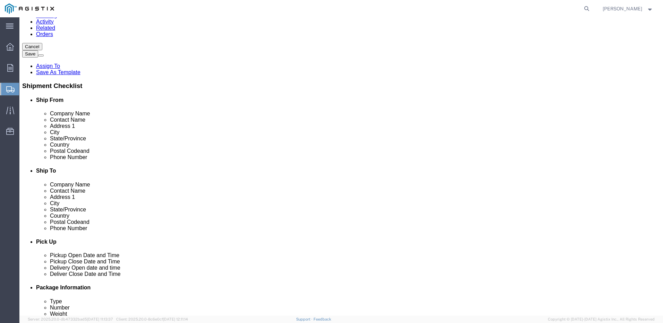
scroll to position [0, 0]
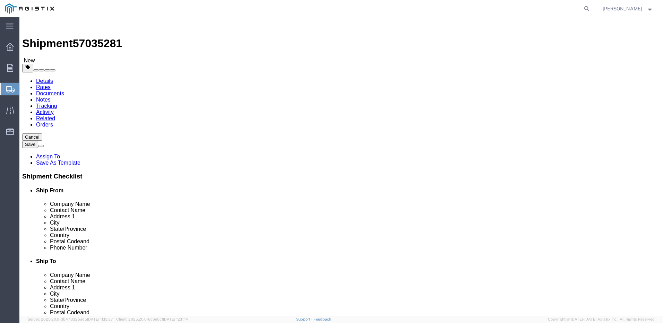
click button "Add package"
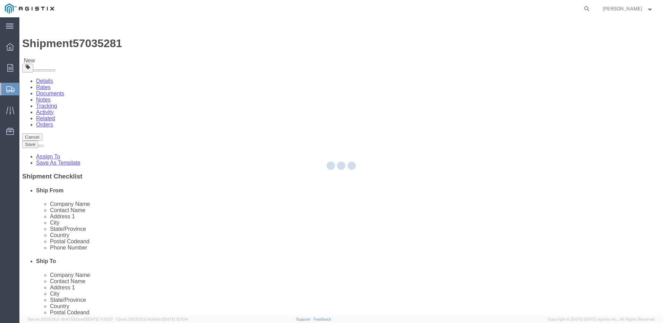
select select "PONS"
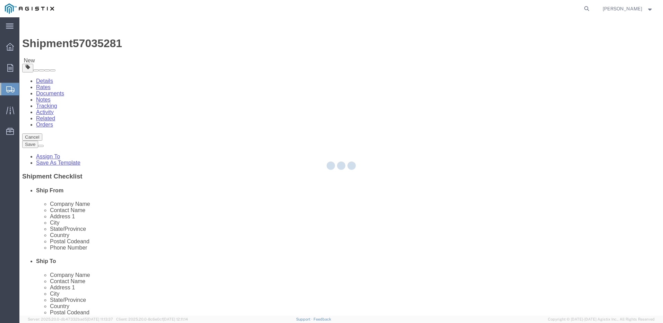
select select "PONS"
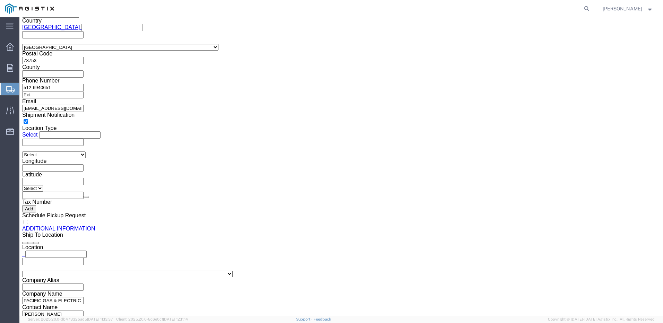
scroll to position [691, 0]
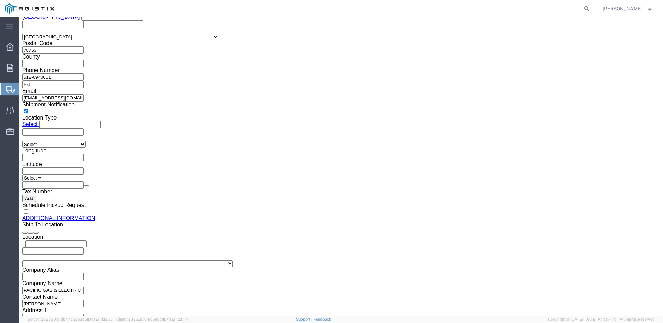
click select "Select Bulk Bundle(s) Cardboard Box(es) Carton(s) Crate(s) Drum(s) (Fiberboard)…"
select select "PONS"
click select "Select Bulk Bundle(s) Cardboard Box(es) Carton(s) Crate(s) Drum(s) (Fiberboard)…"
click input "text"
type input "120"
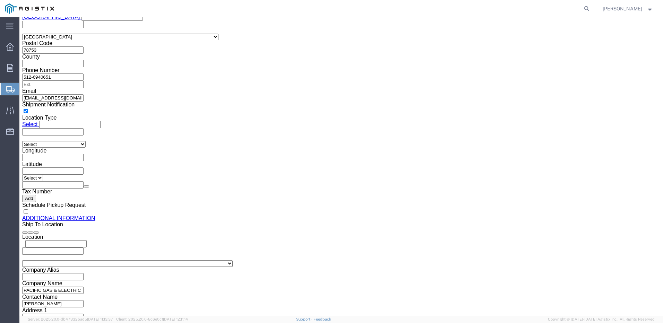
click input "text"
type input "8"
click input "text"
type input "22"
click input "0.00"
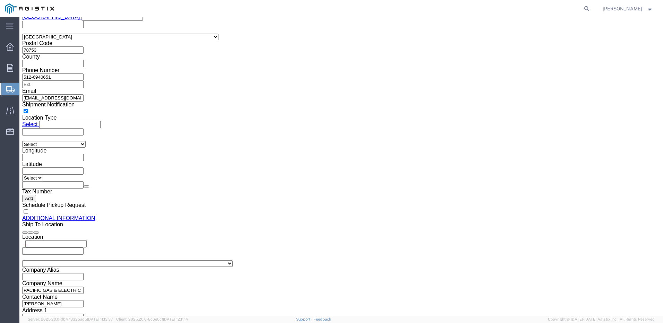
type input "0"
type input "132"
click div "1 x Pallet(s) Oversized (Not Stackable) Package Type Select Bulk Bundle(s) Card…"
click span
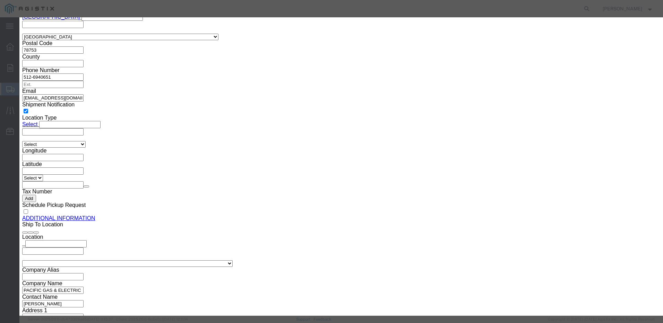
click input "text"
type input "TELECOM EQUIPMENT"
type input "21161.74"
click input "0"
type input "1"
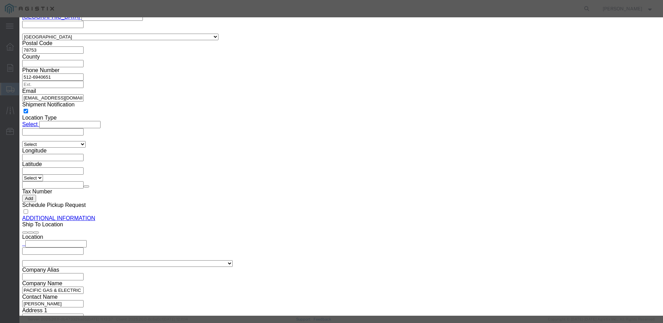
click select "Select 50 55 60 65 70 85 92.5 100 125 175 250 300 400"
select select "55"
click select "Select 50 55 60 65 70 85 92.5 100 125 175 250 300 400"
click button "Save & Close"
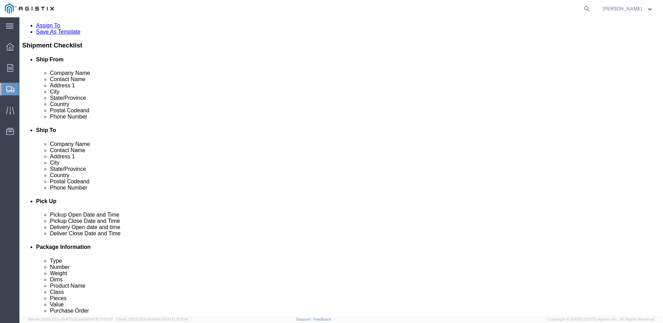
scroll to position [0, 0]
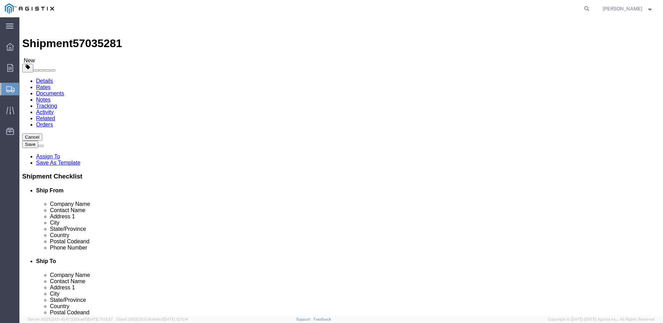
click button "Add package"
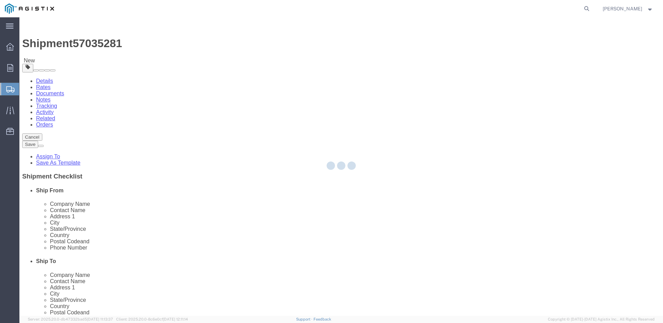
select select "PONS"
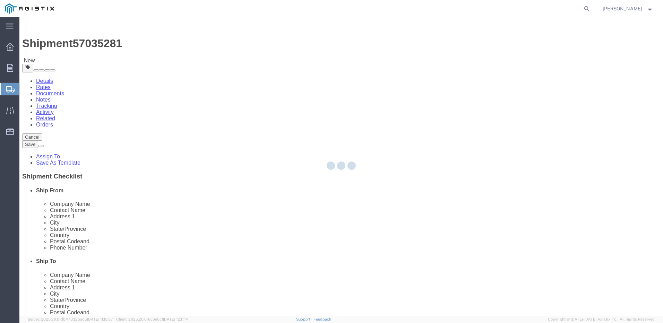
select select "PONS"
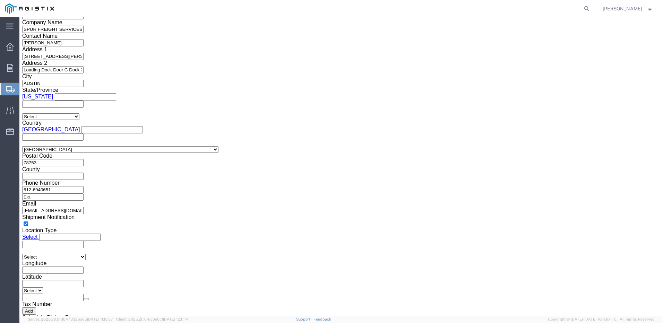
scroll to position [750, 0]
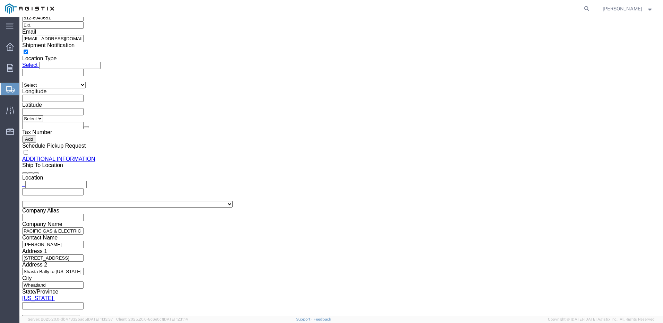
click select "Select Bulk Bundle(s) Cardboard Box(es) Carton(s) Crate(s) Drum(s) (Fiberboard)…"
select select "PONS"
click select "Select Bulk Bundle(s) Cardboard Box(es) Carton(s) Crate(s) Drum(s) (Fiberboard)…"
click input "text"
type input "120"
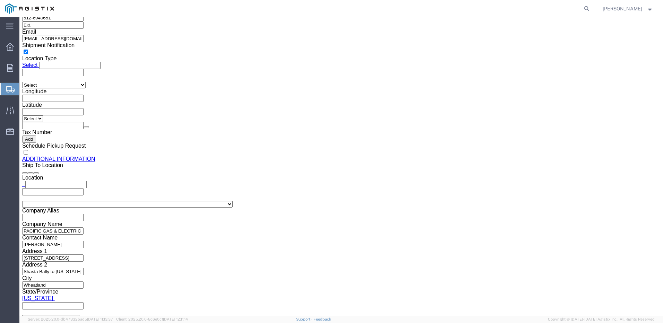
click input "text"
type input "8"
click input "text"
type input "22"
click input "0.00"
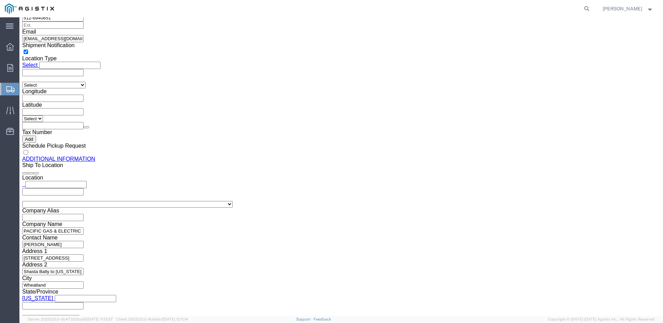
type input "0"
type input "132"
click span
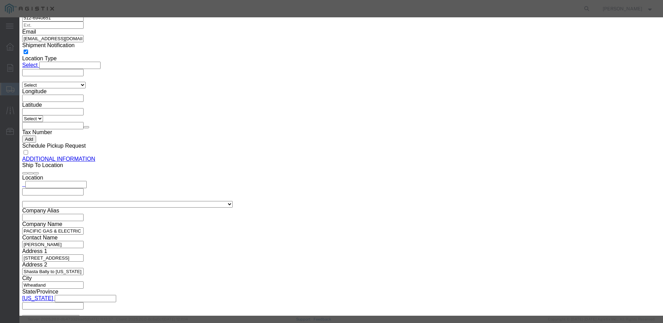
click input "text"
type input "TELECOM EQUIPMENT"
type input "21161.74"
click input "0"
type input "1"
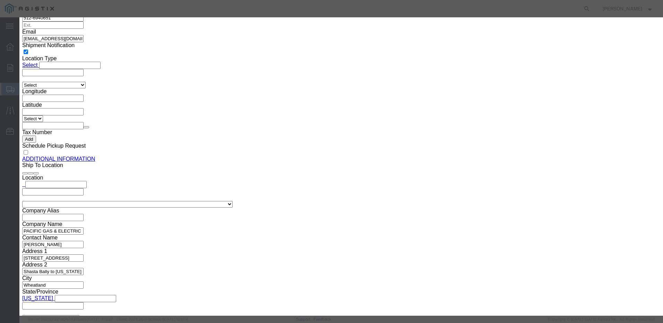
click select "Select 50 55 60 65 70 85 92.5 100 125 175 250 300 400"
select select "55"
click select "Select 50 55 60 65 70 85 92.5 100 125 175 250 300 400"
click button "Save & Close"
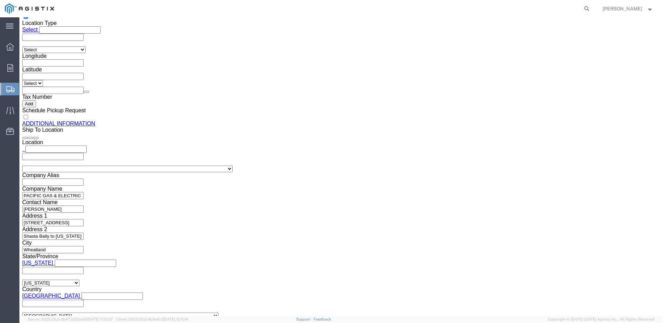
scroll to position [800, 0]
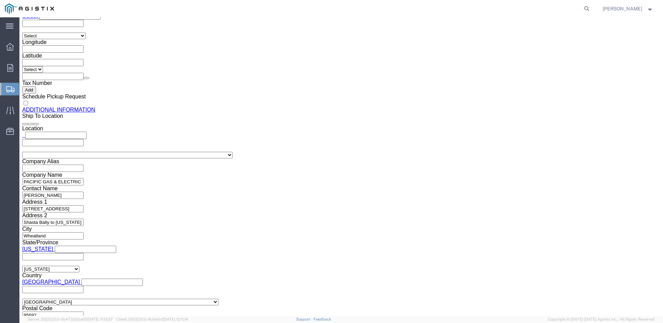
click button "Rate Shipment"
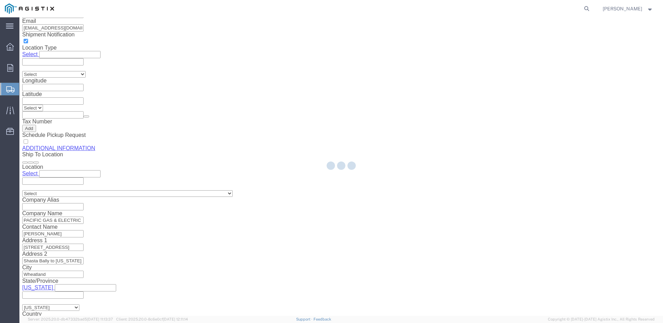
select select "PONS"
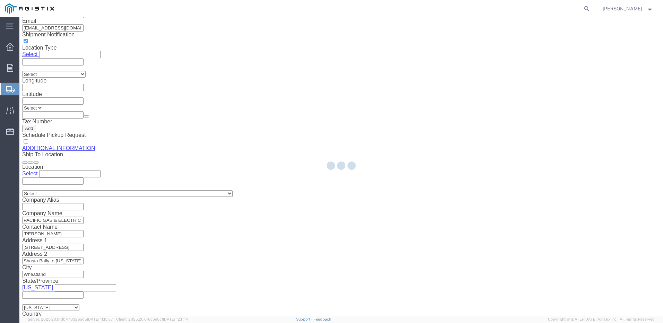
select select "PONS"
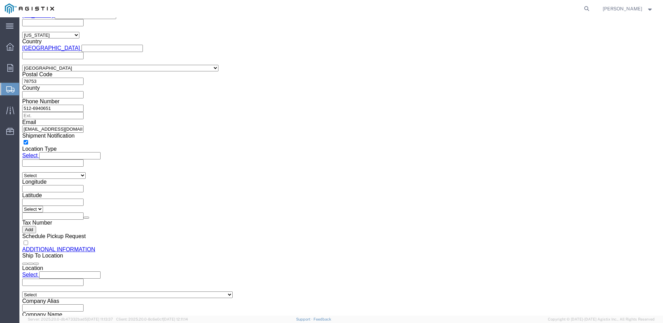
scroll to position [702, 0]
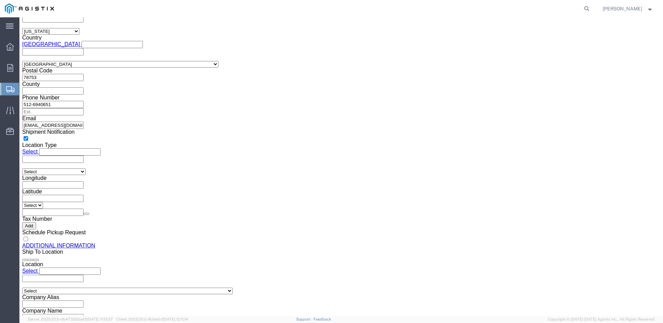
drag, startPoint x: 639, startPoint y: 226, endPoint x: 643, endPoint y: 253, distance: 28.0
click html "Shipment 57035281 New Details Rates Documents Notes Tracking Activity Related O…"
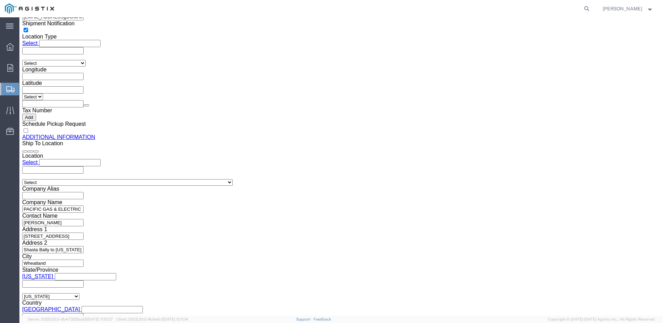
scroll to position [836, 0]
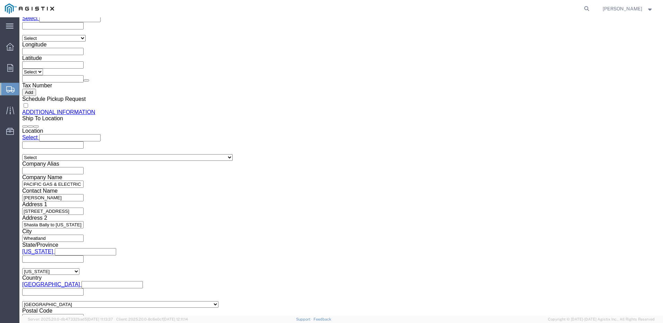
click div "Previous Continue"
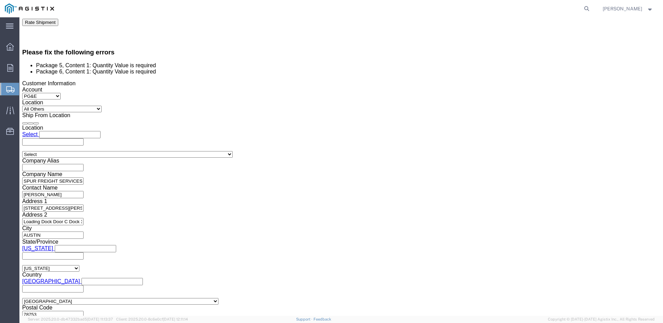
scroll to position [461, 0]
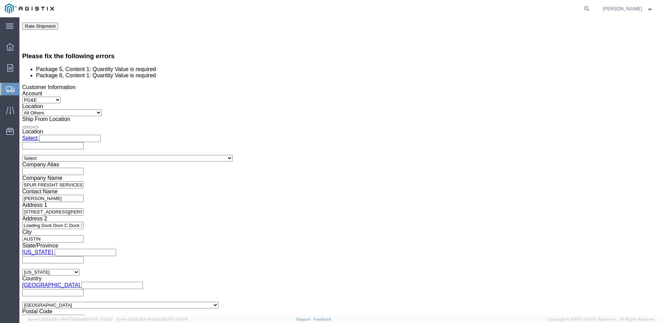
click div "Pieces: 0.00 Each Total value: 21161.74 USD"
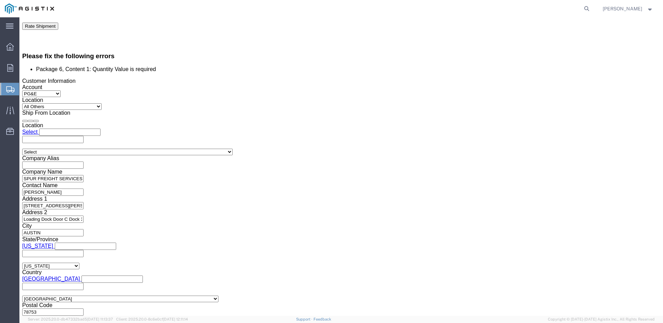
scroll to position [454, 0]
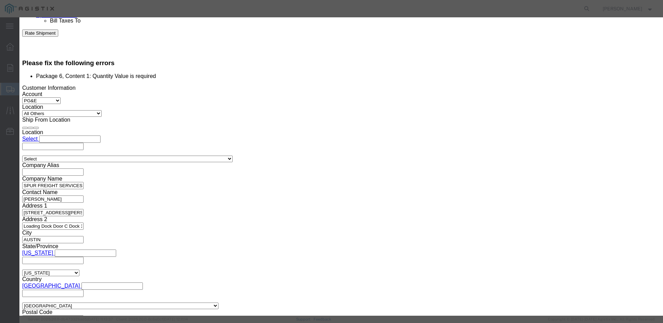
click input "0.00"
type input "0"
type input "1"
click button "Save & Close"
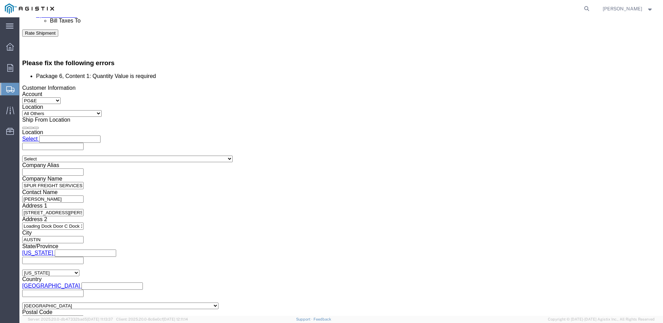
click dd "21161.74 USD"
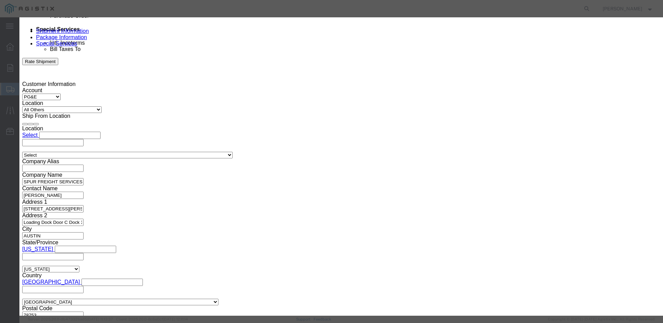
click input "0.00"
type input "0"
type input "1"
click button "Save & Close"
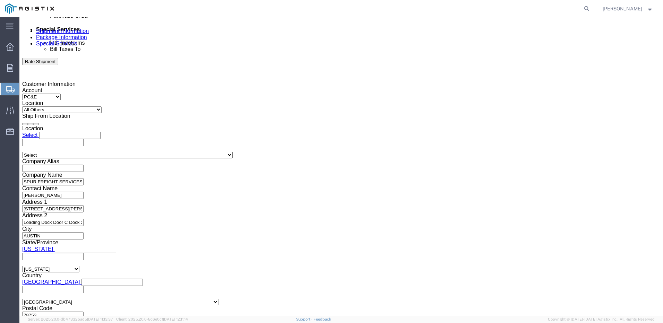
click button "Rate Shipment"
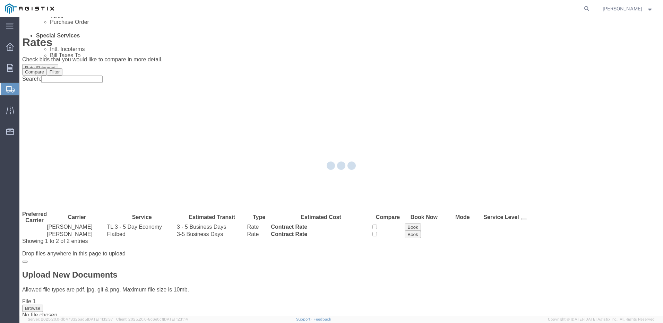
scroll to position [0, 0]
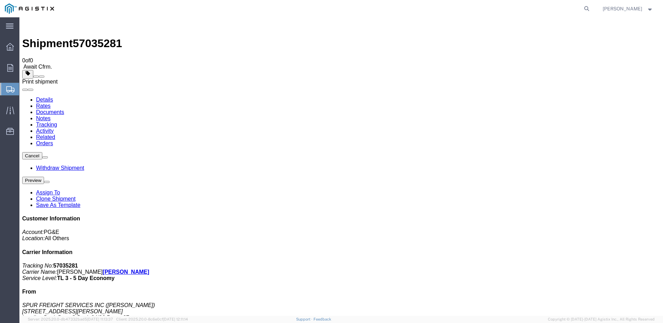
click at [42, 77] on span at bounding box center [42, 77] width 0 height 0
click at [10, 49] on icon at bounding box center [10, 47] width 8 height 8
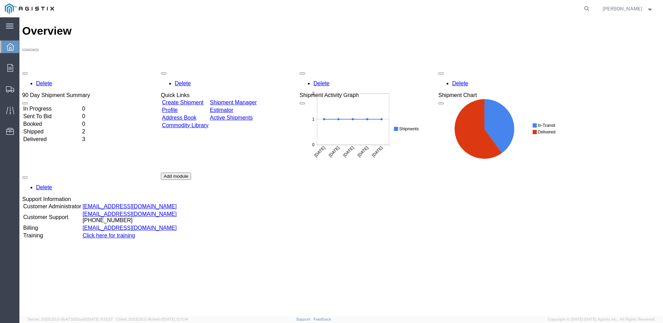
click at [190, 99] on link "Create Shipment" at bounding box center [183, 102] width 42 height 6
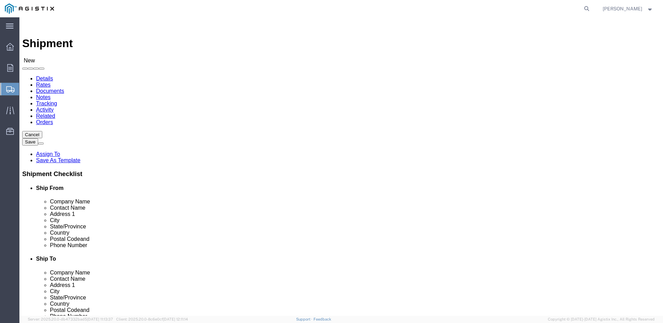
click input "text"
type input "JES"
click p "- SPUR FREIGHT SERVICES INC - ([PERSON_NAME]) [STREET_ADDRESS][PERSON_NAME]"
select select "[GEOGRAPHIC_DATA]"
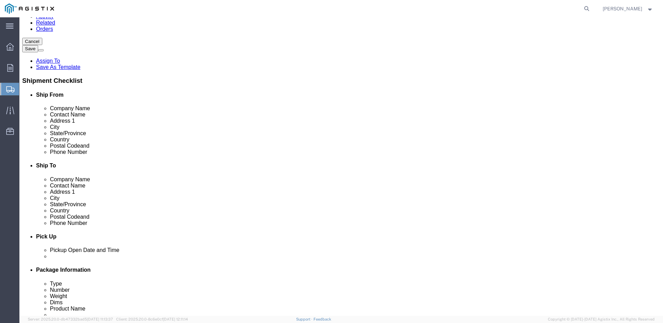
scroll to position [95, 0]
type input "[PERSON_NAME]"
click input "text"
type input "5126940651"
drag, startPoint x: 117, startPoint y: 211, endPoint x: 121, endPoint y: 211, distance: 3.8
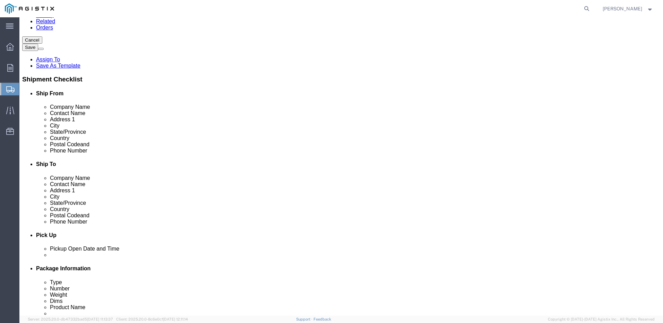
click input "text"
paste input "[EMAIL_ADDRESS][DOMAIN_NAME]"
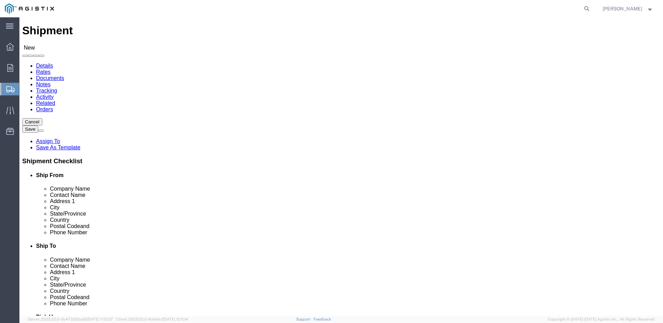
scroll to position [0, 0]
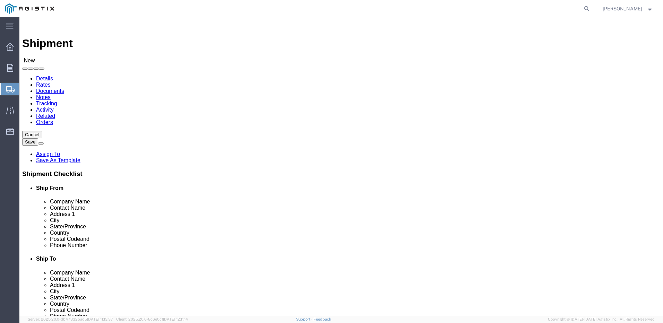
type input "[EMAIL_ADDRESS][DOMAIN_NAME]"
checkbox input "true"
click select "Select Aviat Networks PG&E"
select select "9596"
click select "Select Aviat Networks PG&E"
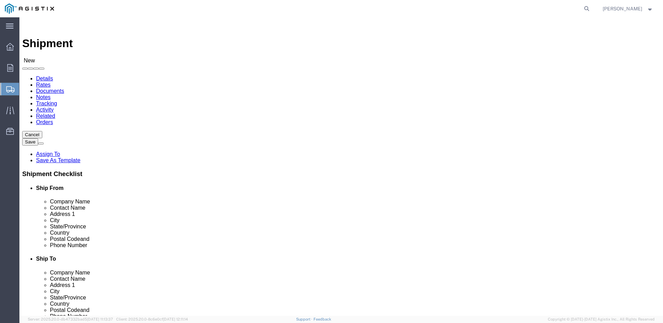
select select "PURCHORD"
select select
click select "Select All Others [GEOGRAPHIC_DATA] [GEOGRAPHIC_DATA] [GEOGRAPHIC_DATA] [GEOGRA…"
select select "23082"
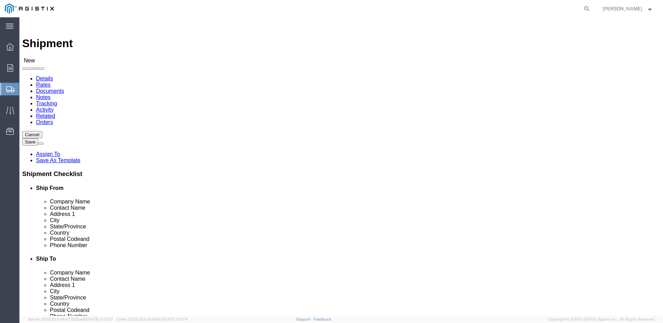
click select "Select All Others [GEOGRAPHIC_DATA] [GEOGRAPHIC_DATA] [GEOGRAPHIC_DATA] [GEOGRA…"
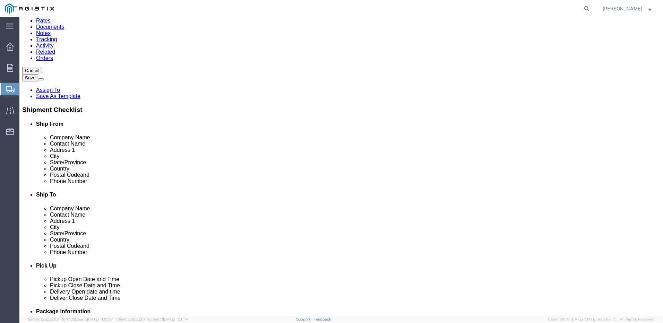
scroll to position [63, 0]
click input "text"
paste input "PACIFIC GAS & ELECTRIC COMPANY"
type input "PACIFIC GAS & ELECTRIC COMPANY"
click p "- PACIFIC GAS & ELECTRIC COMPANY - (Attn: [PERSON_NAME]) [STREET_ADDRESS]"
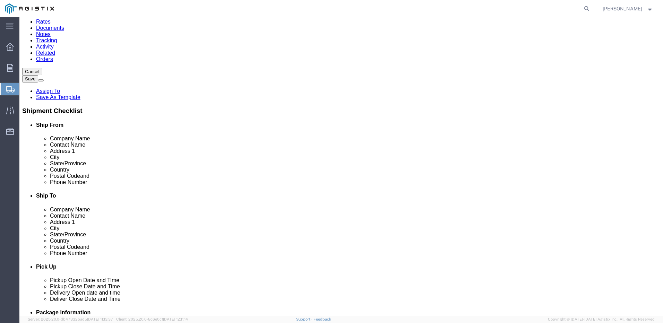
checkbox input "true"
select select "CA"
type input "PACIFIC GAS & ELECTRIC COMPANY"
click input "text"
type input "M"
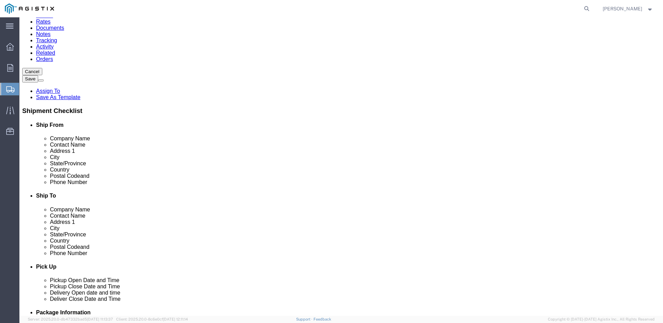
click input "text"
paste input "Shasta Bally to [US_STATE] Mtn MATERIAL"
type input "Shasta Bally to [US_STATE] Mtn MATERIAL"
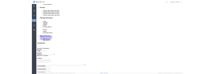
scroll to position [305, 0]
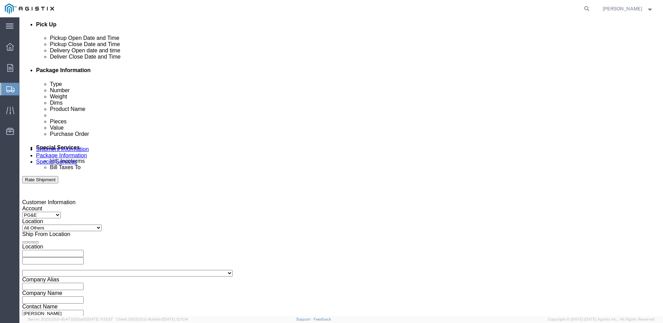
click div "[DATE] 10:00 AM"
click button "Apply"
click div "Oct 06 2025 11:00 AM"
click input "11:00 AM"
click input "4:00 AM"
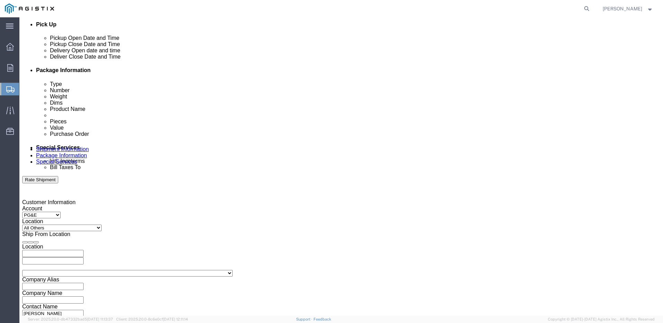
click input "4:30AM"
type input "4:30 PM"
click button "Apply"
click div
click input "5:30 PM"
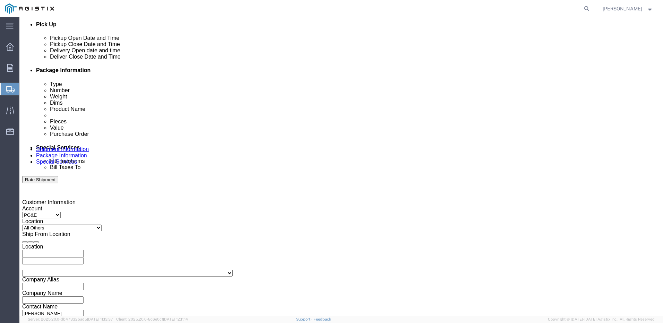
click input "9:30 PM"
click input "9:00 PM"
type input "9:00 AM"
click button "Apply"
click div
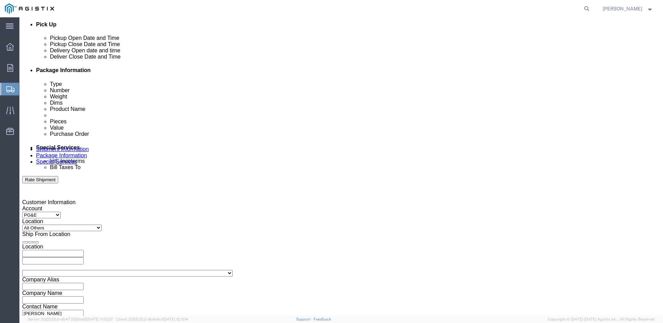
click input "10:00 AM"
click input "4:00 AM"
click input "4:30AM"
type input "4:30 PM"
click button "Apply"
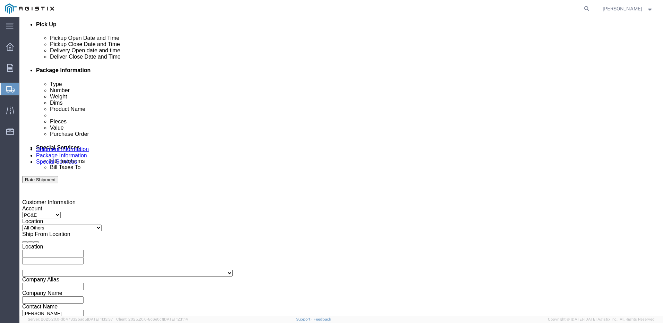
click input "text"
paste input "2701203273"
type input "2701203273"
click select "Select Account Type Activity ID Airline Appointment Number ASN Batch Request # …"
select select "SALEORDR"
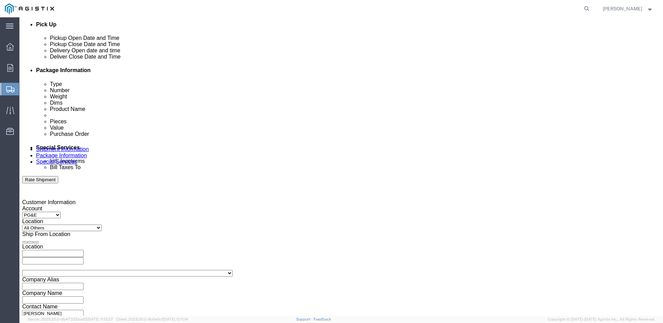
click select "Select Account Type Activity ID Airline Appointment Number ASN Batch Request # …"
click input "text"
paste input "2548516"
type input "2548516"
click select "Select Account Type Activity ID Airline Appointment Number ASN Batch Request # …"
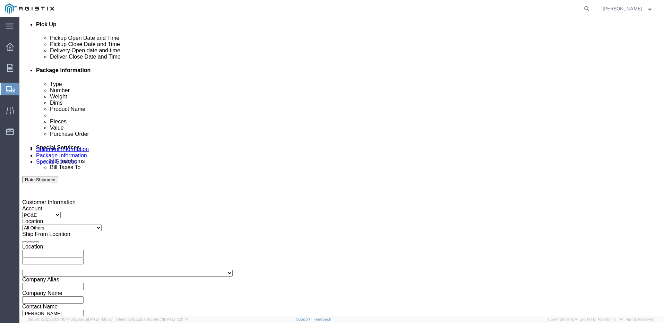
select select "PROJNUM"
click select "Select Account Type Activity ID Airline Appointment Number ASN Batch Request # …"
click input "text"
paste input "NA250417-77661"
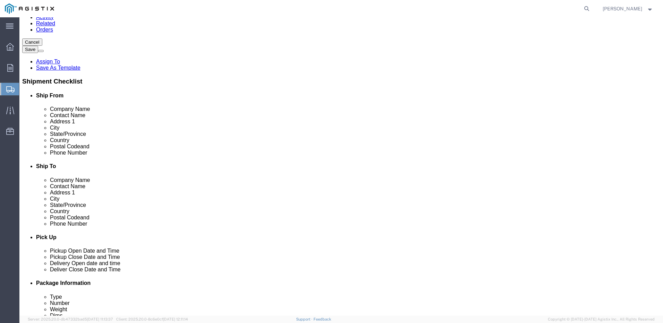
scroll to position [354, 0]
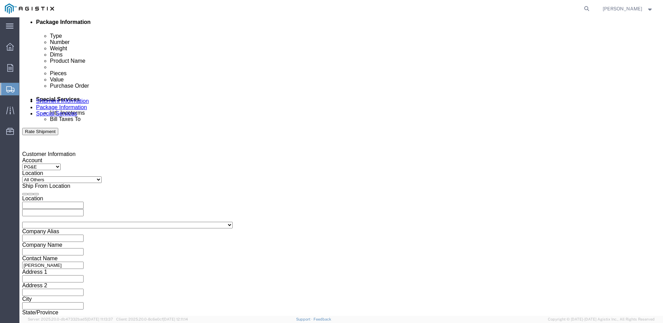
type input "NA250417-77661"
click button "Add reference"
click select "Select Account Type Activity ID Airline Appointment Number ASN Batch Request # …"
select select "PURCHORD"
click select "Select Account Type Activity ID Airline Appointment Number ASN Batch Request # …"
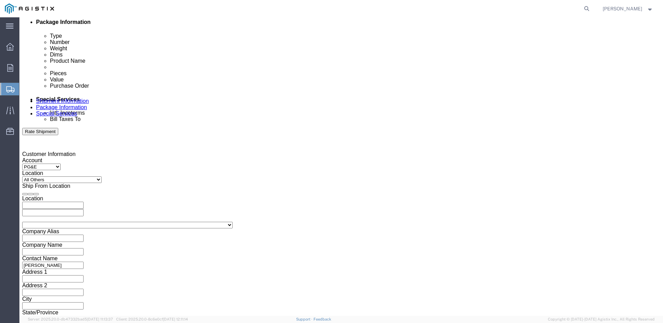
click input "text"
paste input "2701203271"
type input "2701203271"
click button "Add reference"
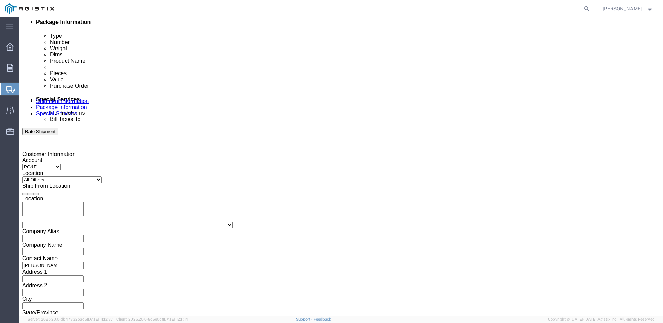
click select "Select Account Type Activity ID Airline Appointment Number ASN Batch Request # …"
select select "SALEORDR"
click select "Select Account Type Activity ID Airline Appointment Number ASN Batch Request # …"
click input "text"
paste input "2551344"
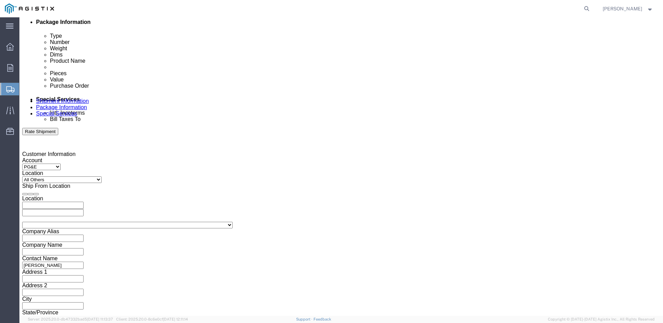
type input "2551344"
click button "Add reference"
click input "text"
paste input "NA250417-77661"
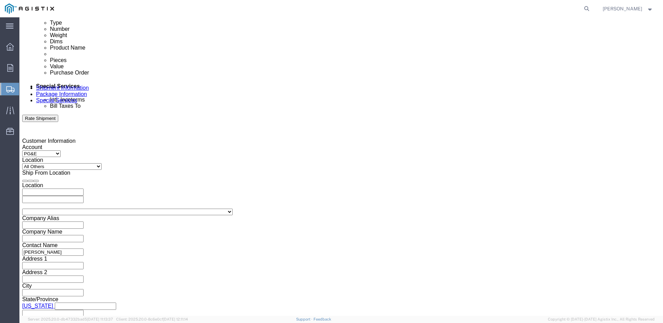
type input "NA250417-77661"
click button "Continue"
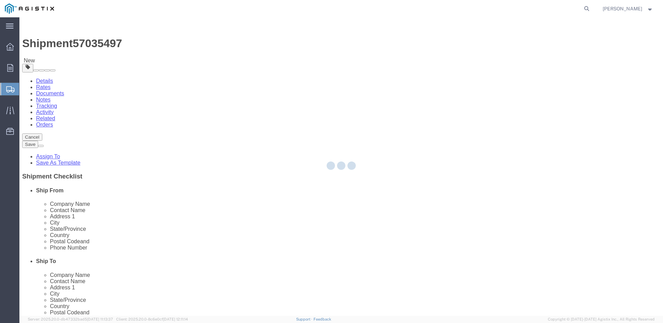
select select "CBOX"
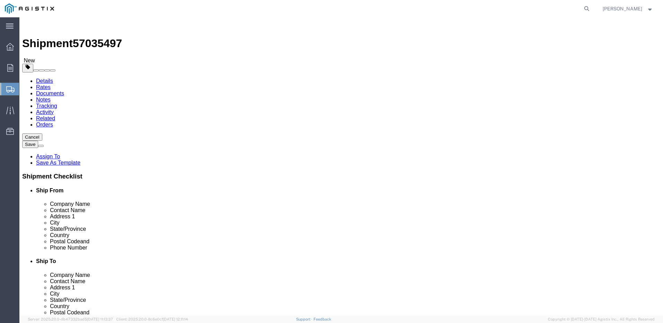
drag, startPoint x: 9, startPoint y: 10, endPoint x: 42, endPoint y: 28, distance: 38.0
click img
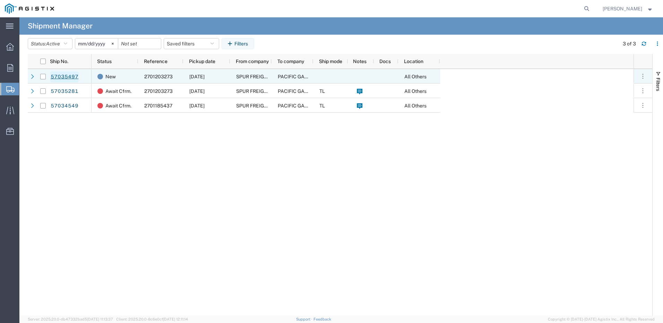
click at [69, 77] on link "57035497" at bounding box center [64, 76] width 28 height 11
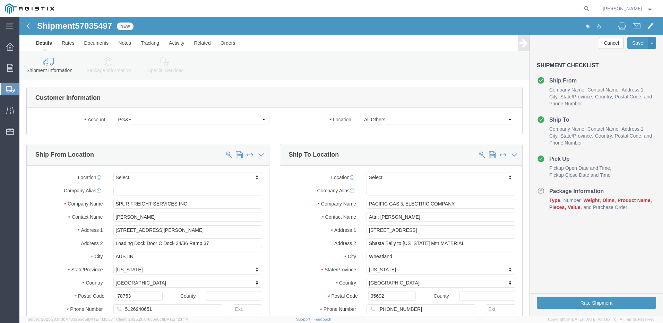
select select
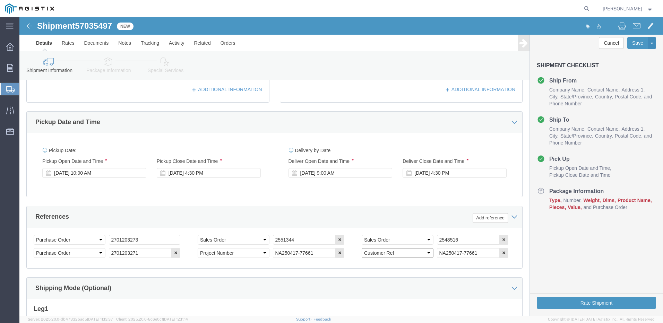
click select "Select Account Type Activity ID Airline Appointment Number ASN Batch Request # …"
select select "PROJNUM"
click select "Select Account Type Activity ID Airline Appointment Number ASN Batch Request # …"
drag, startPoint x: 633, startPoint y: 134, endPoint x: 627, endPoint y: 139, distance: 7.6
click div "Shipment Checklist Ship From Company Name Contact Name Address 1 City State/Pro…"
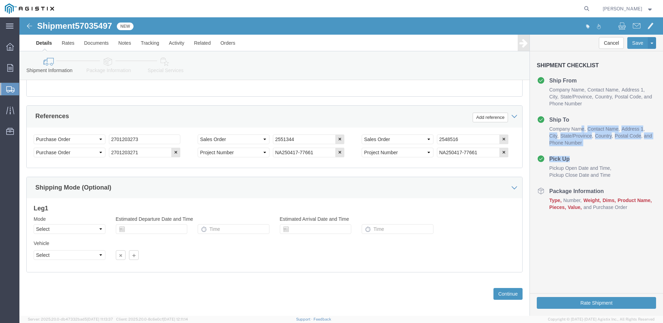
scroll to position [367, 0]
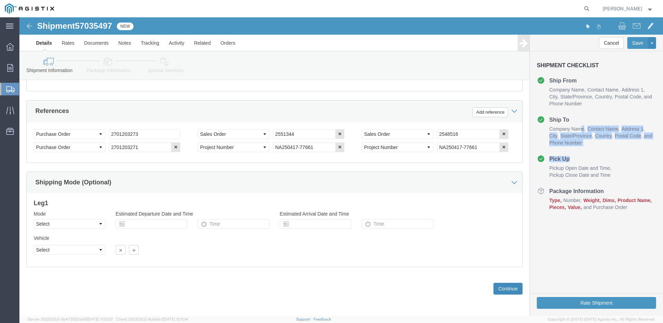
drag, startPoint x: 488, startPoint y: 271, endPoint x: 479, endPoint y: 262, distance: 12.8
click button "Continue"
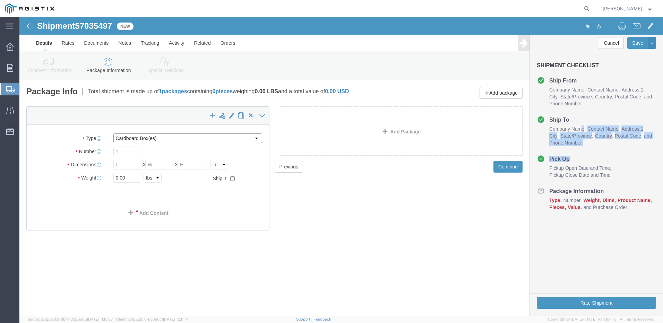
click select "Select Bulk Bundle(s) Cardboard Box(es) Carton(s) Crate(s) Drum(s) (Fiberboard)…"
select select "PONS"
click select "Select Bulk Bundle(s) Cardboard Box(es) Carton(s) Crate(s) Drum(s) (Fiberboard)…"
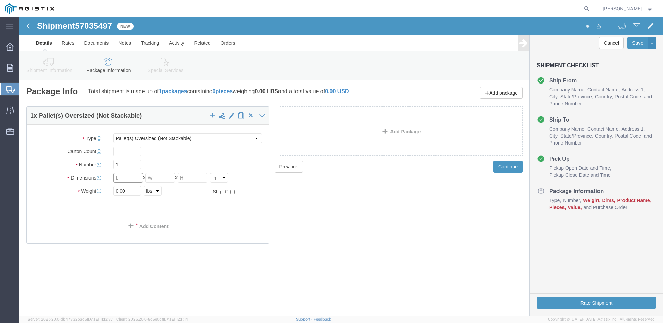
click input "text"
type input "96"
click input "text"
type input "48"
click input "text"
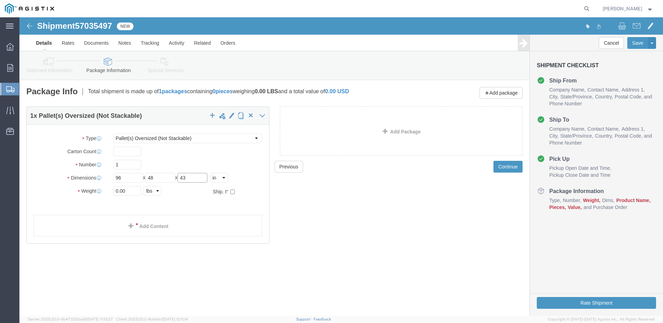
type input "43"
click input "0.00"
type input "0"
type input "956"
click link "Add Content"
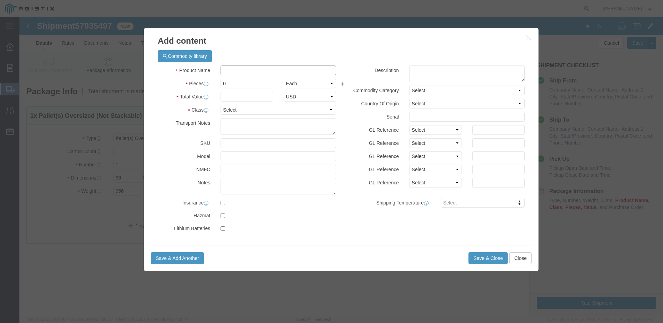
click input "text"
type input "TELECOM EQUIPMENT"
type input "21161.74"
click input "0"
type input "1"
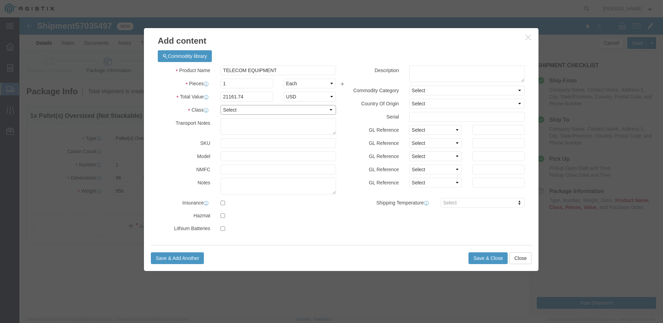
click select "Select 50 55 60 65 70 85 92.5 100 125 175 250 300 400"
select select "55"
click select "Select 50 55 60 65 70 85 92.5 100 125 175 250 300 400"
click button "Save & Close"
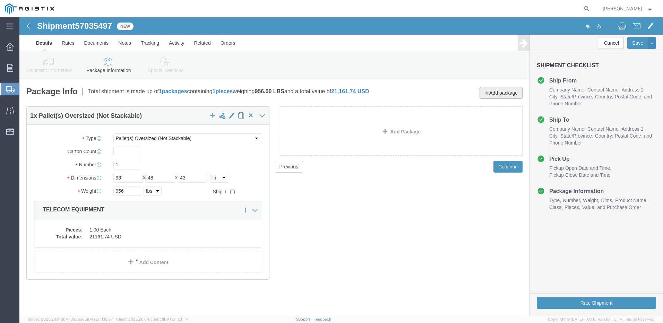
click span
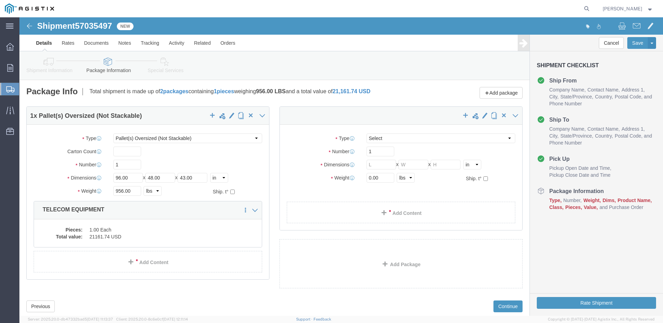
select select "PONS"
click select "Select Bulk Bundle(s) Cardboard Box(es) Carton(s) Crate(s) Drum(s) (Fiberboard)…"
select select "PONS"
click select "Select Bulk Bundle(s) Cardboard Box(es) Carton(s) Crate(s) Drum(s) (Fiberboard)…"
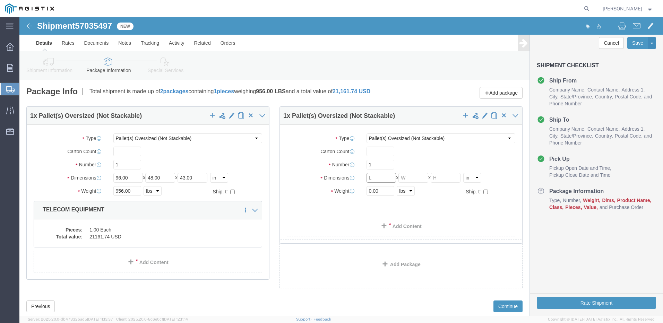
click input "text"
type input "48"
click input "text"
type input "40"
click input "text"
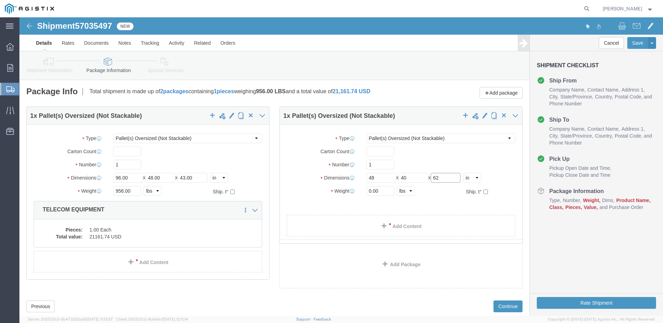
type input "62"
click input "0.00"
type input "0"
type input "927"
click link "Add Content"
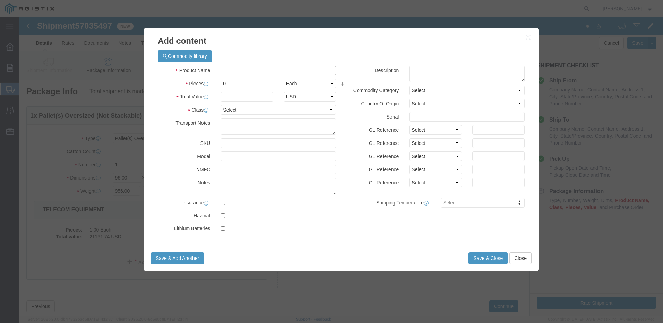
click input "text"
type input "TELECOM EQUIPMENT"
type input "21161.74"
click input "0"
type input "1"
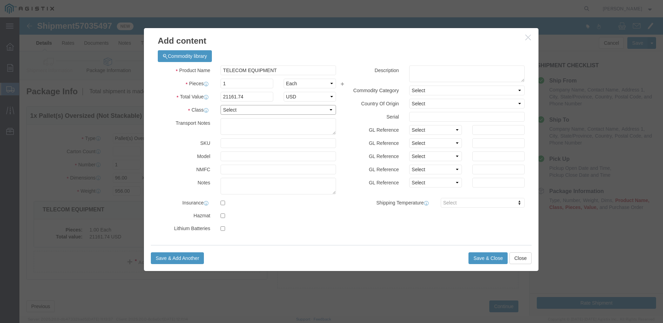
click select "Select 50 55 60 65 70 85 92.5 100 125 175 250 300 400"
select select "55"
click select "Select 50 55 60 65 70 85 92.5 100 125 175 250 300 400"
click button "Save & Close"
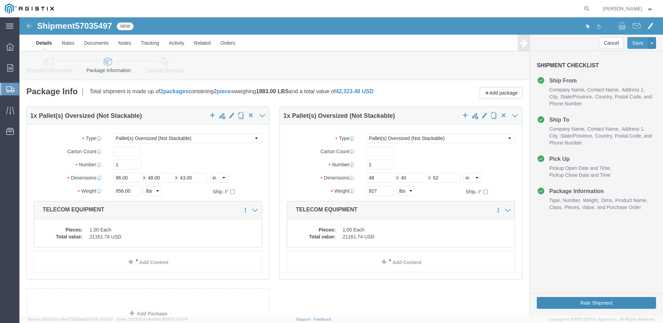
click button "Rate Shipment"
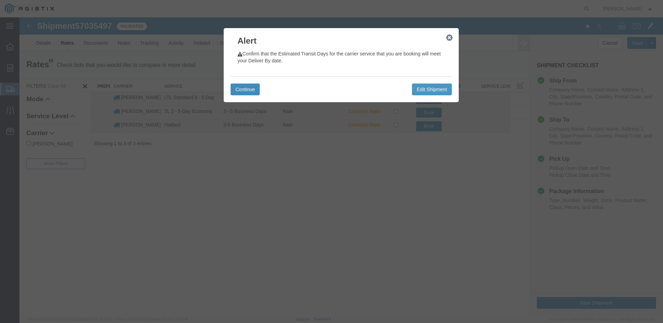
click at [235, 85] on button "Continue" at bounding box center [245, 90] width 29 height 12
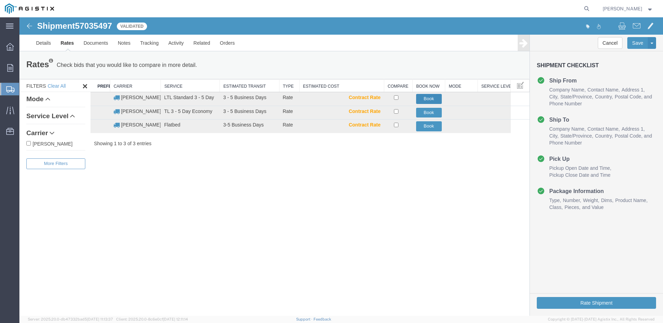
click at [422, 96] on button "Book" at bounding box center [429, 99] width 26 height 10
